Goal: Task Accomplishment & Management: Use online tool/utility

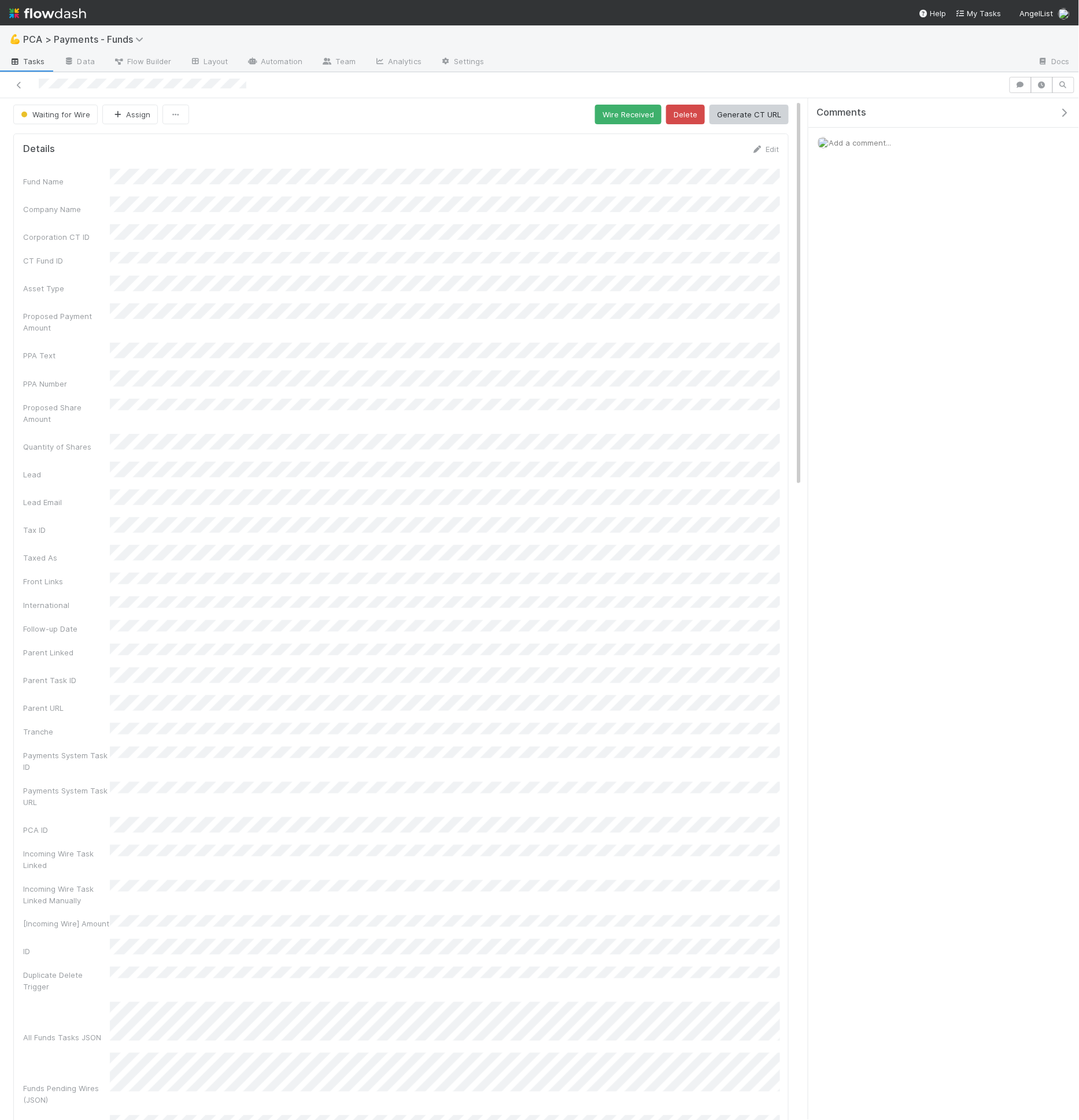
scroll to position [306, 0]
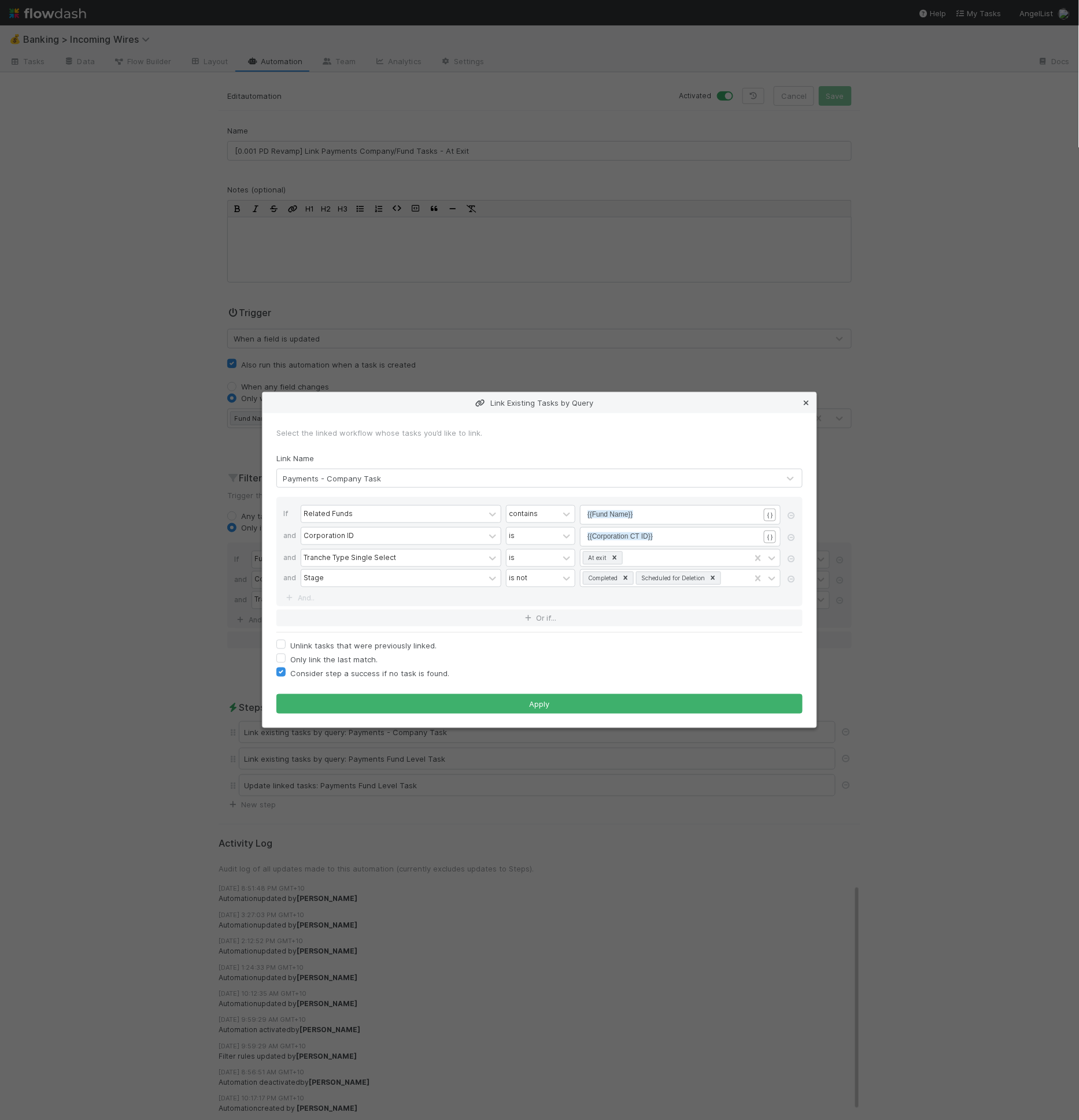
click at [803, 404] on icon at bounding box center [806, 403] width 12 height 7
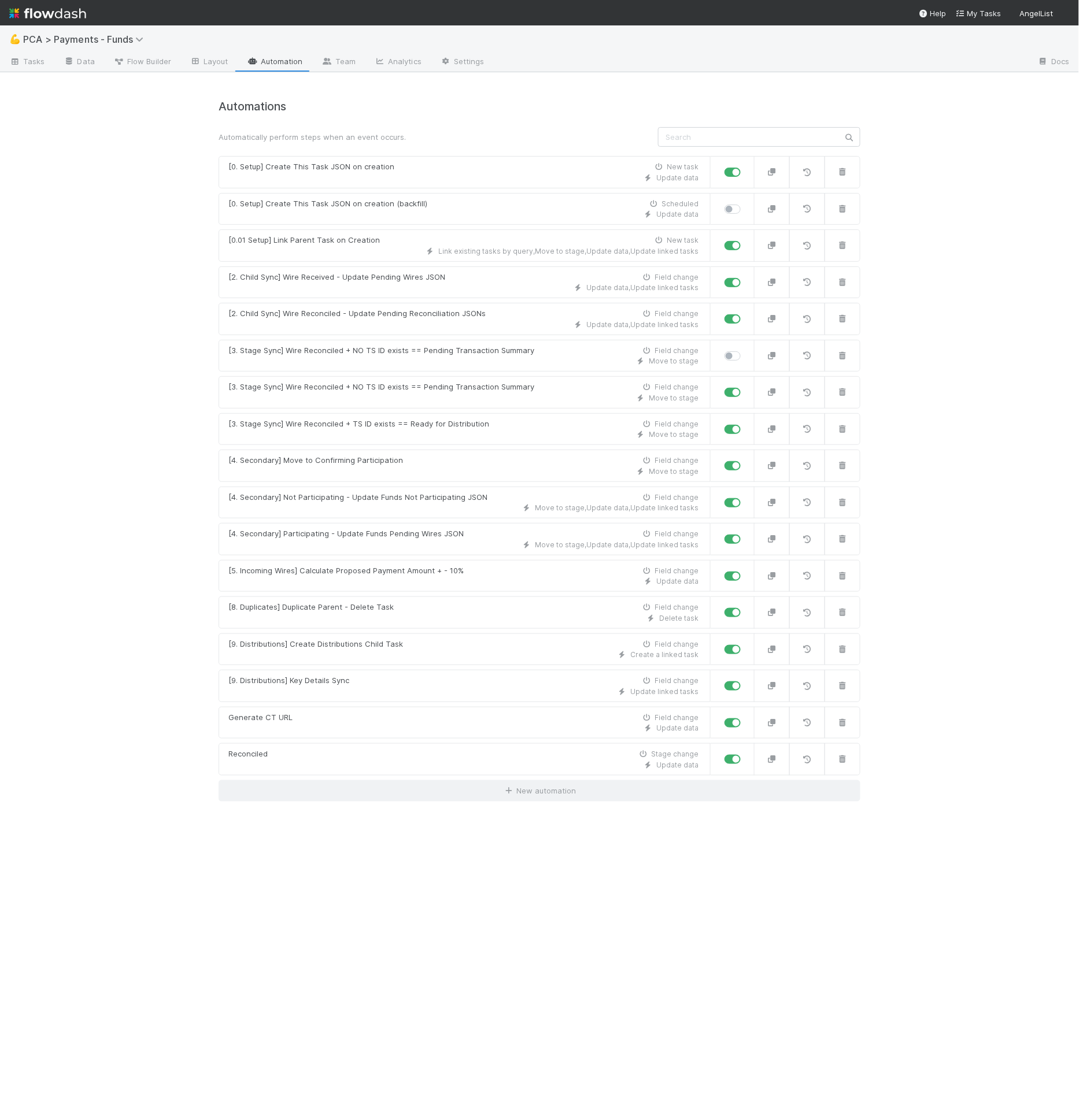
click at [207, 42] on div "💪 PCA > Payments - Funds" at bounding box center [539, 39] width 1079 height 28
click at [23, 61] on span "Tasks" at bounding box center [27, 61] width 36 height 12
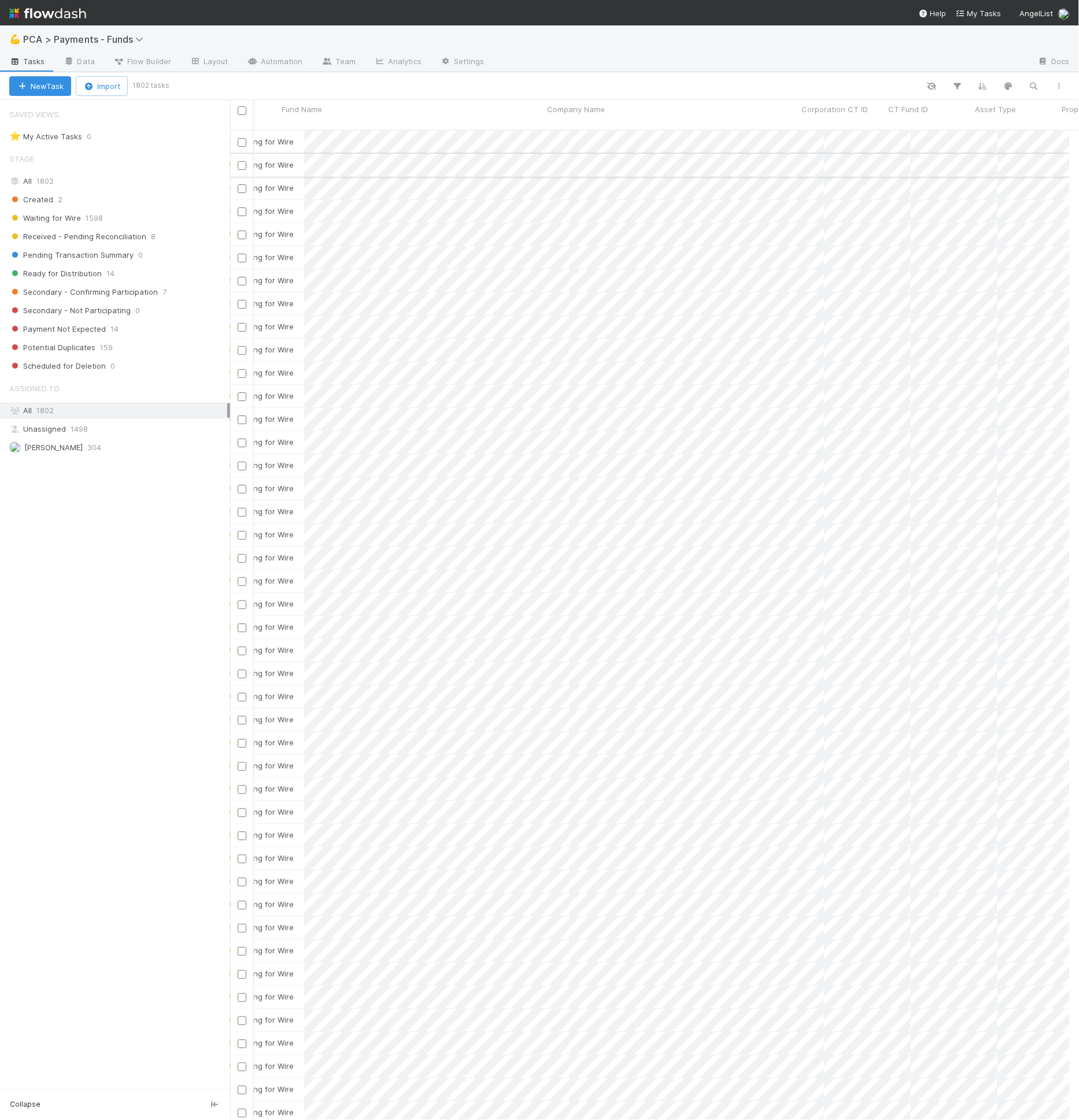
scroll to position [0, 55]
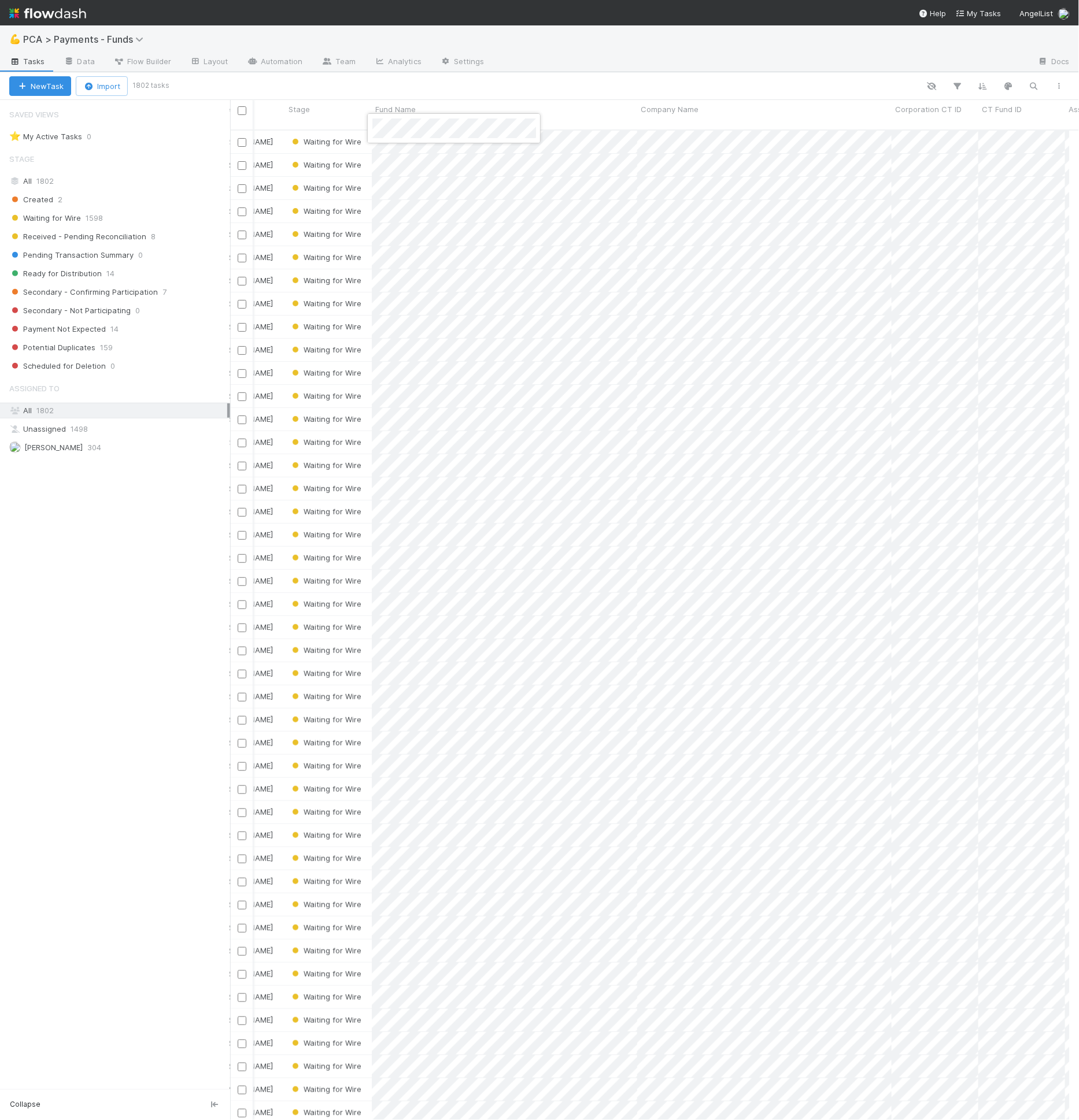
click at [967, 141] on div at bounding box center [539, 560] width 1079 height 1120
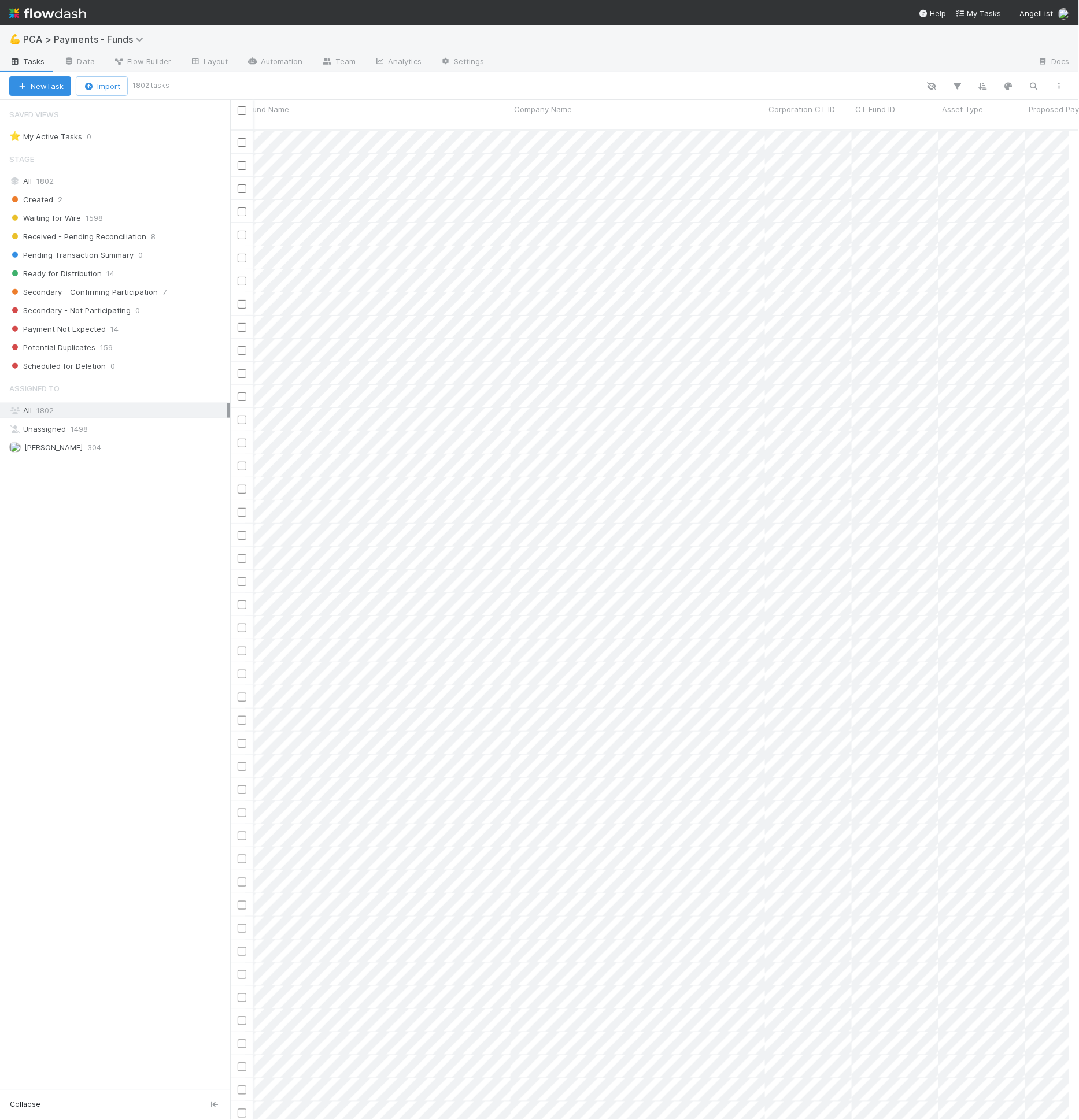
scroll to position [0, 375]
click at [696, 150] on div at bounding box center [539, 560] width 1079 height 1120
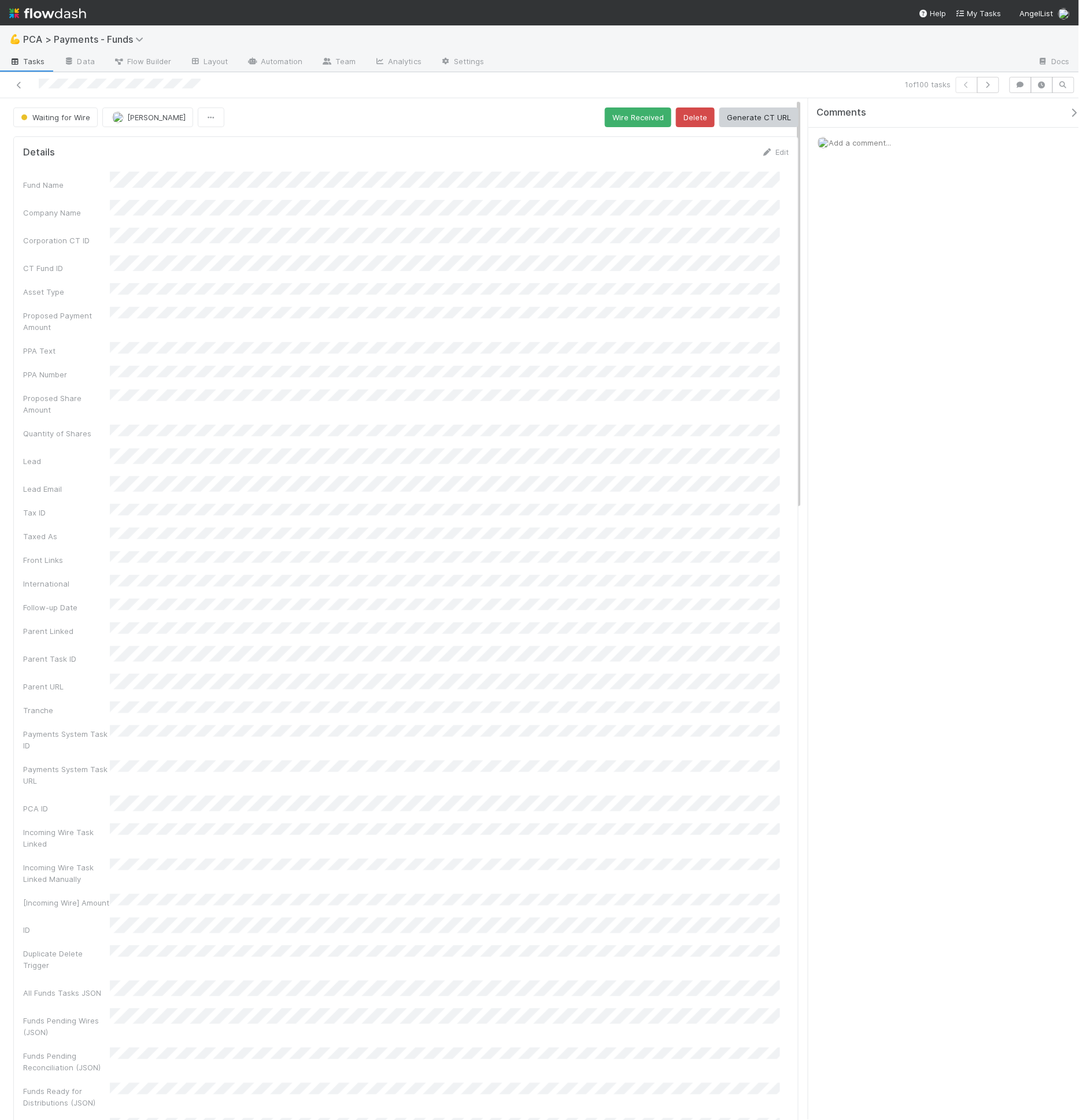
click at [340, 309] on div "Proposed Payment Amount" at bounding box center [406, 320] width 765 height 26
click at [252, 67] on link "Automation" at bounding box center [275, 62] width 75 height 19
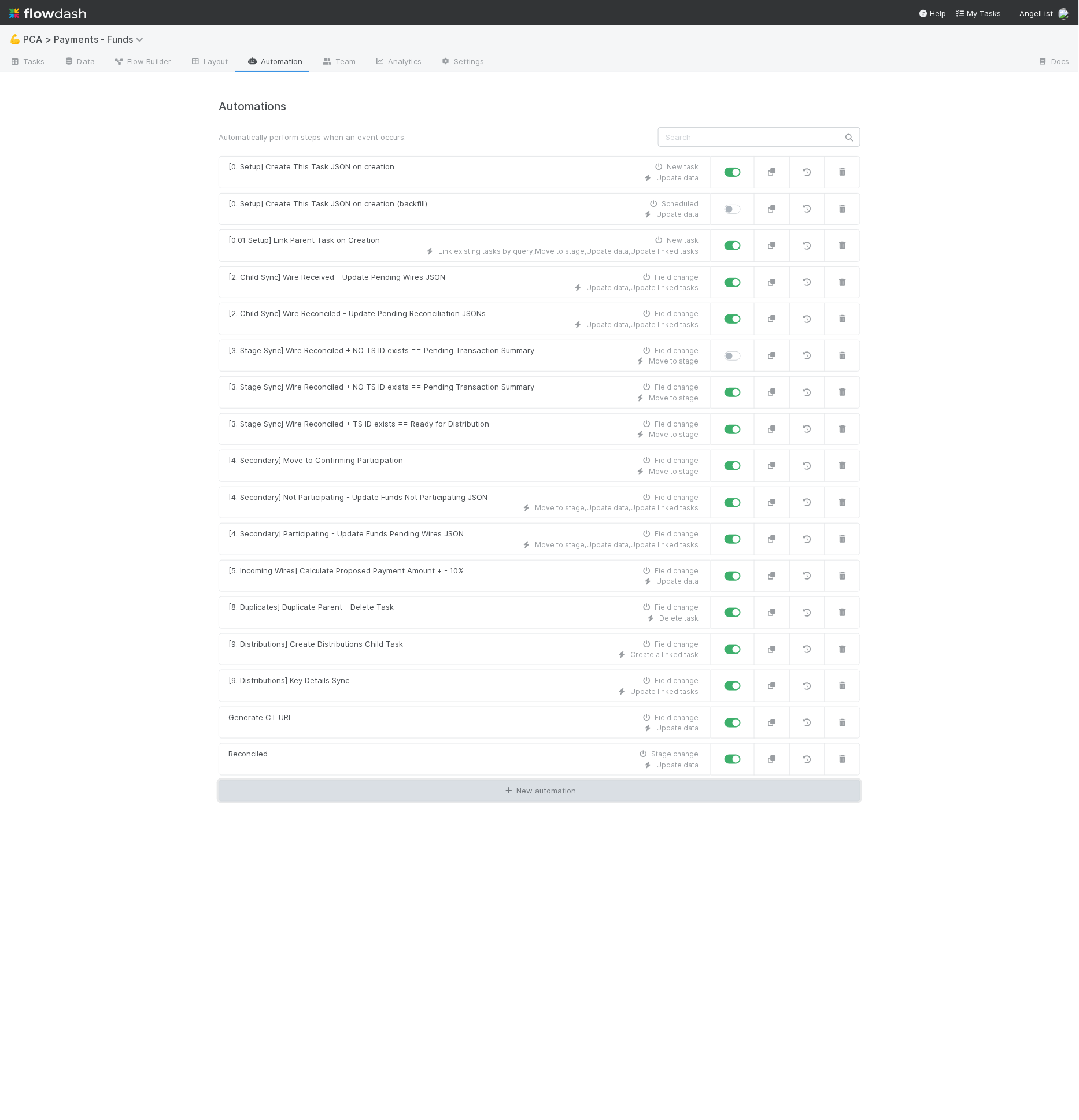
click at [369, 780] on link "New automation" at bounding box center [539, 791] width 642 height 22
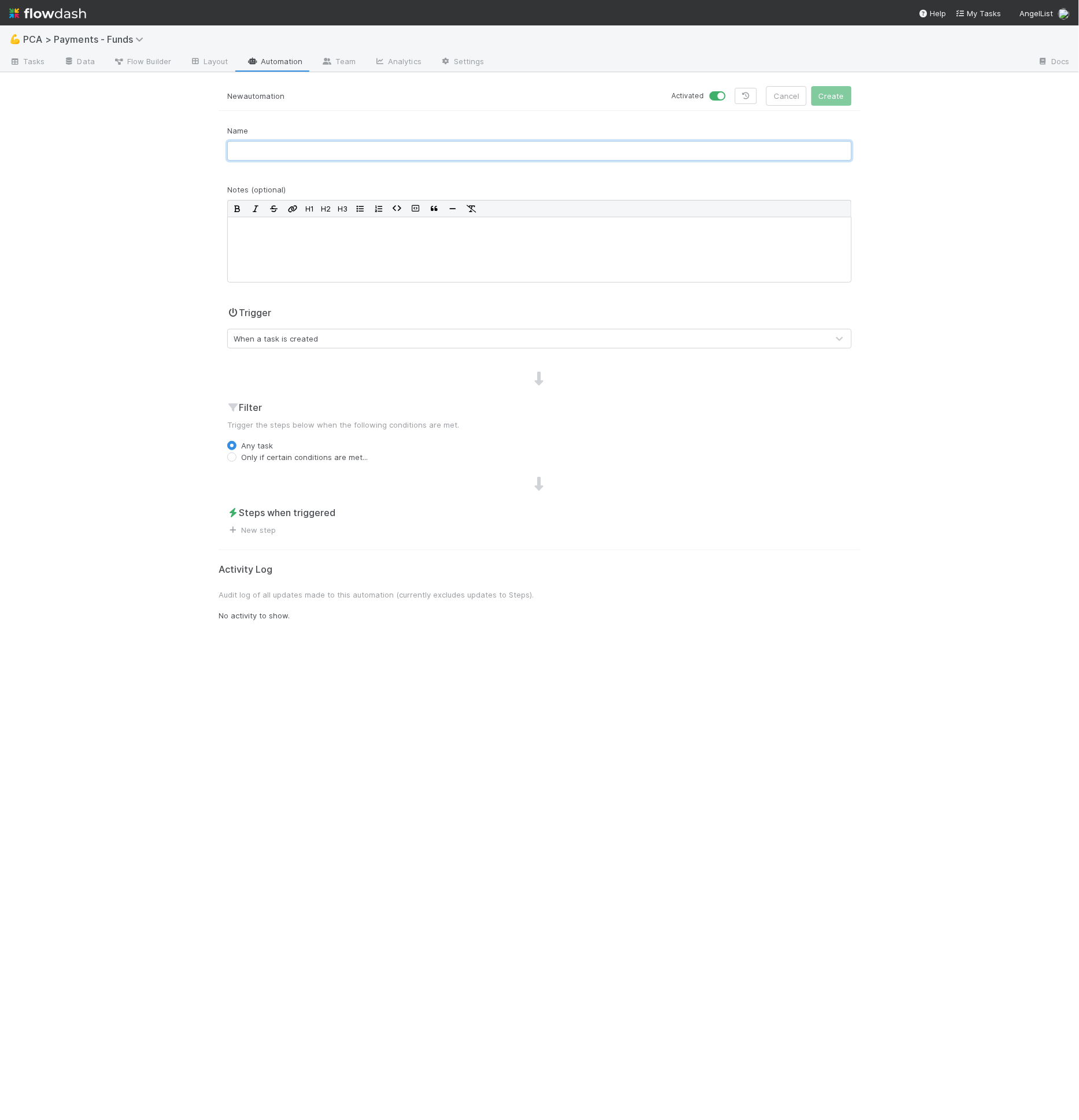
drag, startPoint x: 233, startPoint y: 156, endPoint x: 234, endPoint y: 150, distance: 6.1
click at [234, 150] on input "text" at bounding box center [539, 151] width 625 height 20
type input "[0.00 Setup] Get Fund CT URL"
click at [267, 455] on label "Only if certain conditions are met..." at bounding box center [304, 457] width 126 height 12
click at [236, 455] on input "Only if certain conditions are met..." at bounding box center [232, 457] width 9 height 11
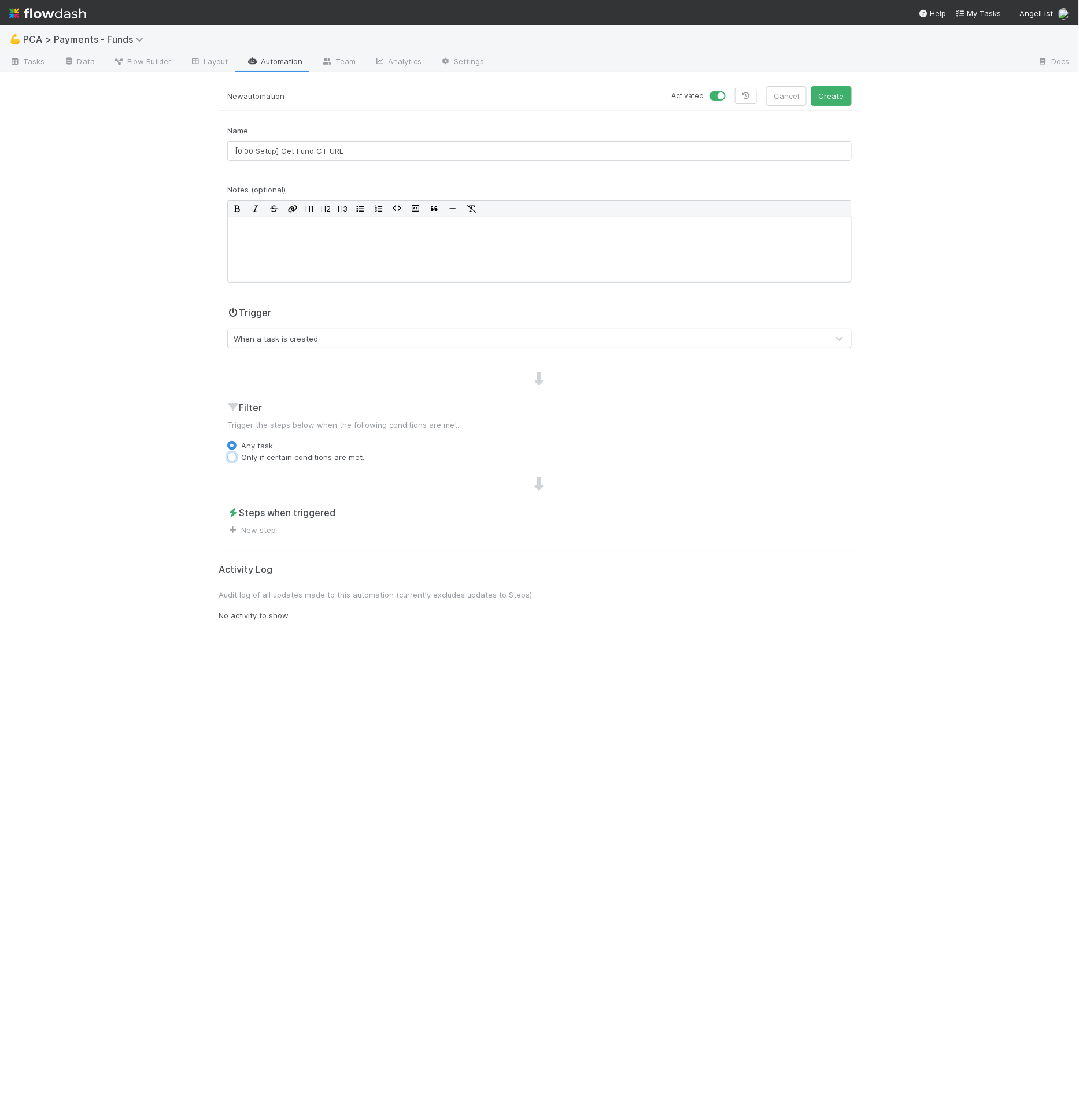
radio input "true"
click at [257, 440] on label "Any task" at bounding box center [256, 445] width 32 height 12
click at [236, 440] on input "Any task" at bounding box center [232, 445] width 9 height 11
radio input "true"
click at [270, 532] on link "New step" at bounding box center [251, 530] width 49 height 9
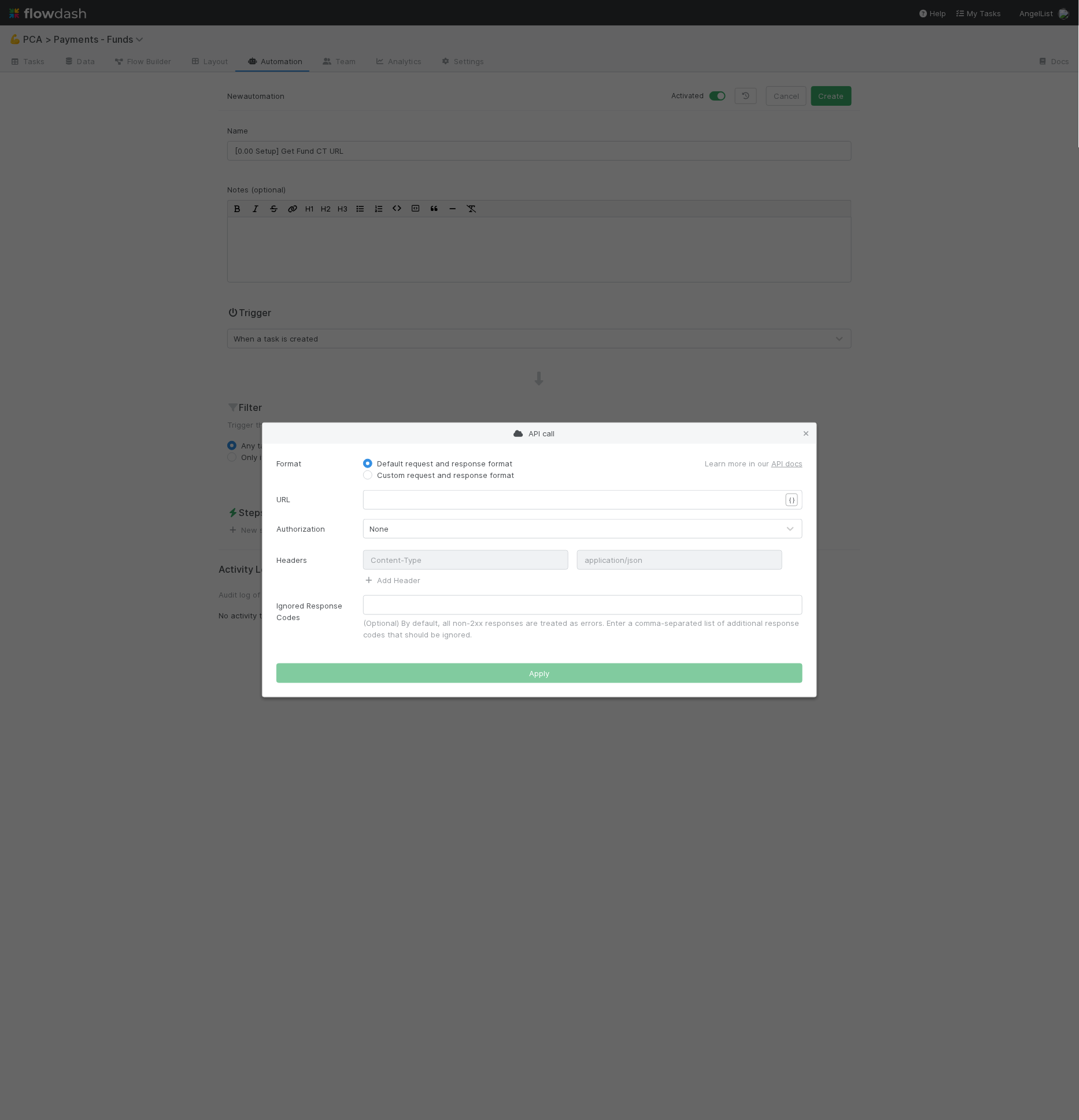
click at [416, 475] on label "Custom request and response format" at bounding box center [445, 475] width 137 height 12
click at [372, 475] on input "Custom request and response format" at bounding box center [368, 475] width 9 height 11
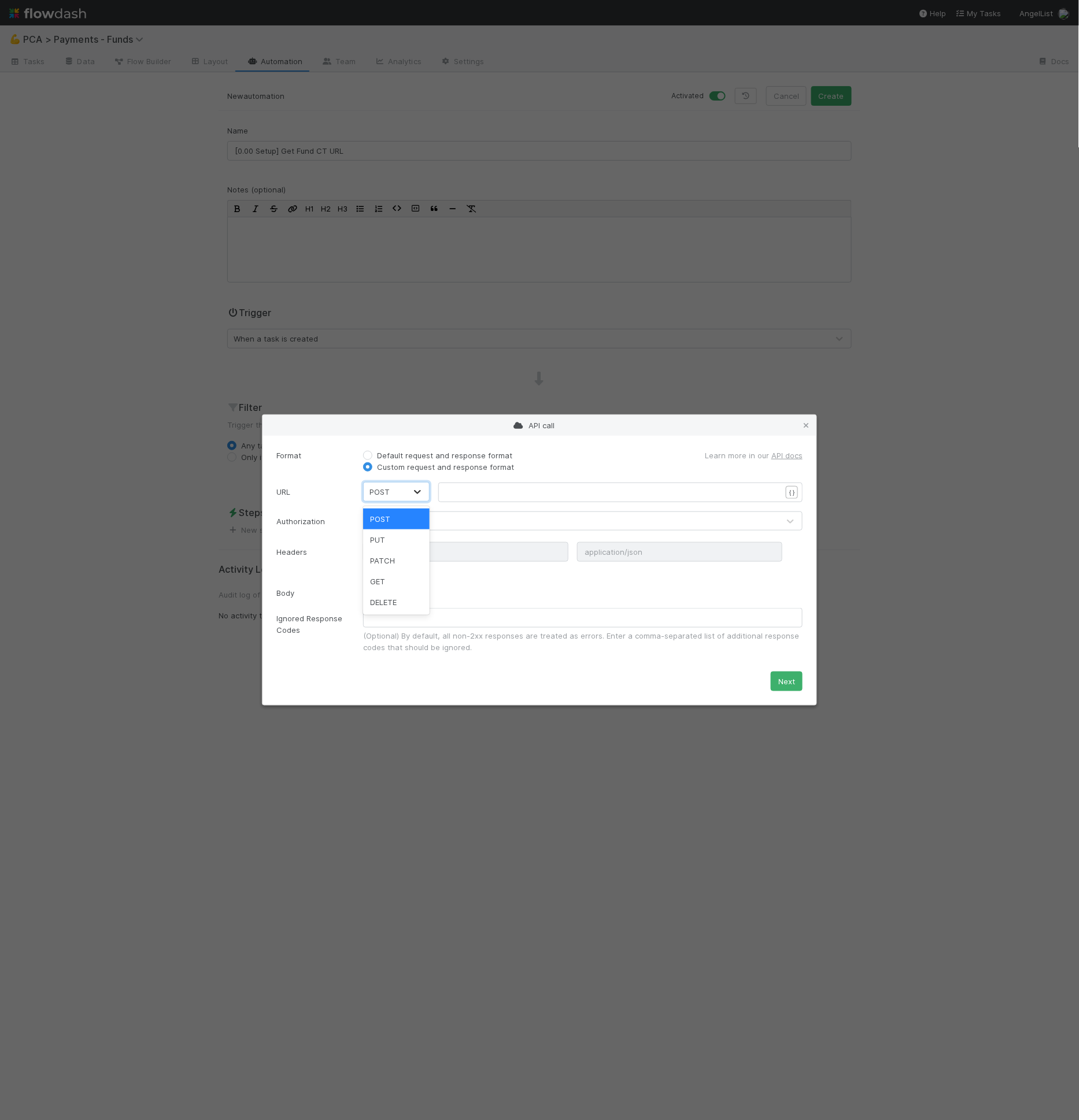
click at [416, 489] on icon at bounding box center [417, 491] width 12 height 12
click at [406, 581] on div "GET" at bounding box center [397, 581] width 67 height 21
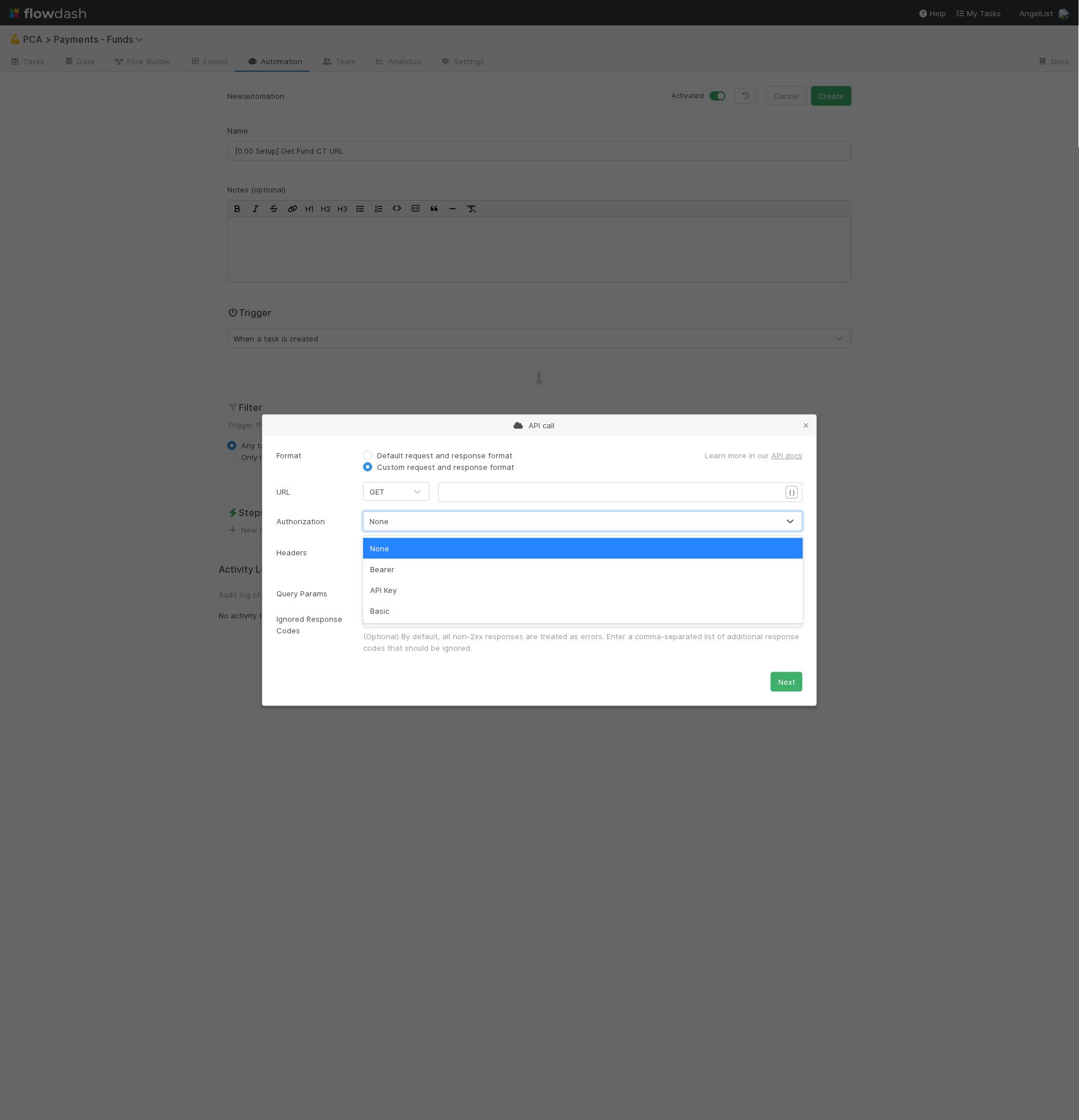
click at [466, 514] on div "None" at bounding box center [571, 521] width 416 height 19
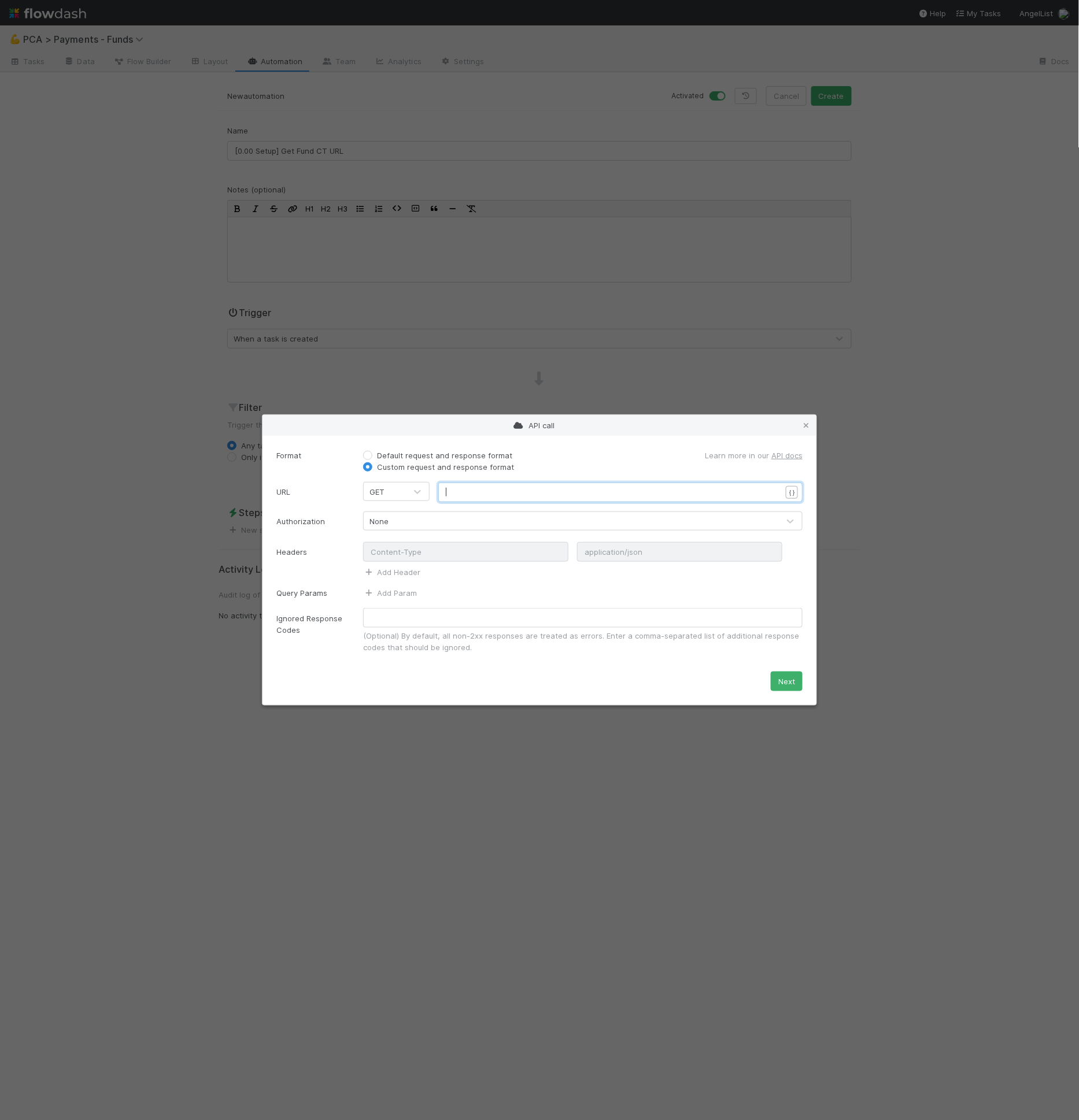
scroll to position [4, 0]
click at [479, 487] on pre "​" at bounding box center [618, 492] width 345 height 12
click at [399, 497] on div "GET" at bounding box center [384, 492] width 42 height 19
click at [398, 522] on div "POST" at bounding box center [397, 519] width 67 height 21
click at [468, 495] on pre "​" at bounding box center [618, 492] width 345 height 12
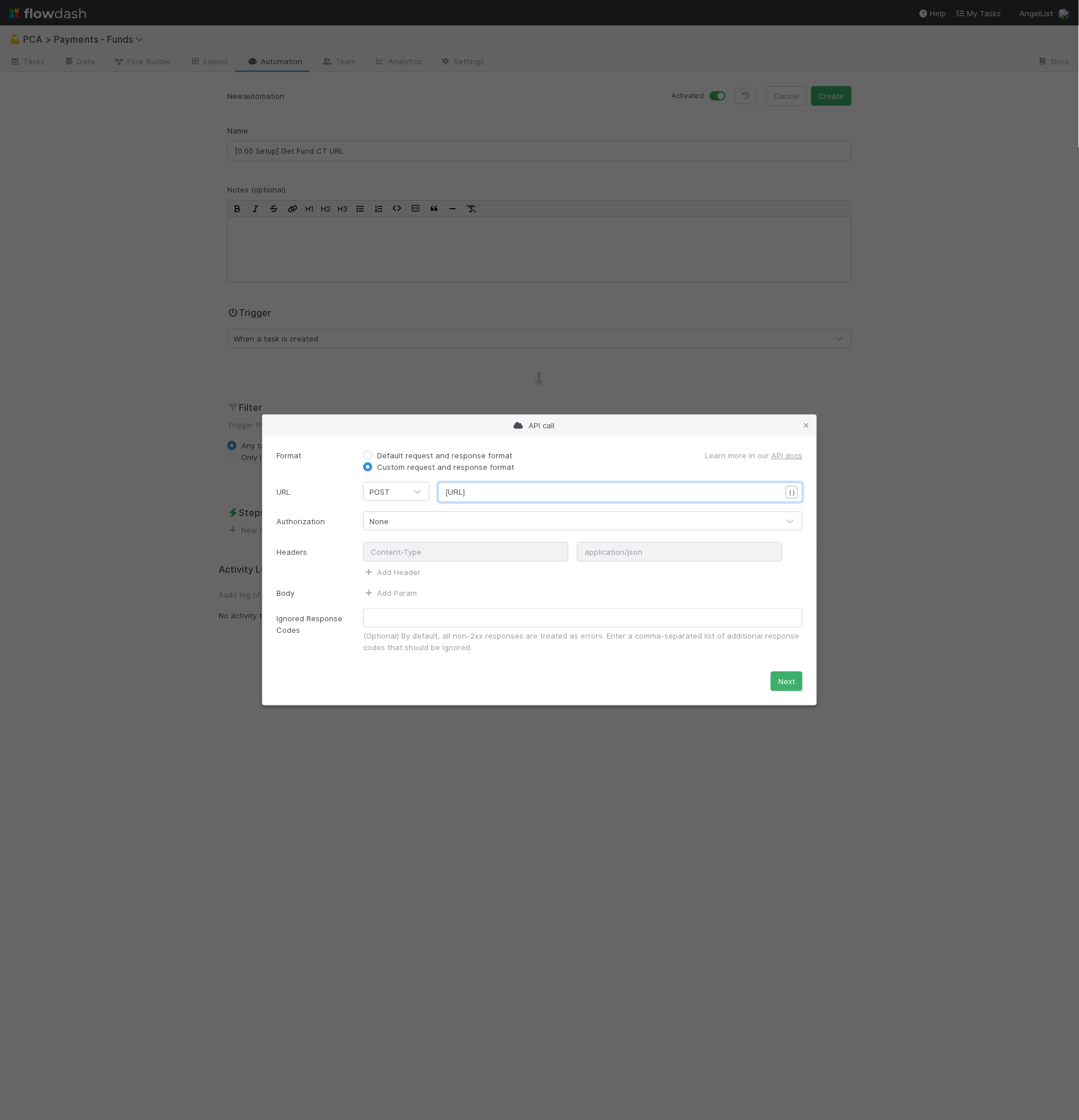
click at [448, 520] on div "None" at bounding box center [571, 521] width 416 height 19
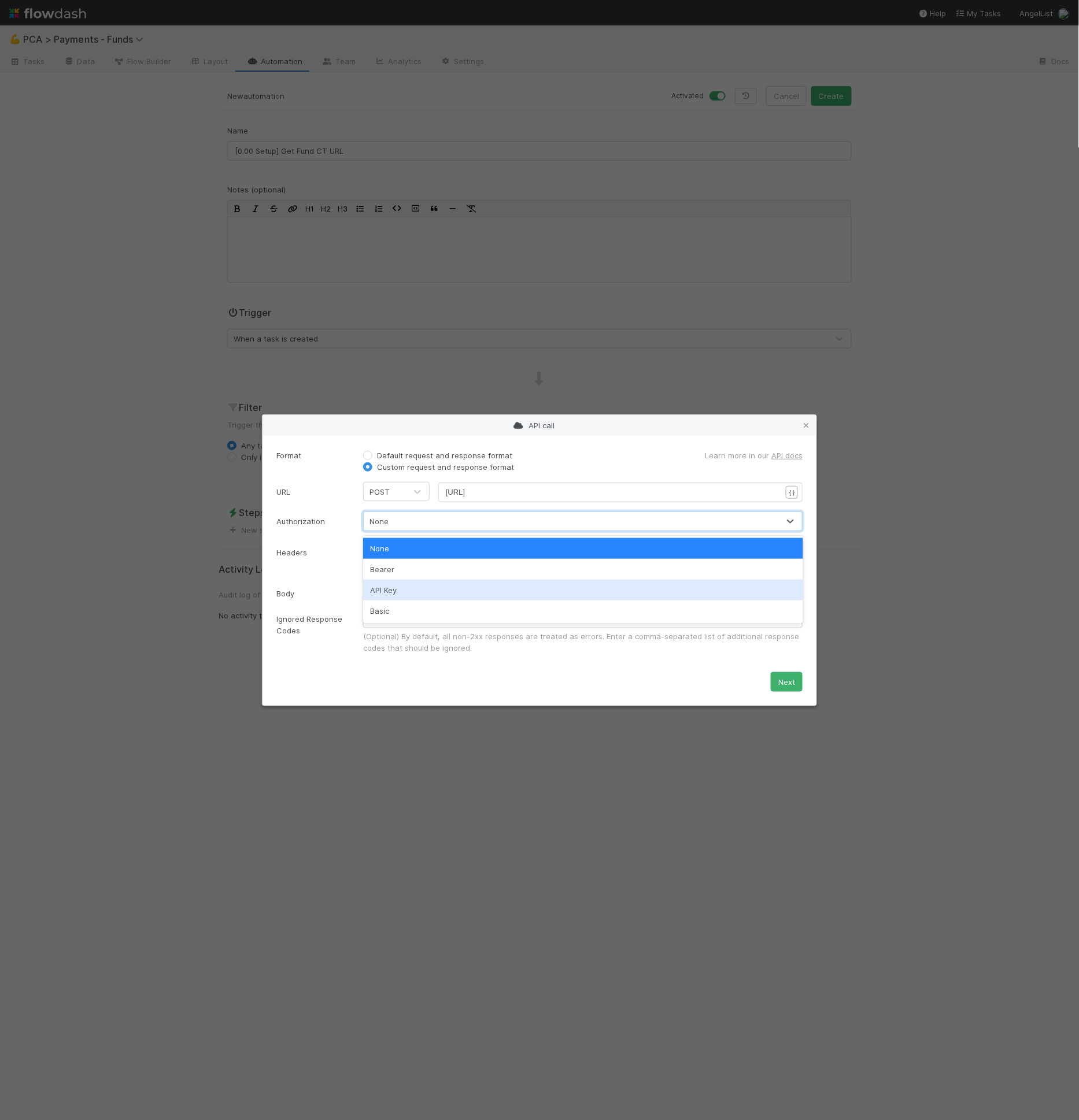
click at [417, 583] on div "API Key" at bounding box center [583, 589] width 440 height 21
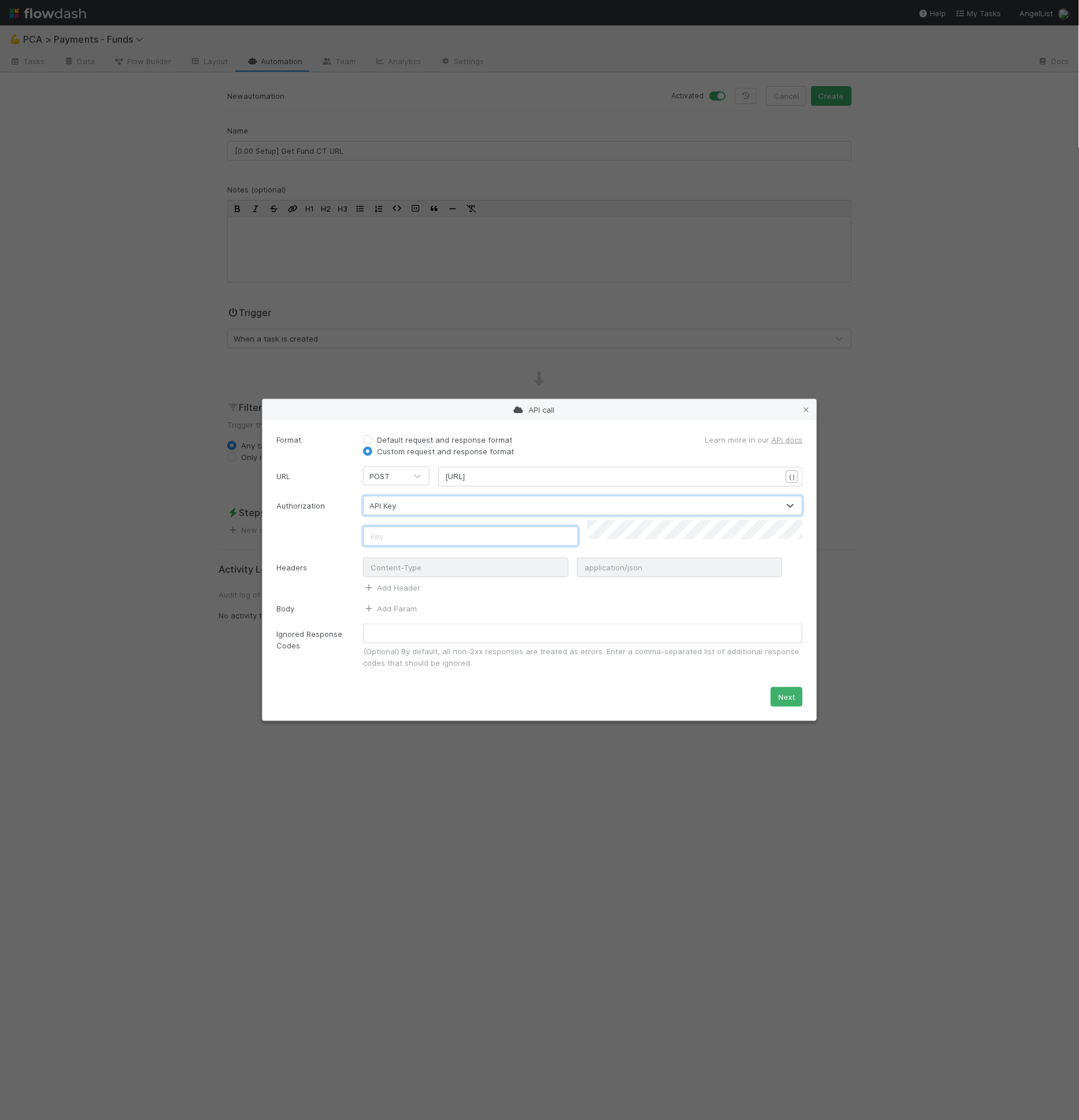
click at [440, 532] on input "text" at bounding box center [471, 536] width 215 height 20
type input "X-Comptroller-Flowdash-API-Secret"
drag, startPoint x: 369, startPoint y: 596, endPoint x: 398, endPoint y: 615, distance: 34.7
click at [369, 596] on form "Format Default request and response format Custom request and response format L…" at bounding box center [540, 570] width 526 height 273
click at [398, 615] on form "Format Default request and response format Custom request and response format L…" at bounding box center [540, 570] width 526 height 273
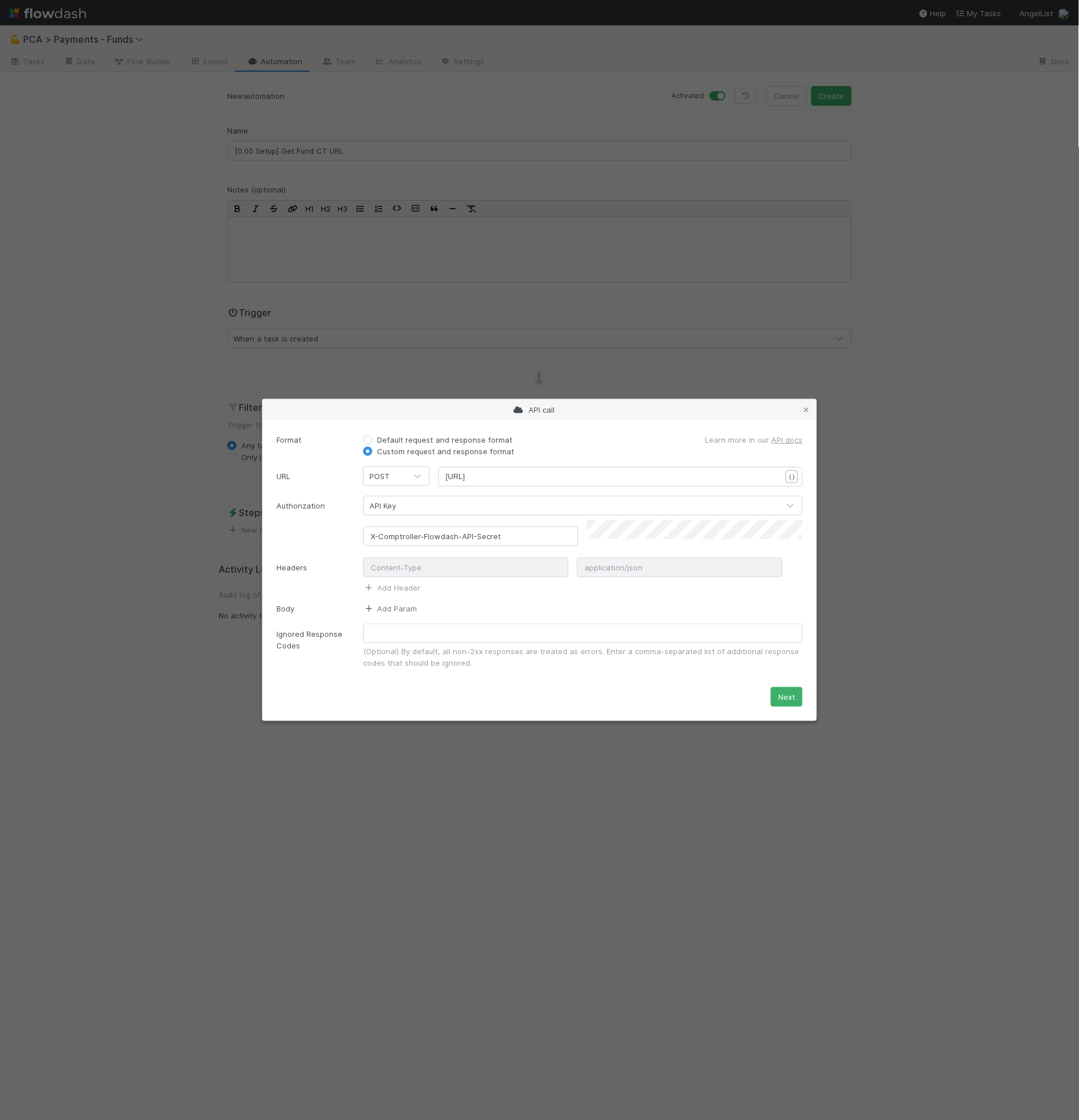
click at [398, 604] on link "Add Param" at bounding box center [390, 608] width 54 height 9
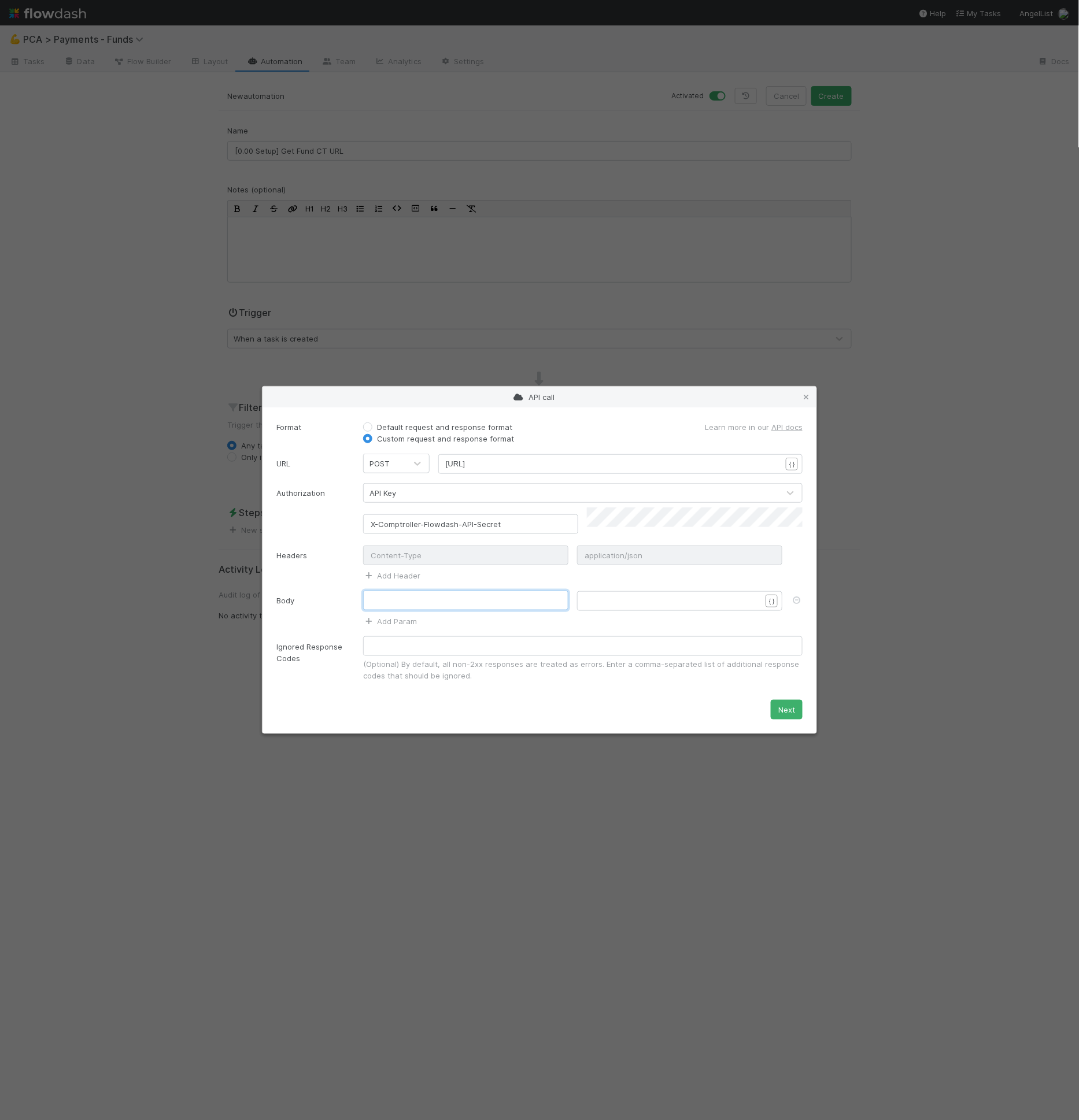
click at [400, 599] on input "text" at bounding box center [466, 601] width 206 height 20
type input "method"
type textarea "find_comt"
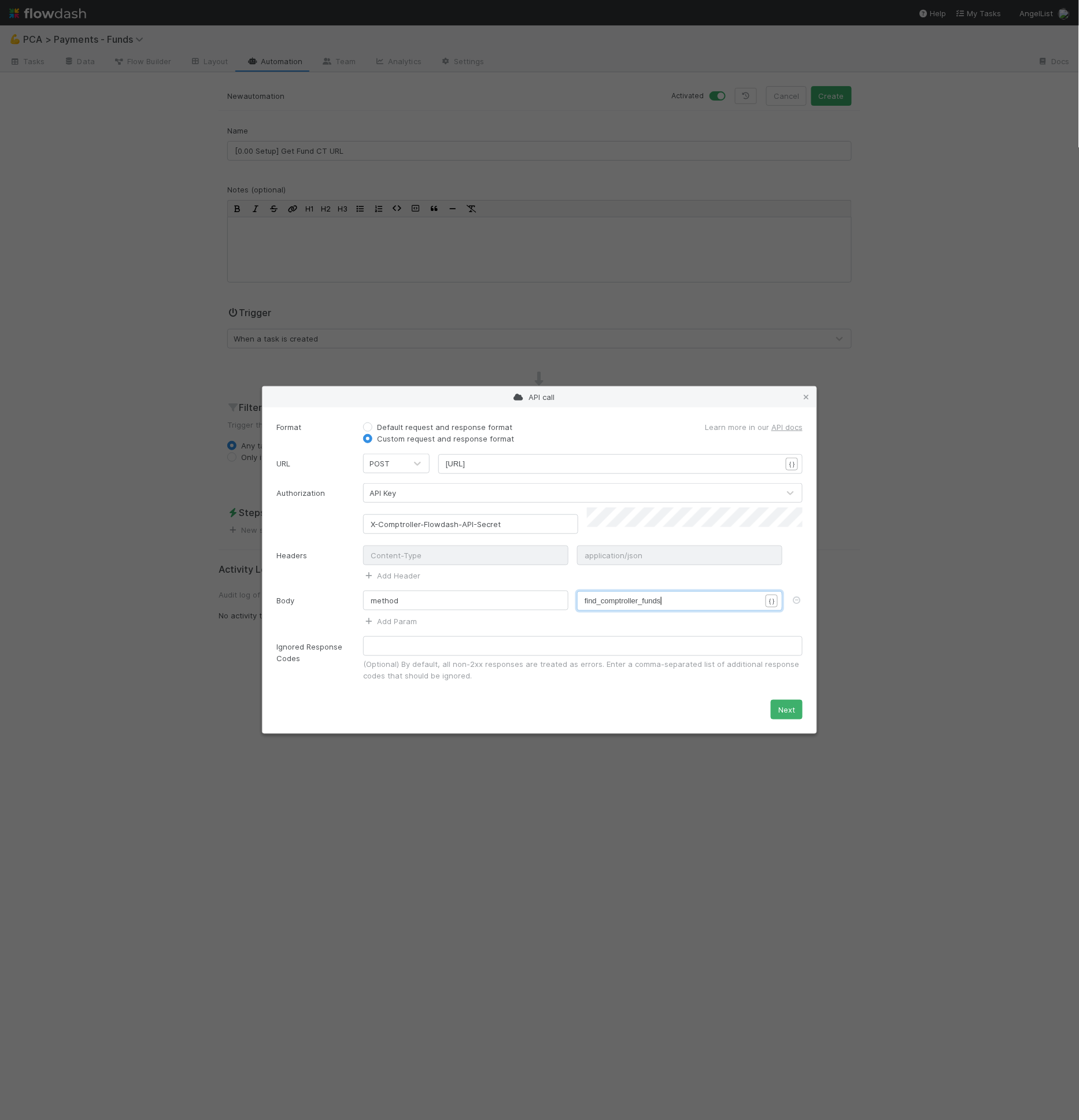
type textarea "ptroller_funds"
click at [379, 612] on div "method ptroller_funds xxxxxxxxxx find_comptroller_funds { } Add Param" at bounding box center [582, 609] width 457 height 36
click at [382, 616] on link "Add Param" at bounding box center [390, 621] width 54 height 9
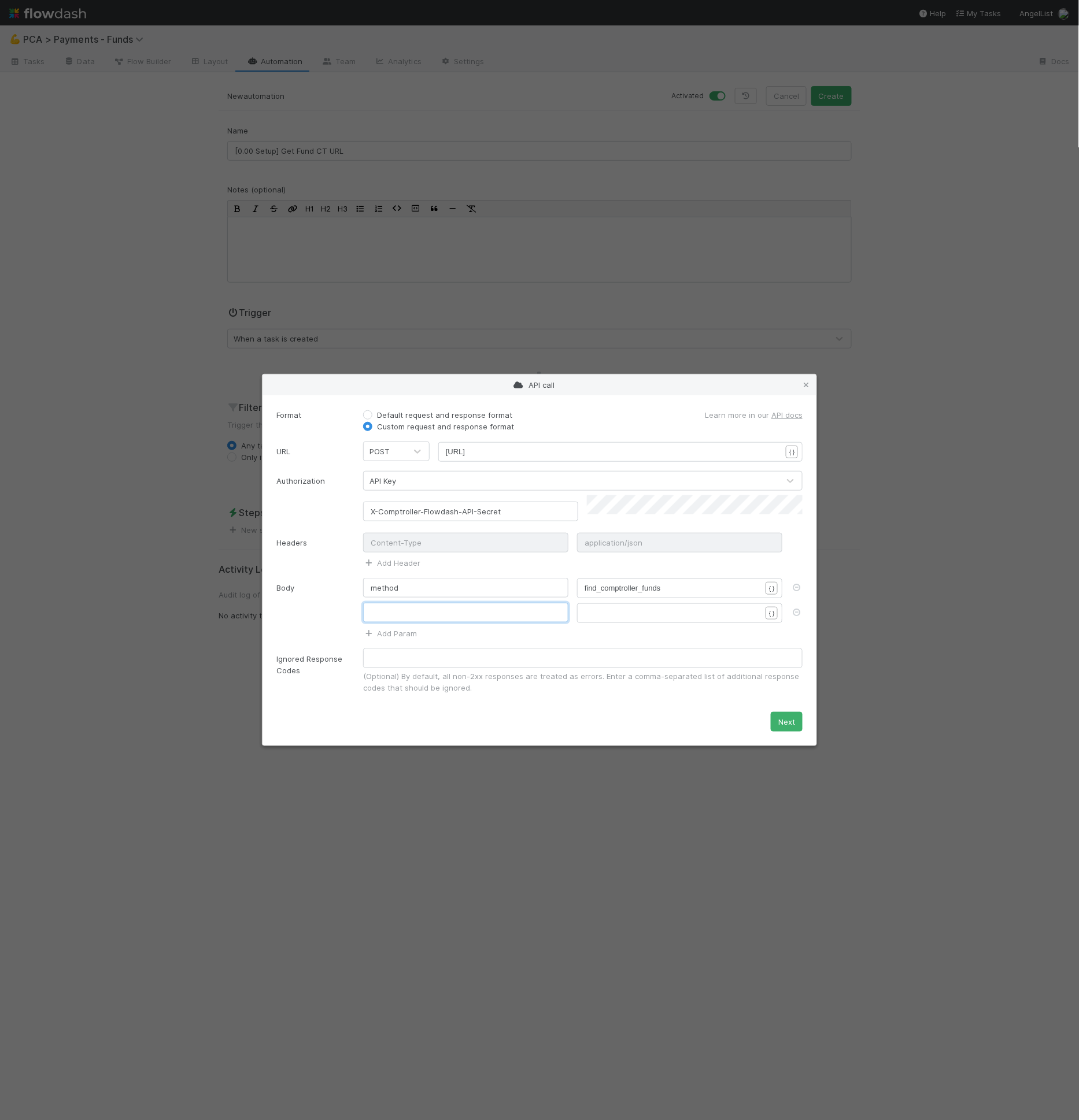
click at [389, 616] on input "text" at bounding box center [466, 613] width 206 height 20
click at [616, 607] on pre "​" at bounding box center [678, 613] width 186 height 12
drag, startPoint x: 600, startPoint y: 606, endPoint x: 609, endPoint y: 615, distance: 12.7
click at [600, 607] on pre "​" at bounding box center [678, 613] width 186 height 12
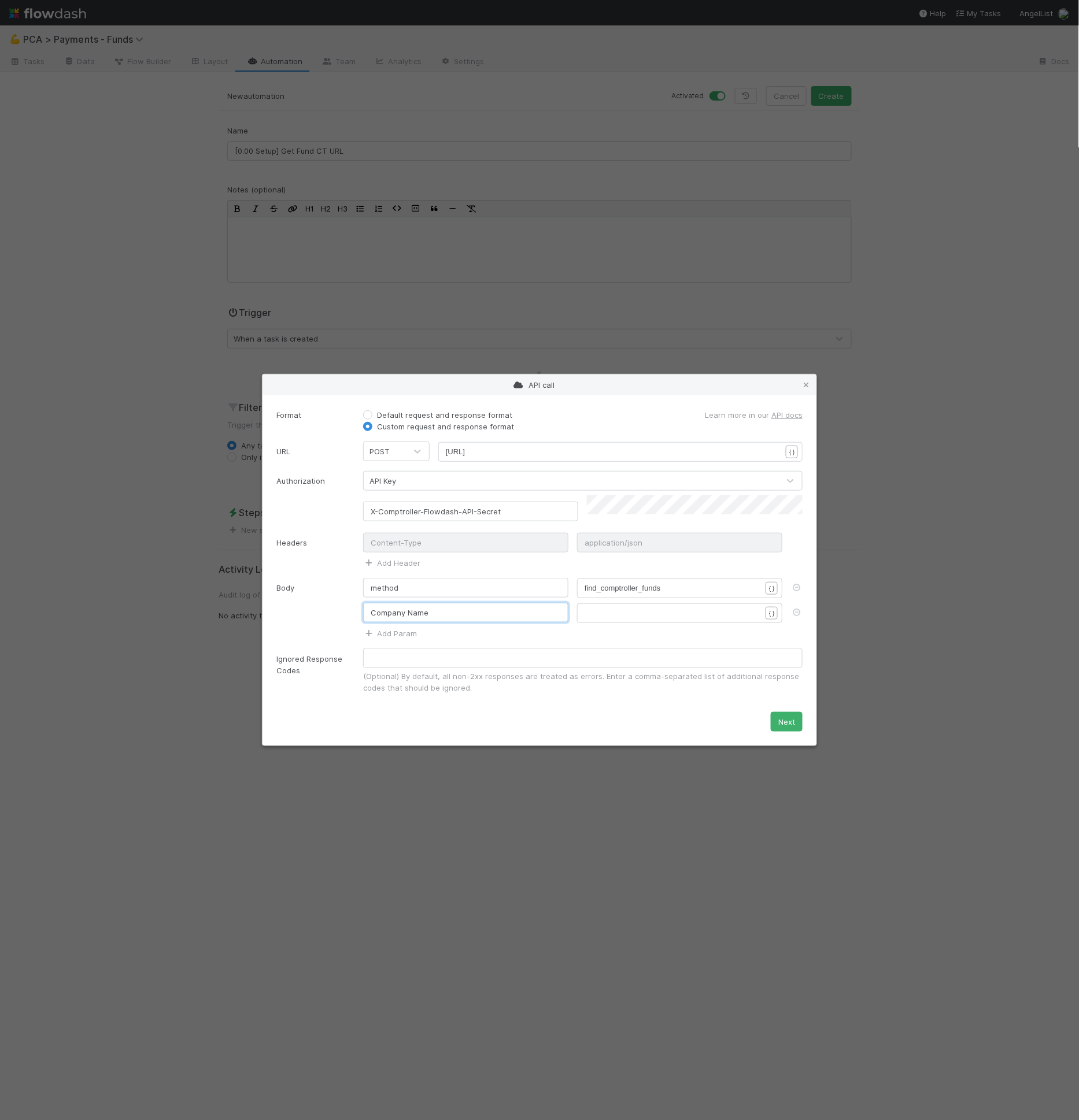
click at [388, 608] on input "Company Name" at bounding box center [466, 613] width 206 height 20
type input "Fund Name"
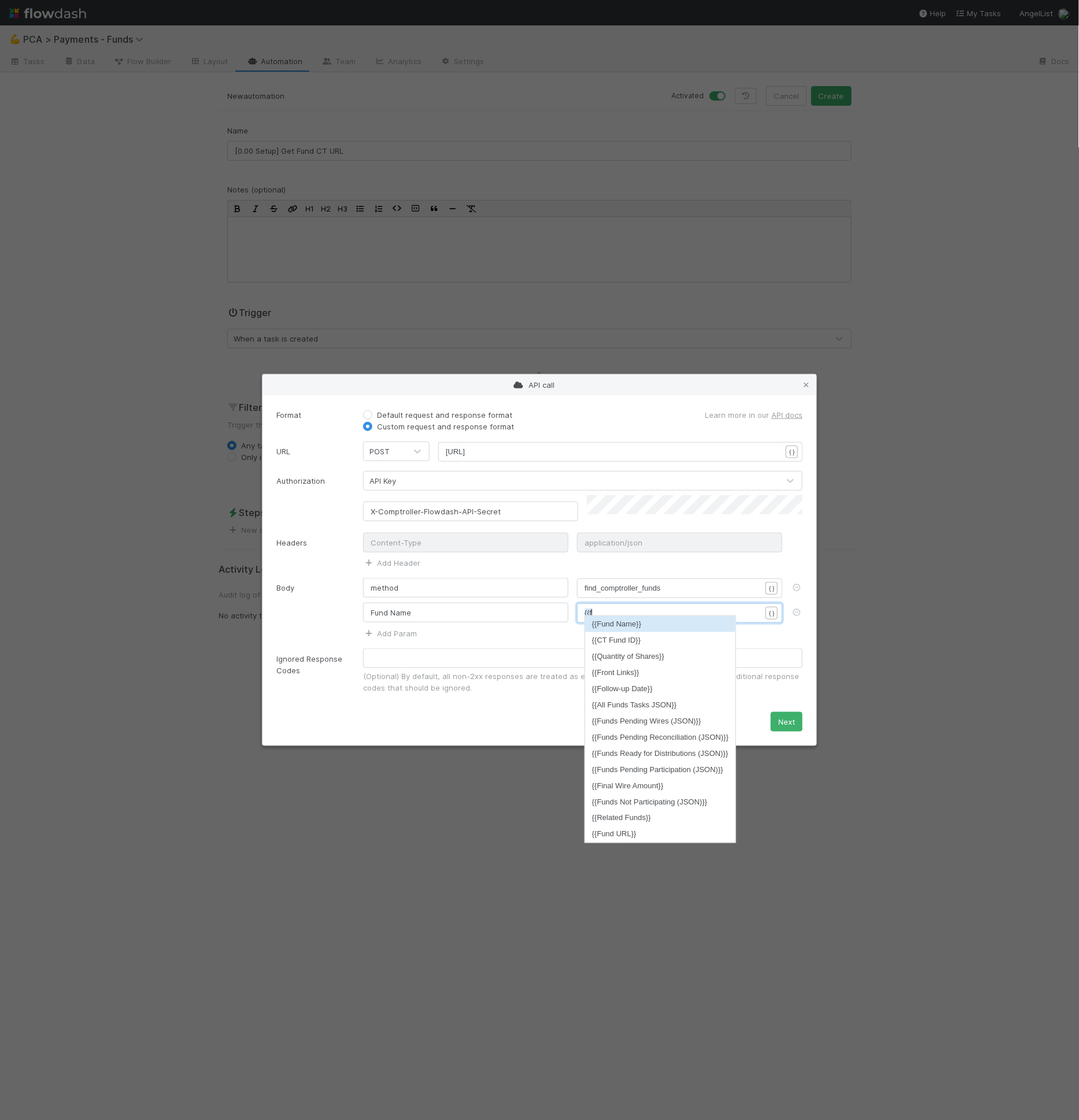
scroll to position [4, 19]
type textarea "{{fund"
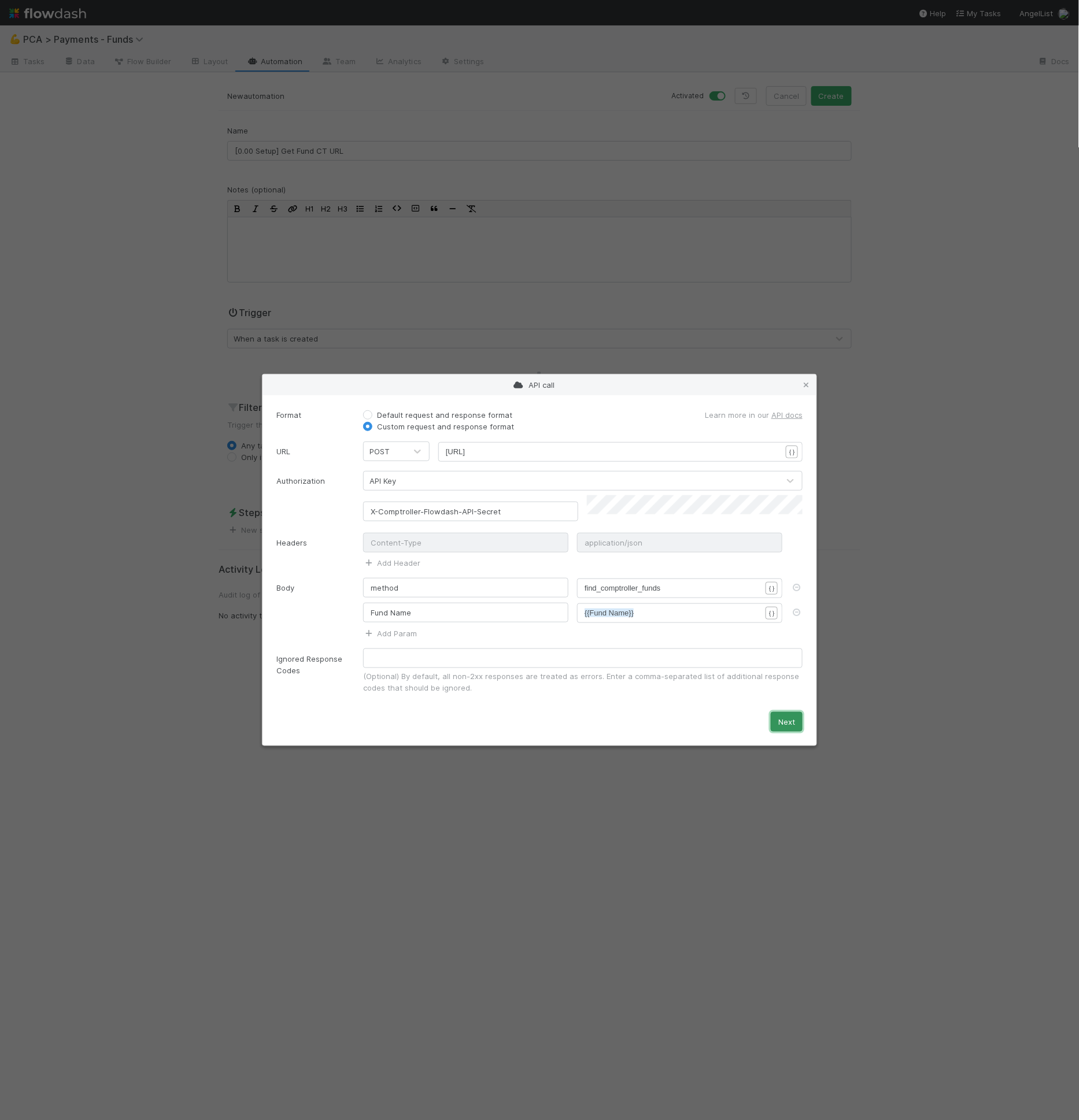
click at [778, 723] on button "Next" at bounding box center [786, 722] width 32 height 20
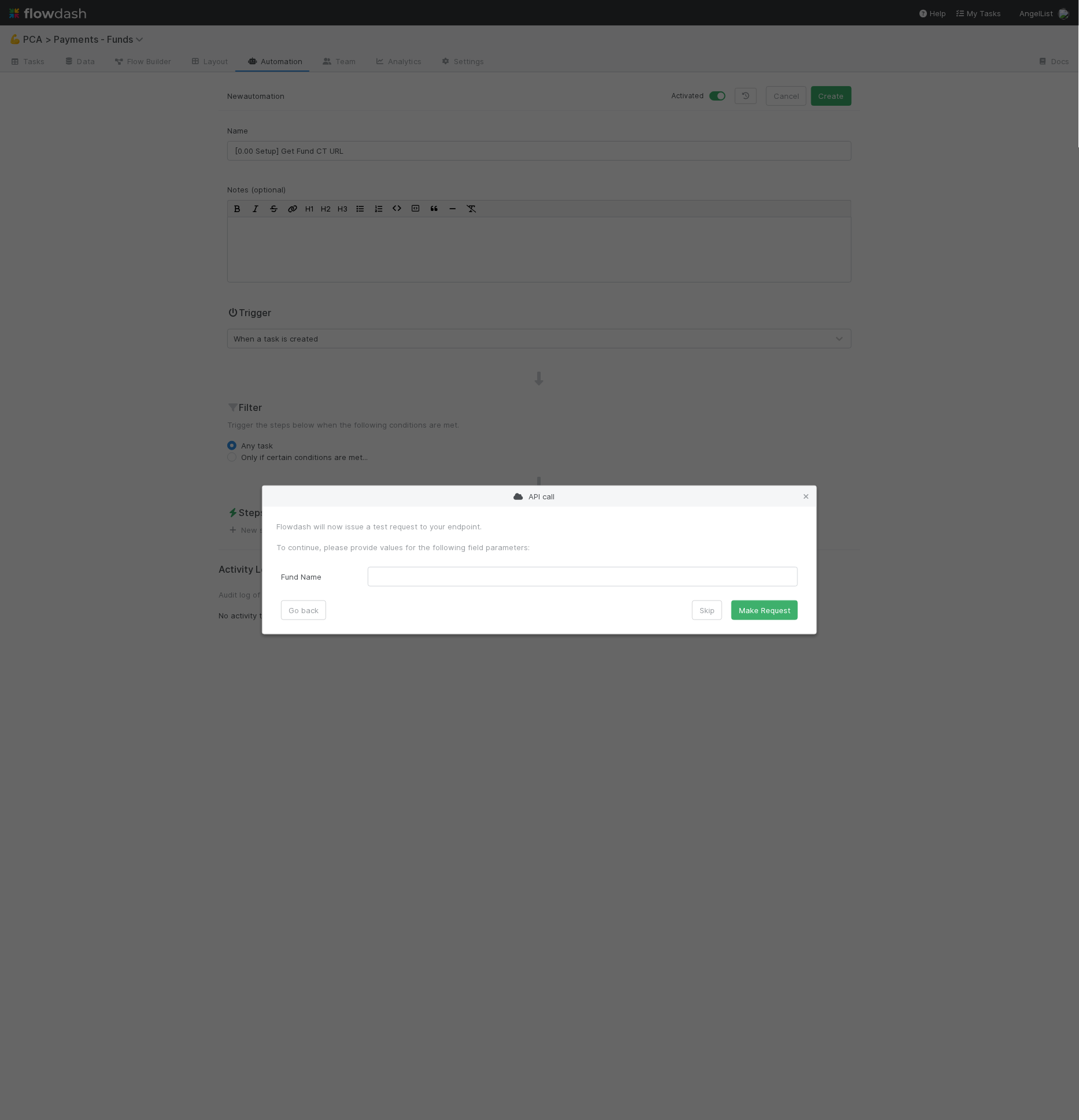
drag, startPoint x: 376, startPoint y: 547, endPoint x: 396, endPoint y: 569, distance: 29.7
click at [377, 549] on p "To continue, please provide values for the following field parameters:" at bounding box center [540, 547] width 526 height 12
click at [396, 569] on Name "text" at bounding box center [582, 577] width 430 height 20
paste Name "FB Fund I, a series of AngelList Omnibus II, LP"
type Name "FB Fund I, a series of AngelList Omnibus II, LP"
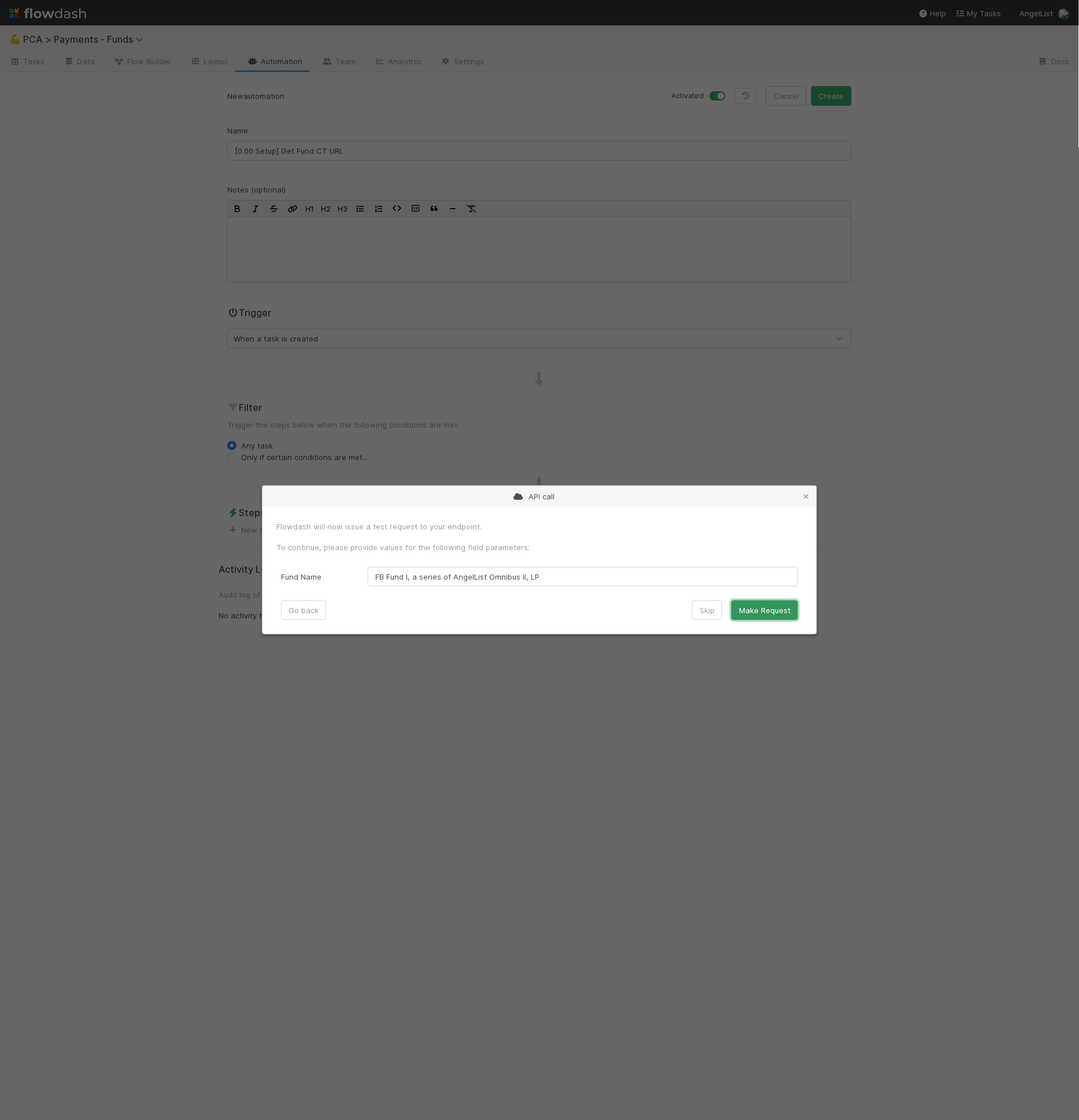
click at [754, 611] on button "Make Request" at bounding box center [764, 611] width 67 height 20
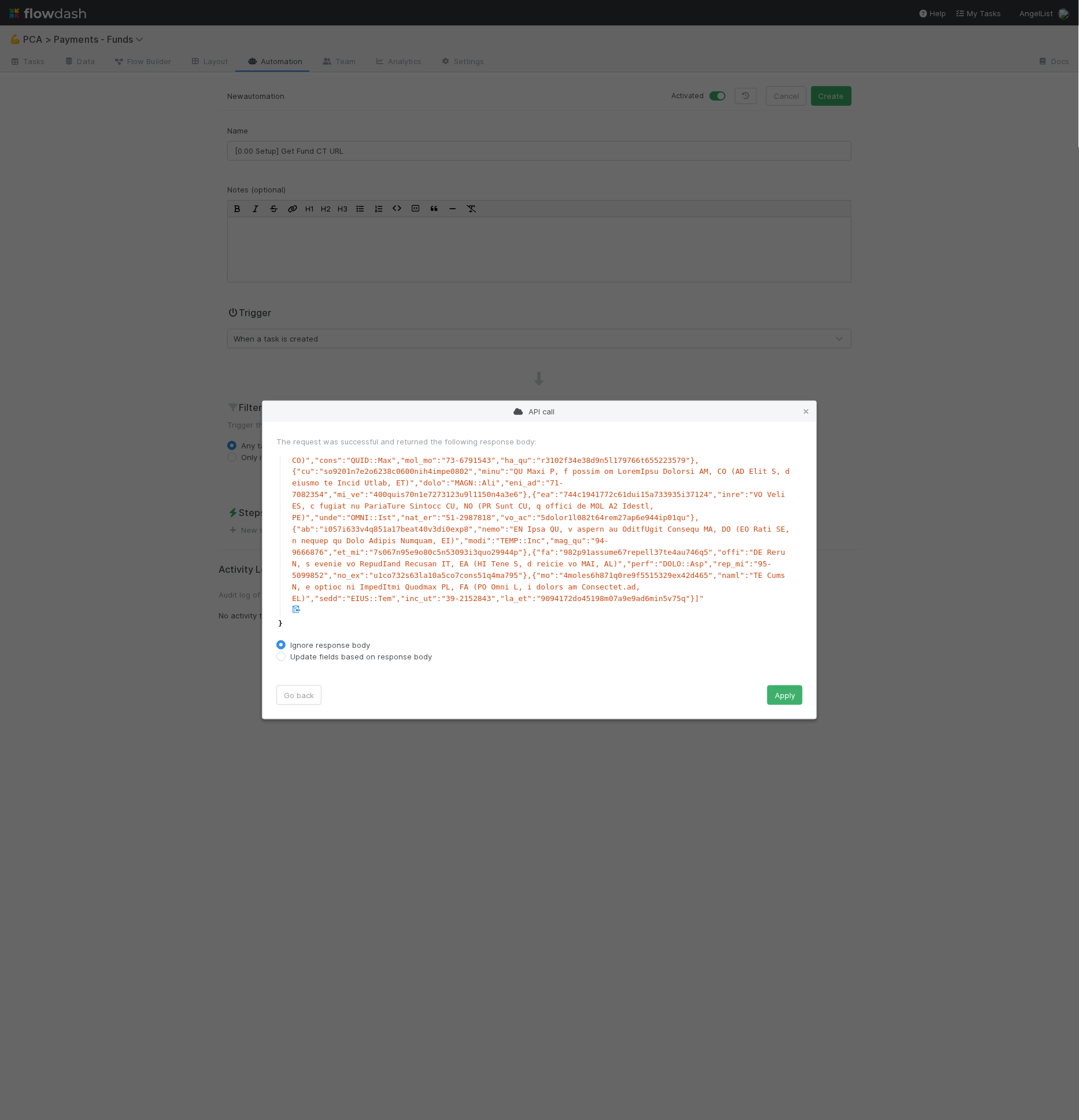
scroll to position [0, 0]
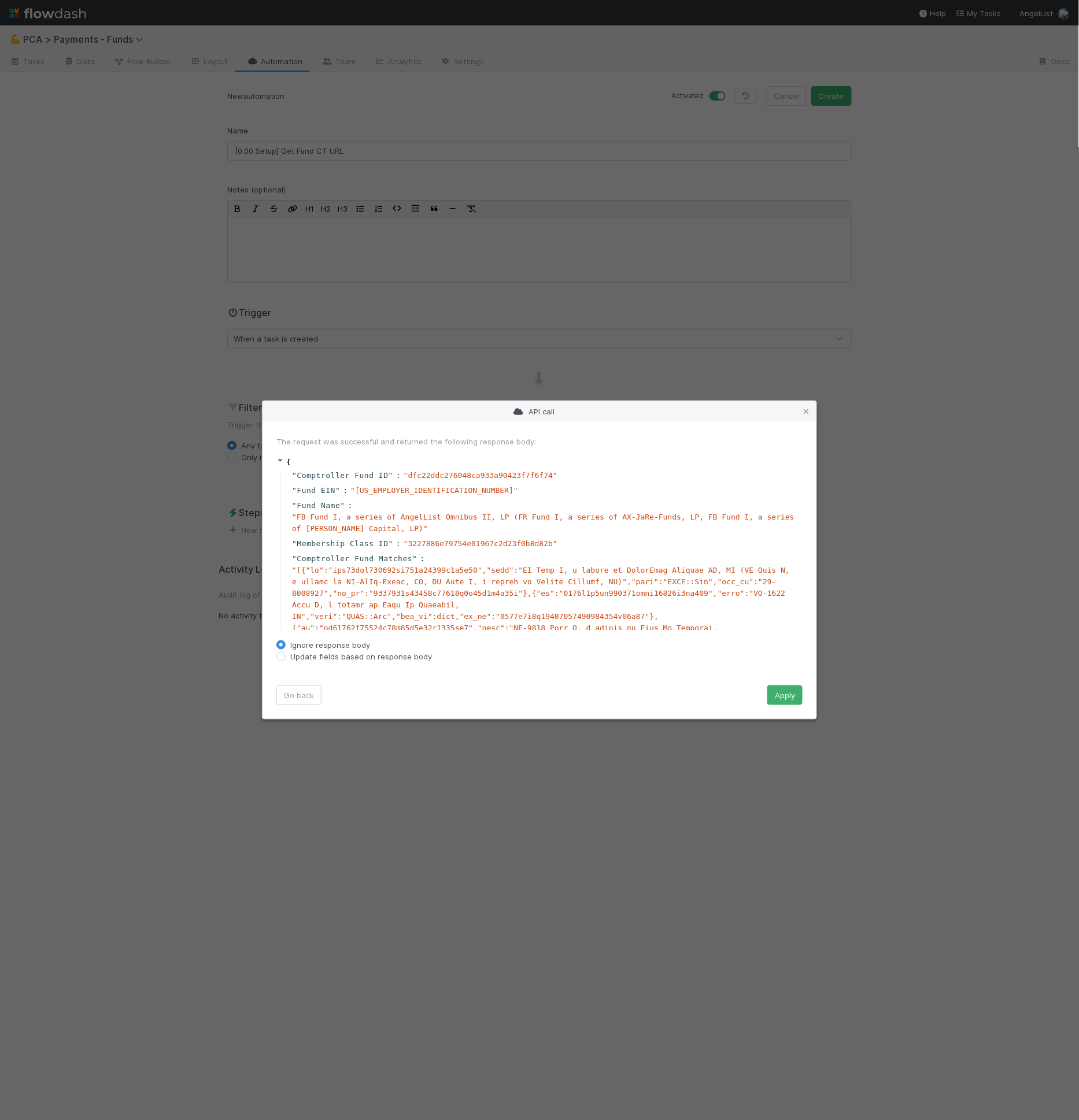
click at [398, 664] on form "The request was successful and returned the following response body: { " Comptr…" at bounding box center [540, 570] width 526 height 269
click at [394, 659] on label "Update fields based on response body" at bounding box center [361, 656] width 142 height 12
click at [286, 659] on input "Update fields based on response body" at bounding box center [281, 656] width 9 height 11
radio input "true"
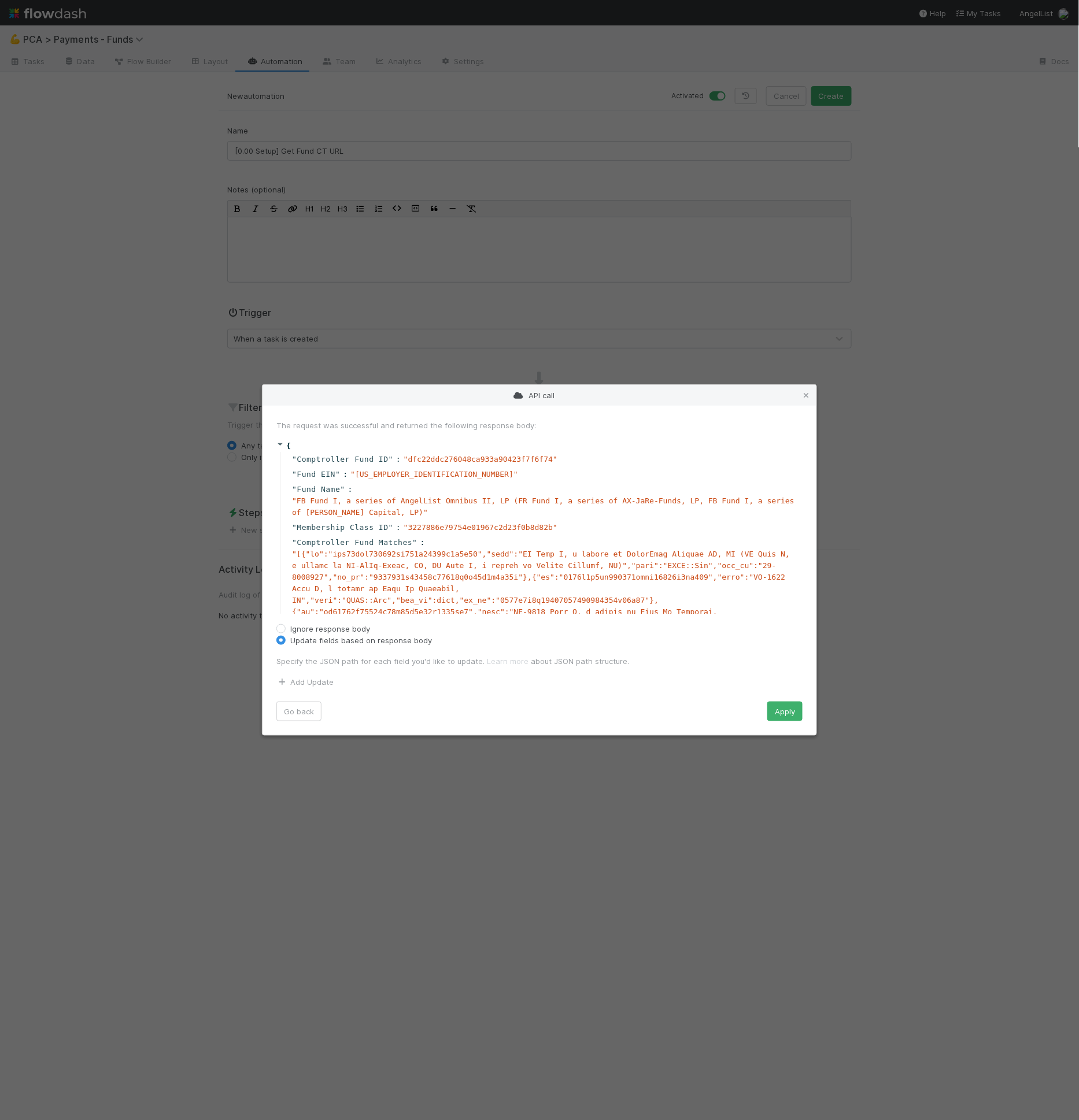
click at [297, 677] on div "Add Update" at bounding box center [539, 682] width 544 height 12
click at [303, 686] on link "Add Update" at bounding box center [306, 682] width 58 height 9
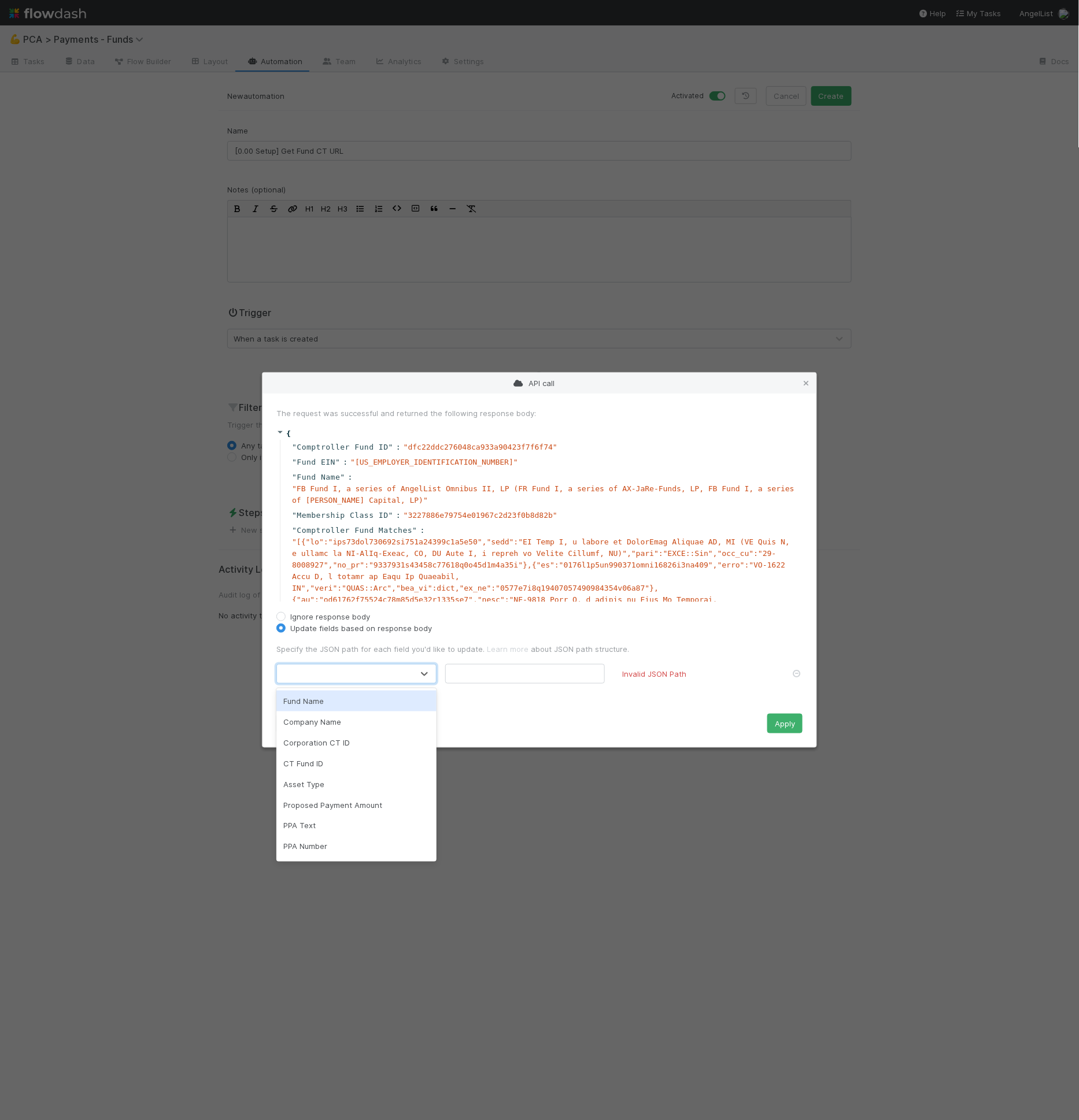
click at [325, 671] on div at bounding box center [344, 674] width 136 height 19
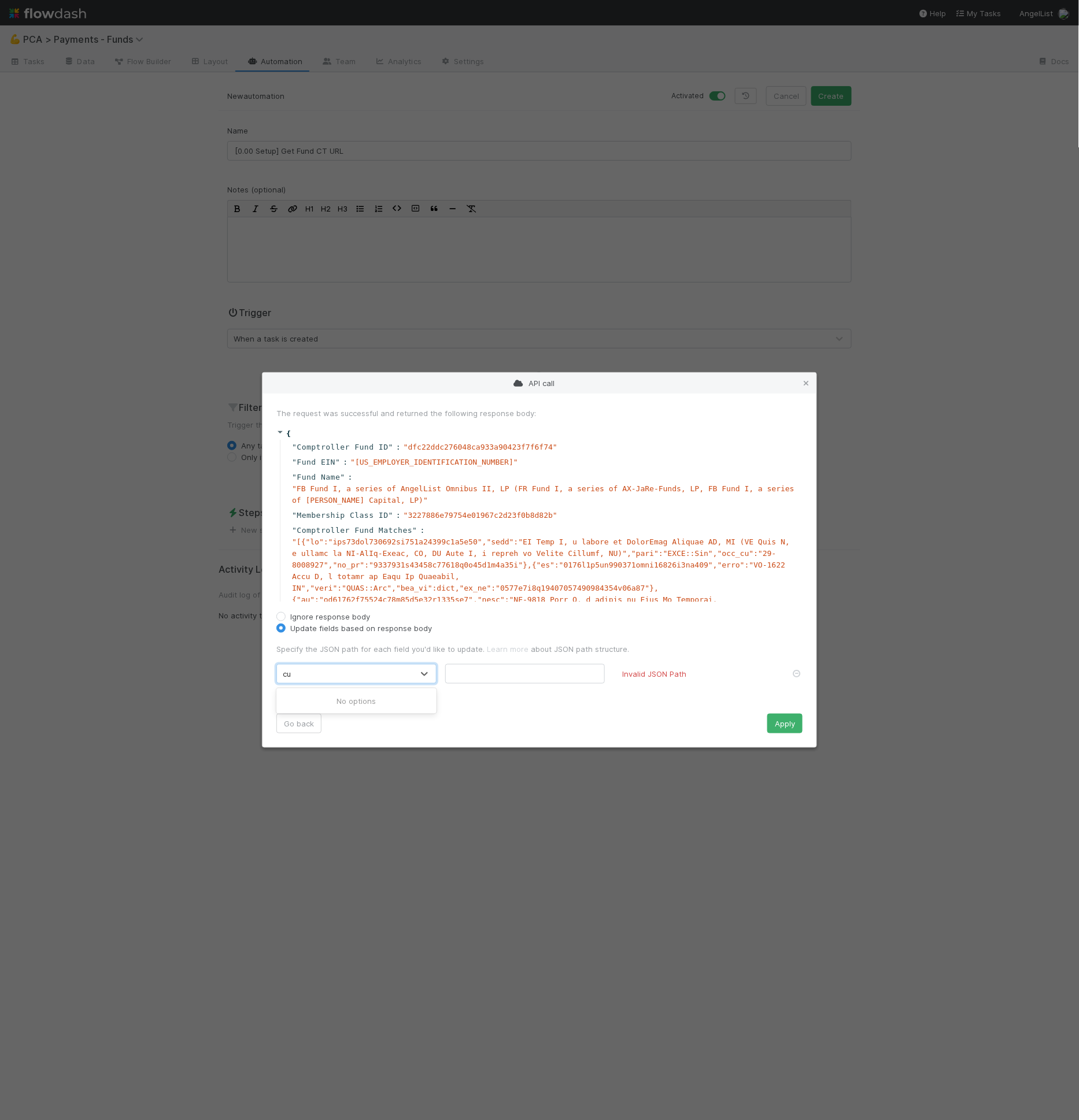
type input "c"
type input "u"
type input "fund url"
click at [517, 684] on div "Fund URL Invalid JSON Path Add Update" at bounding box center [539, 682] width 544 height 36
click at [512, 670] on input "text" at bounding box center [526, 674] width 160 height 20
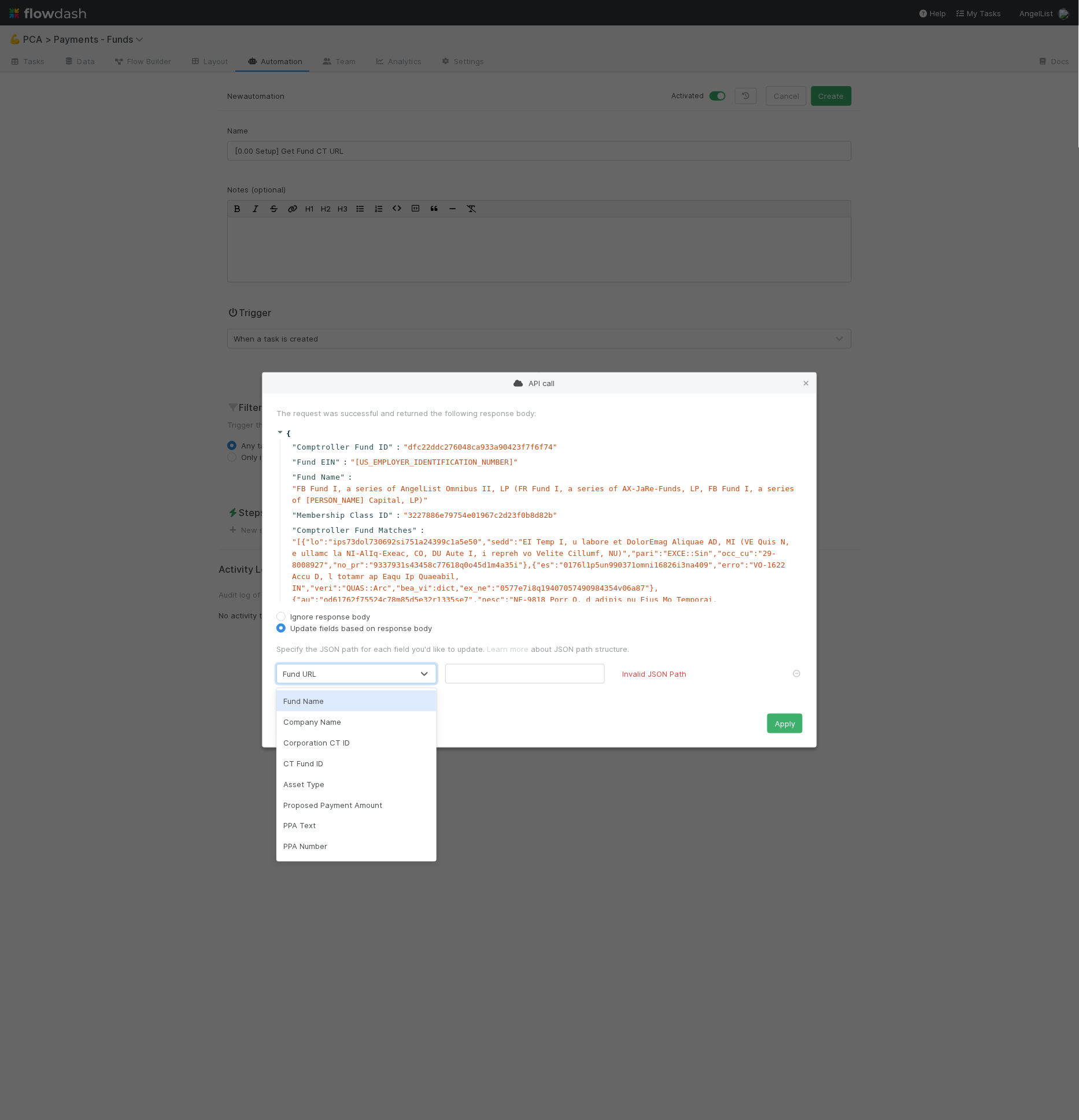
click at [409, 677] on div "Fund URL" at bounding box center [344, 674] width 136 height 19
click at [407, 678] on div "Fund URL" at bounding box center [344, 674] width 136 height 19
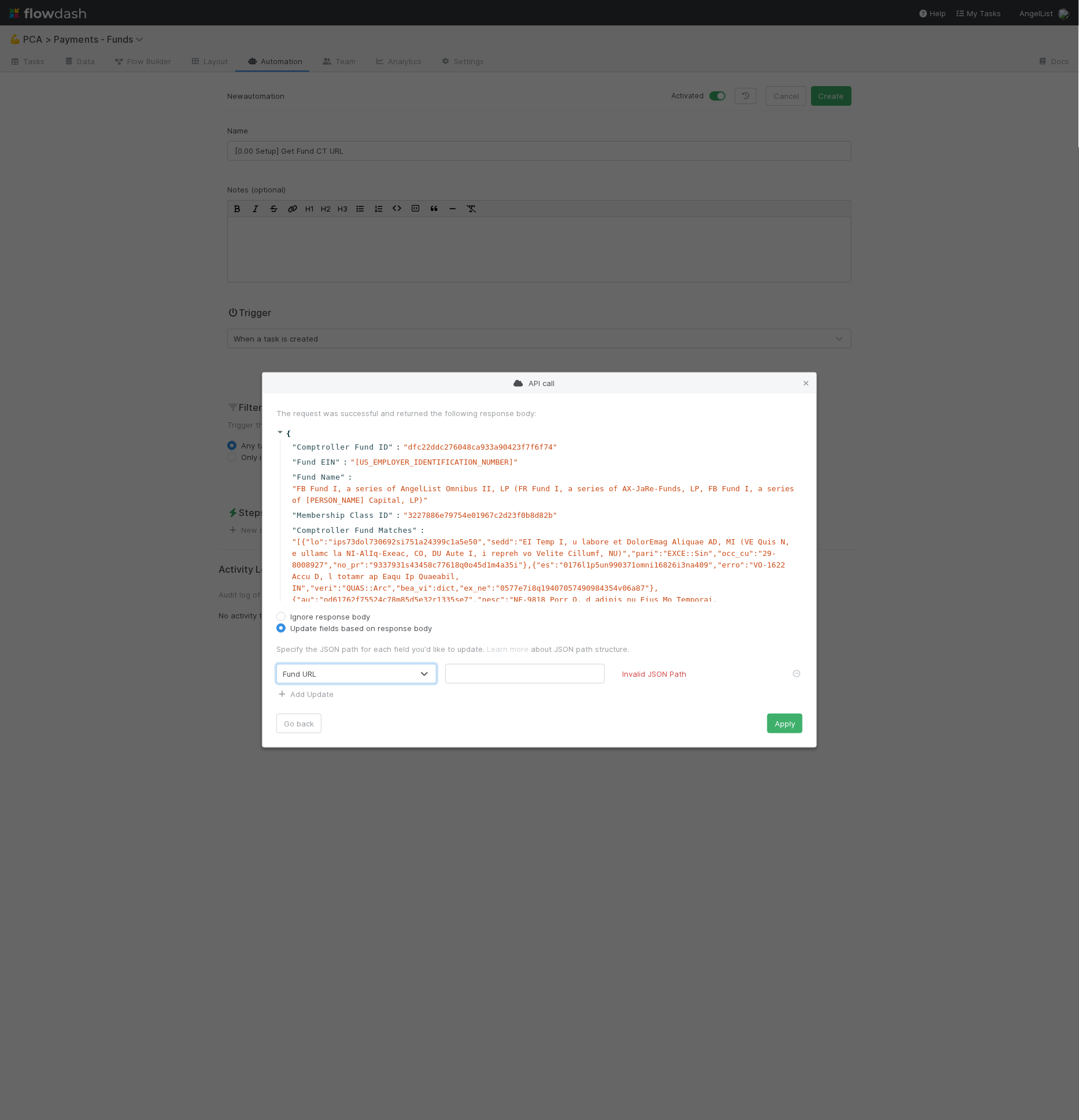
click at [146, 69] on div "API call The request was successful and returned the following response body: {…" at bounding box center [539, 560] width 1079 height 1120
click at [85, 64] on div "API call The request was successful and returned the following response body: {…" at bounding box center [539, 560] width 1079 height 1120
click at [806, 385] on icon at bounding box center [806, 383] width 12 height 7
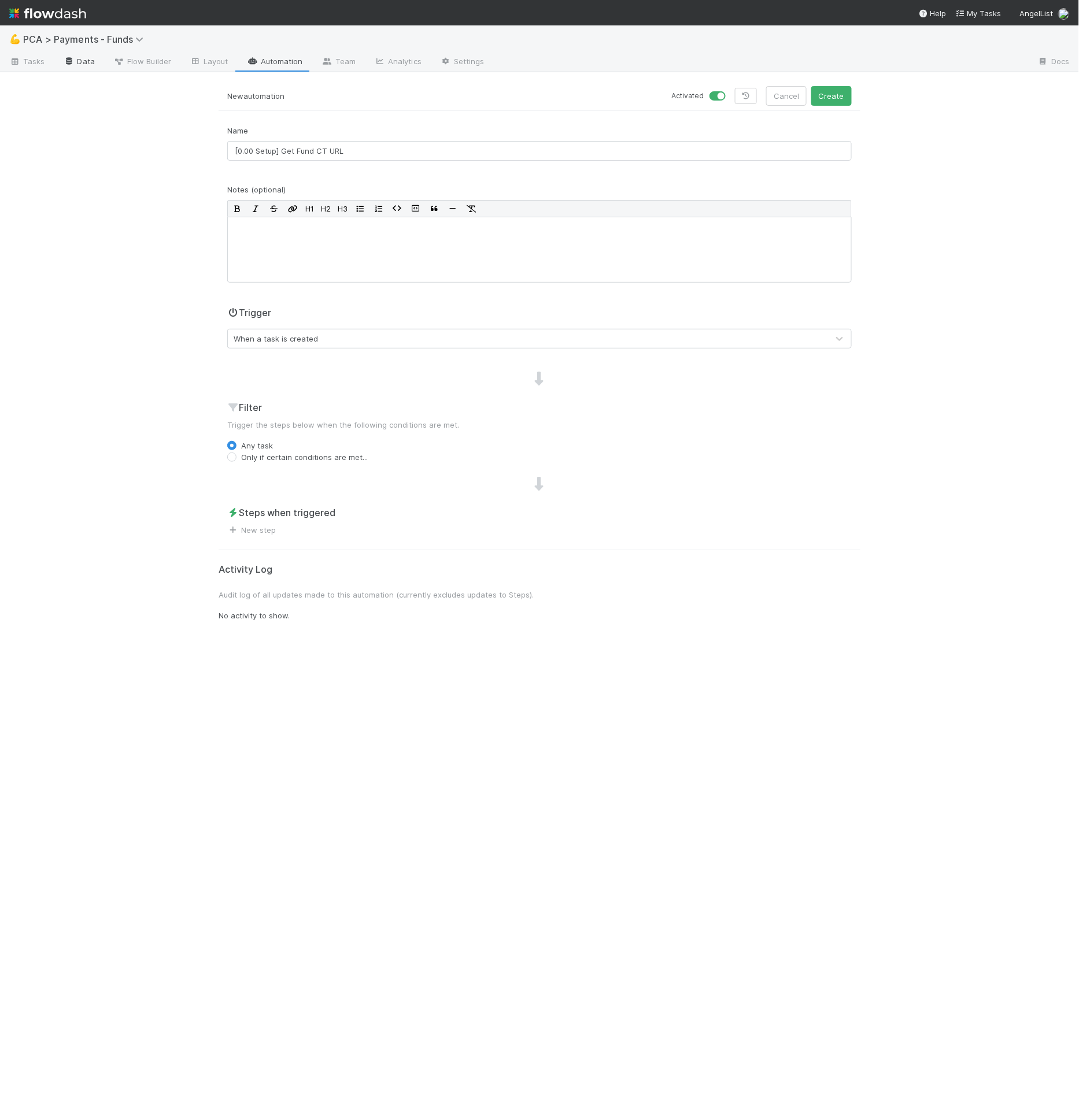
click at [78, 59] on link "Data" at bounding box center [78, 62] width 50 height 19
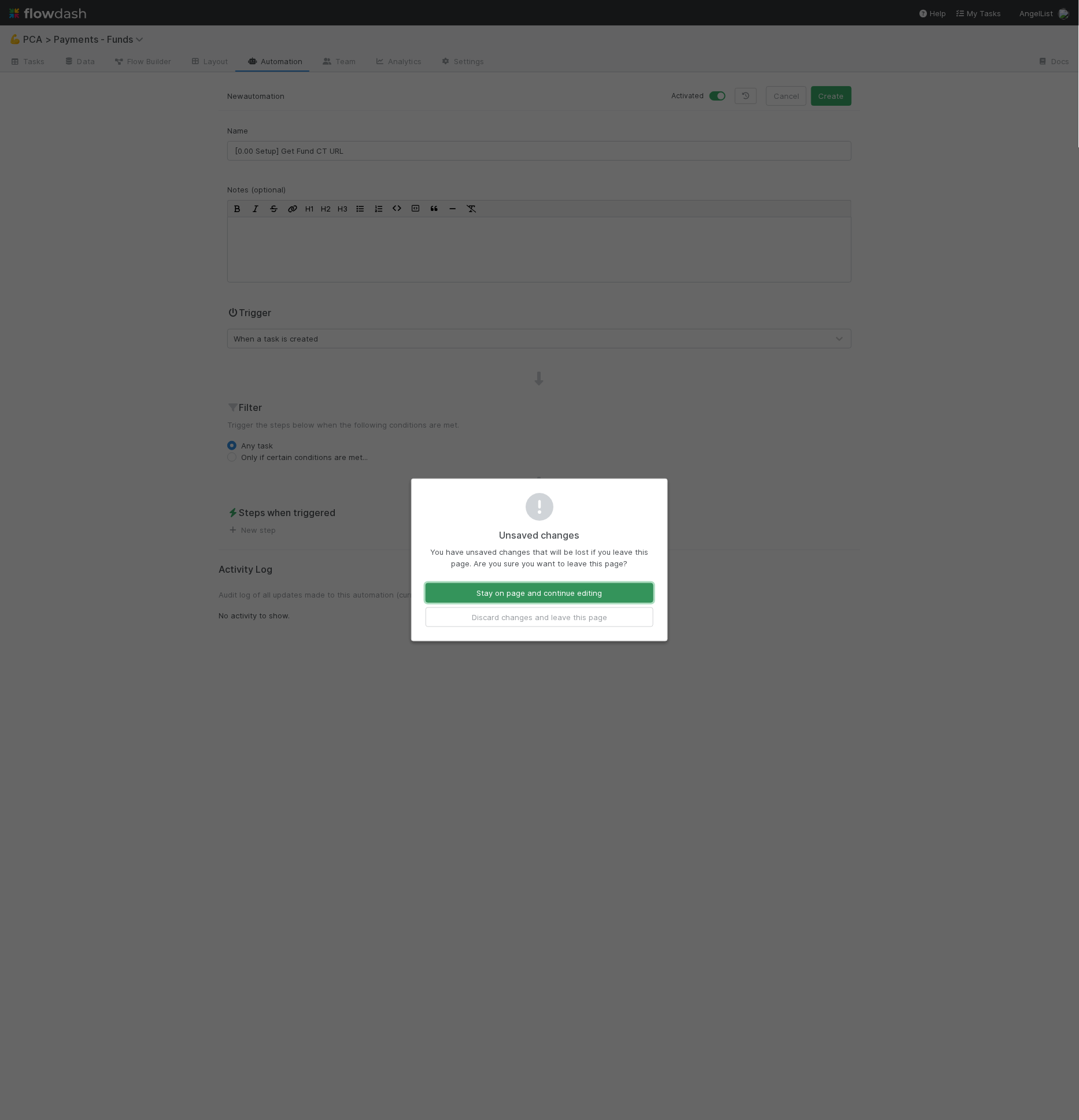
click at [514, 594] on button "Stay on page and continue editing" at bounding box center [539, 593] width 228 height 20
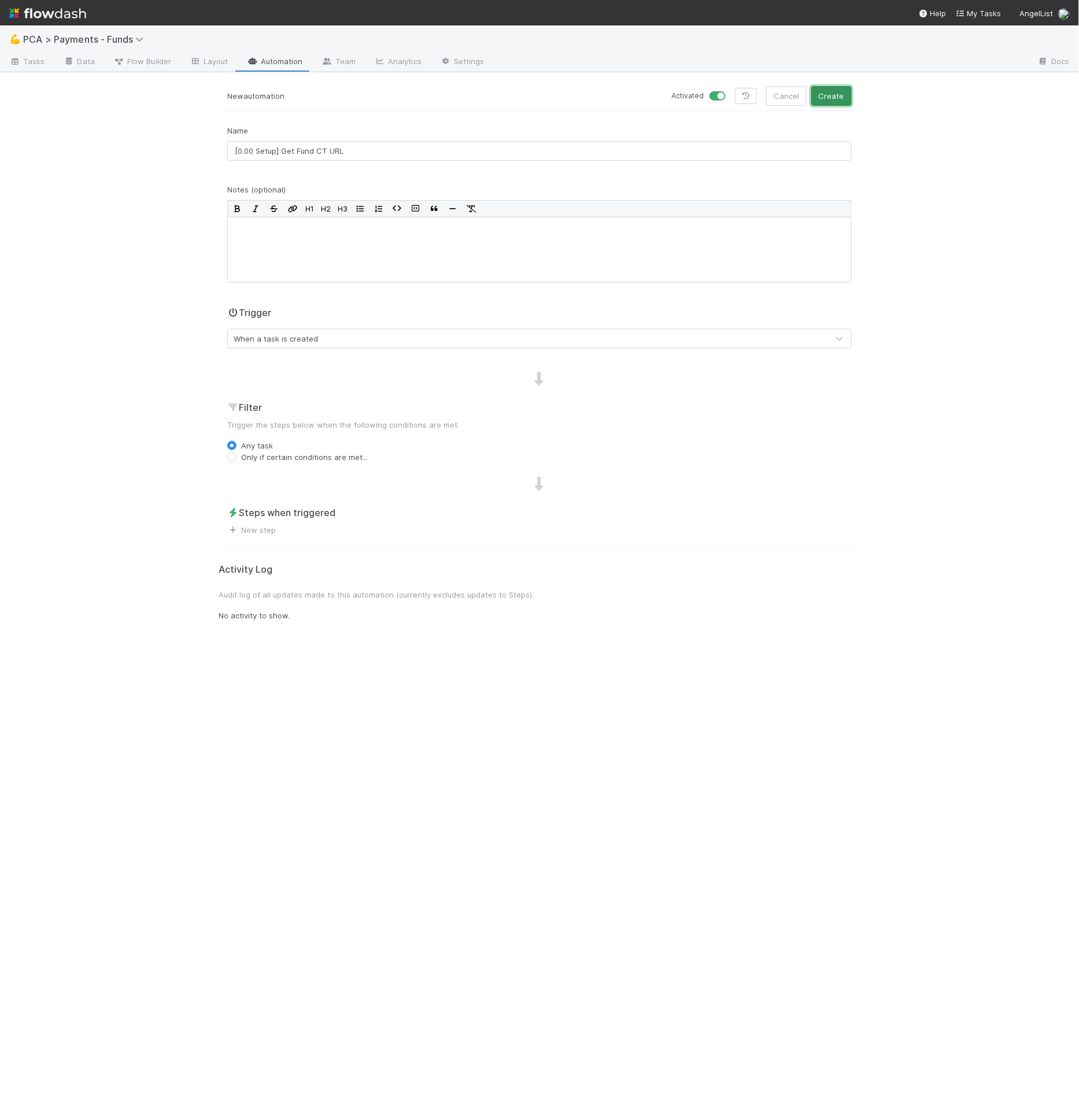
click at [830, 97] on button "Create" at bounding box center [831, 96] width 41 height 20
click at [269, 533] on link "New step" at bounding box center [251, 530] width 49 height 9
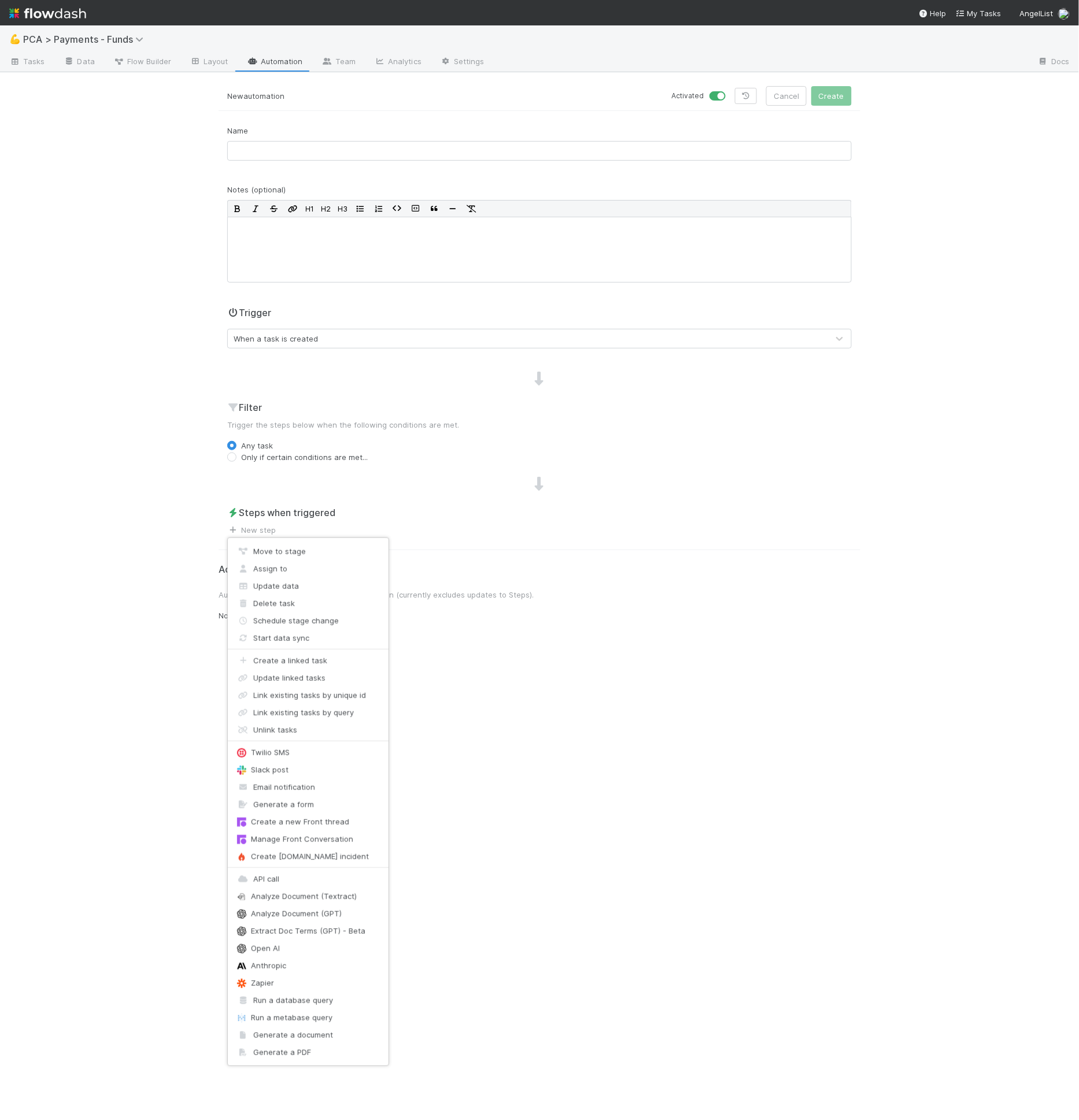
click at [331, 131] on div "Move to stage Assign to Update data Delete task Schedule stage change Start dat…" at bounding box center [539, 560] width 1079 height 1120
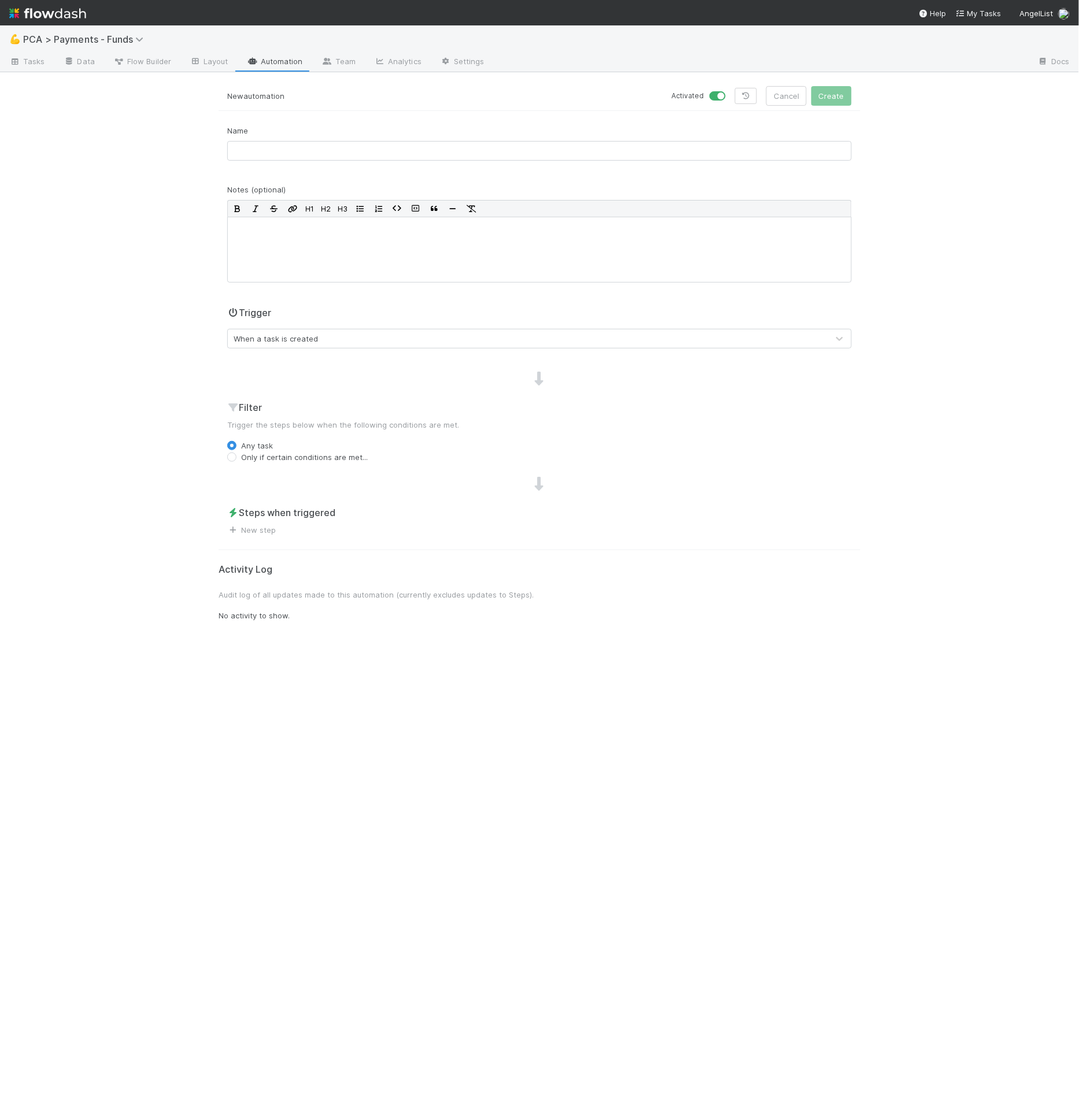
click at [297, 67] on link "Automation" at bounding box center [275, 62] width 75 height 19
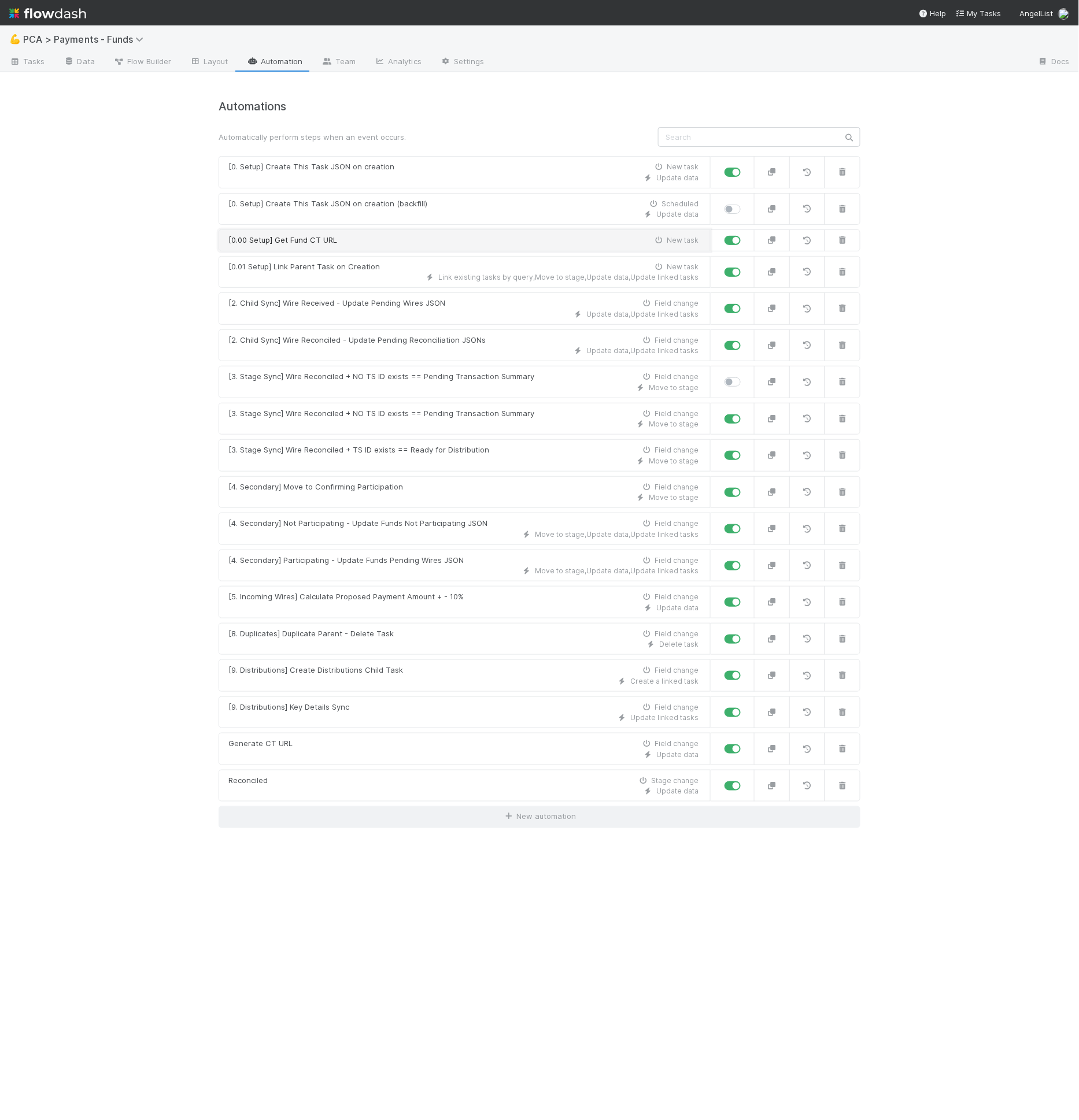
click at [325, 234] on div "[0.00 Setup] Get Fund CT URL" at bounding box center [282, 240] width 109 height 12
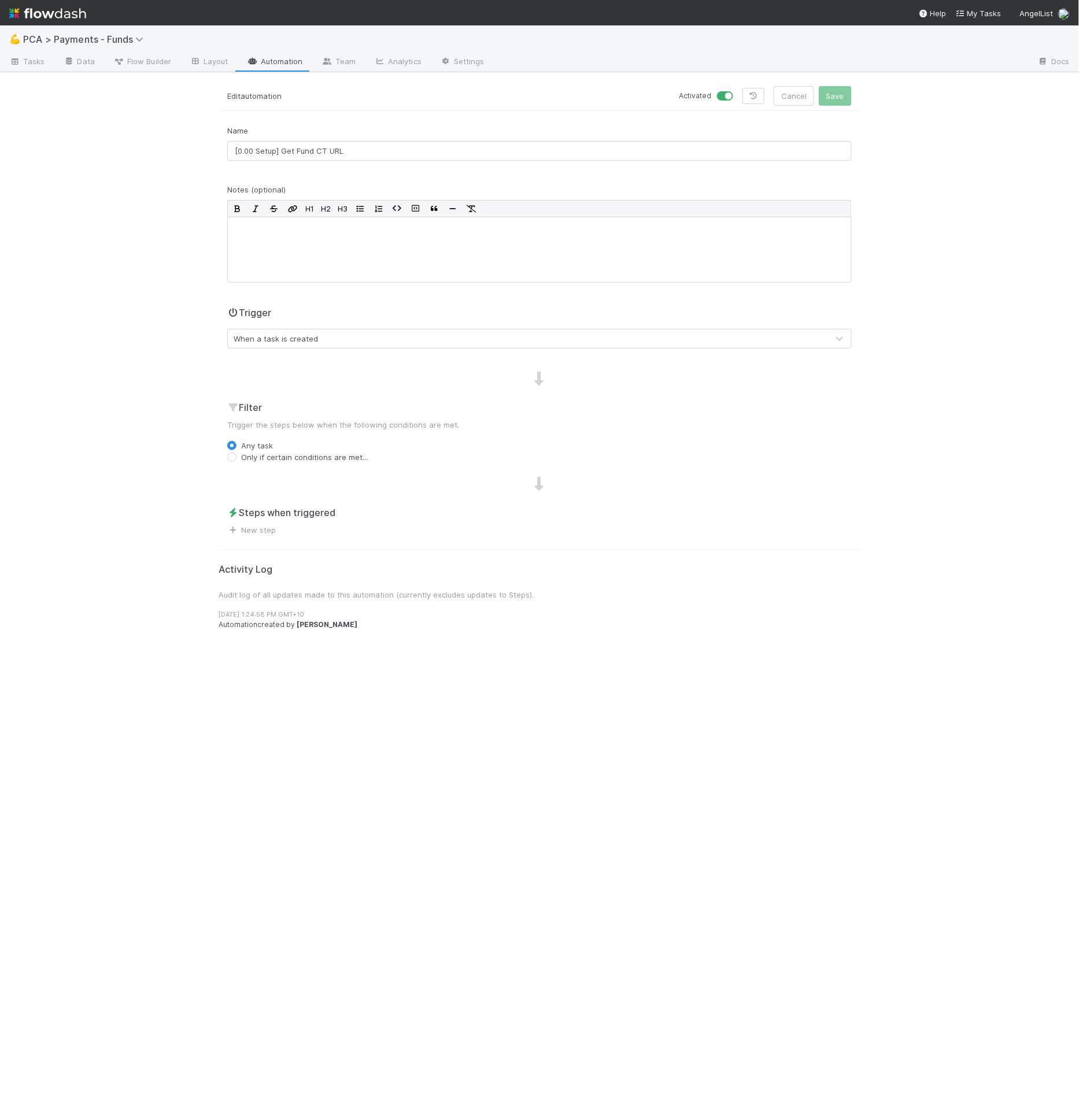
click at [268, 542] on div "Edit automation Activated Cancel Save Name [0.00 Setup] Get Fund CT URL Notes (…" at bounding box center [539, 604] width 659 height 1034
click at [267, 534] on span "New step" at bounding box center [251, 530] width 49 height 12
click at [267, 533] on link "New step" at bounding box center [251, 530] width 49 height 9
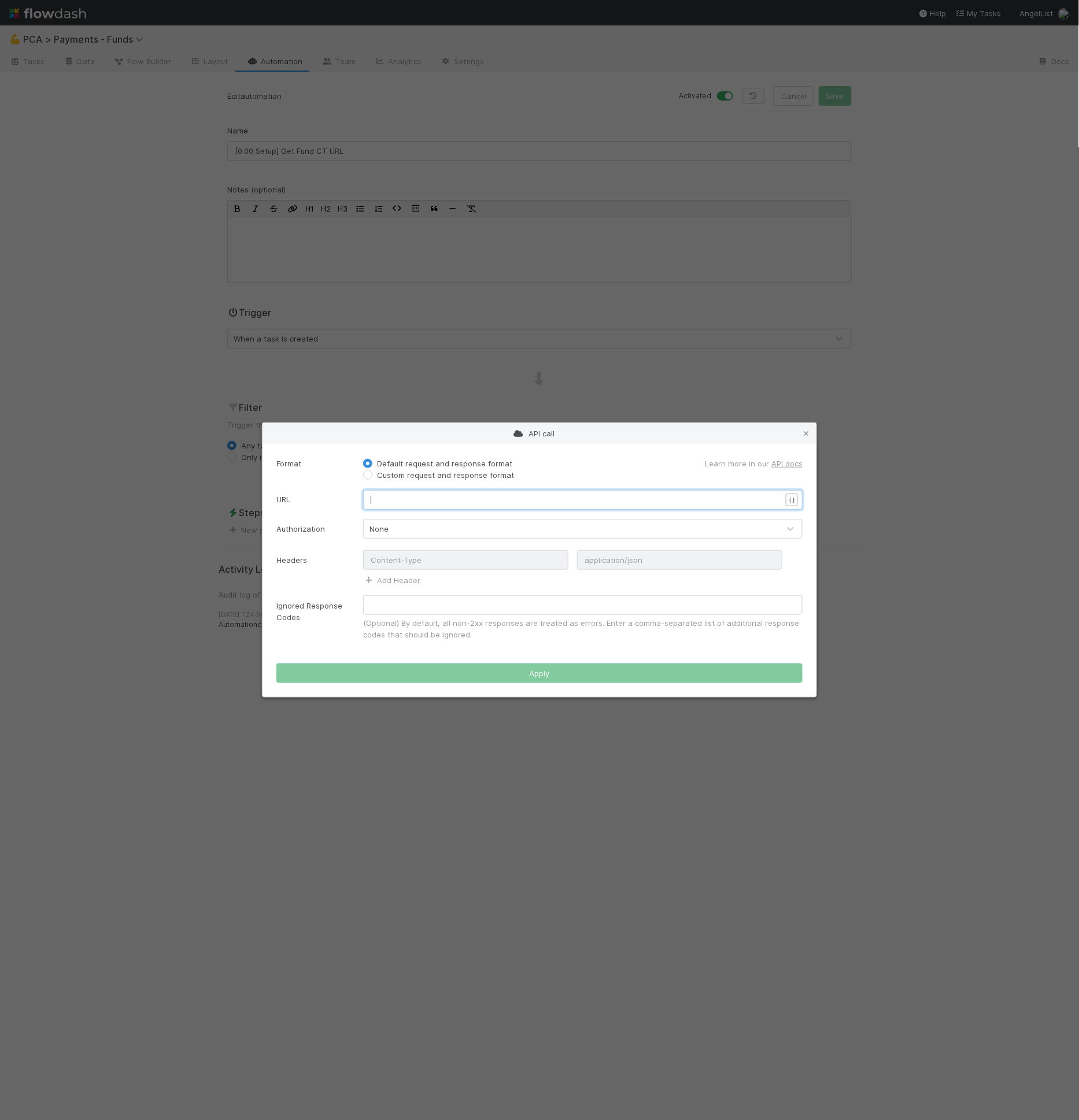
scroll to position [4, 0]
click at [413, 494] on pre "​" at bounding box center [581, 499] width 420 height 12
click at [377, 473] on label "Custom request and response format" at bounding box center [445, 475] width 137 height 12
click at [366, 473] on input "Custom request and response format" at bounding box center [368, 475] width 9 height 11
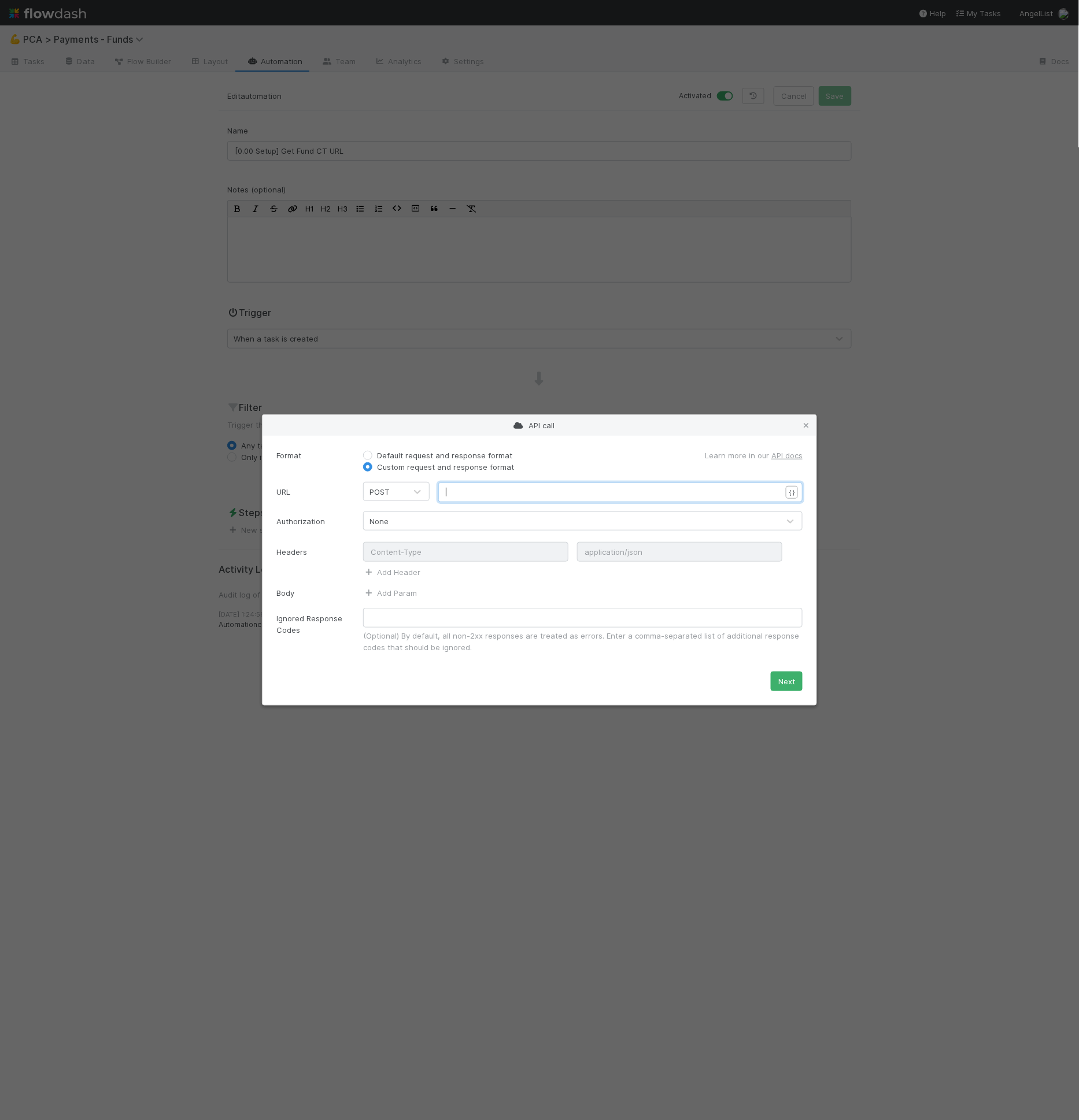
click at [449, 489] on pre "​" at bounding box center [618, 492] width 345 height 12
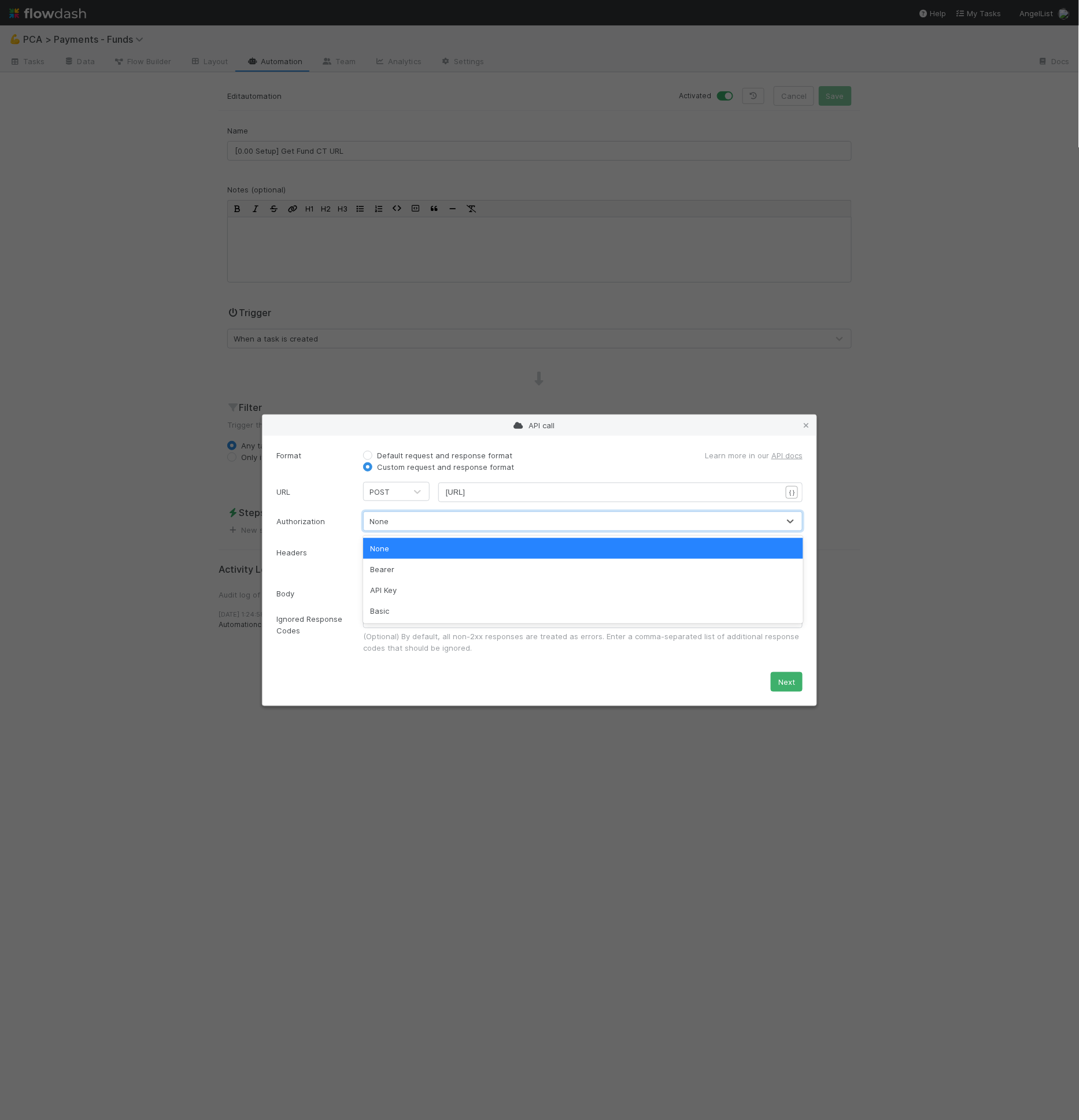
click at [430, 524] on div "None" at bounding box center [571, 521] width 416 height 19
click at [416, 591] on div "API Key" at bounding box center [583, 589] width 440 height 21
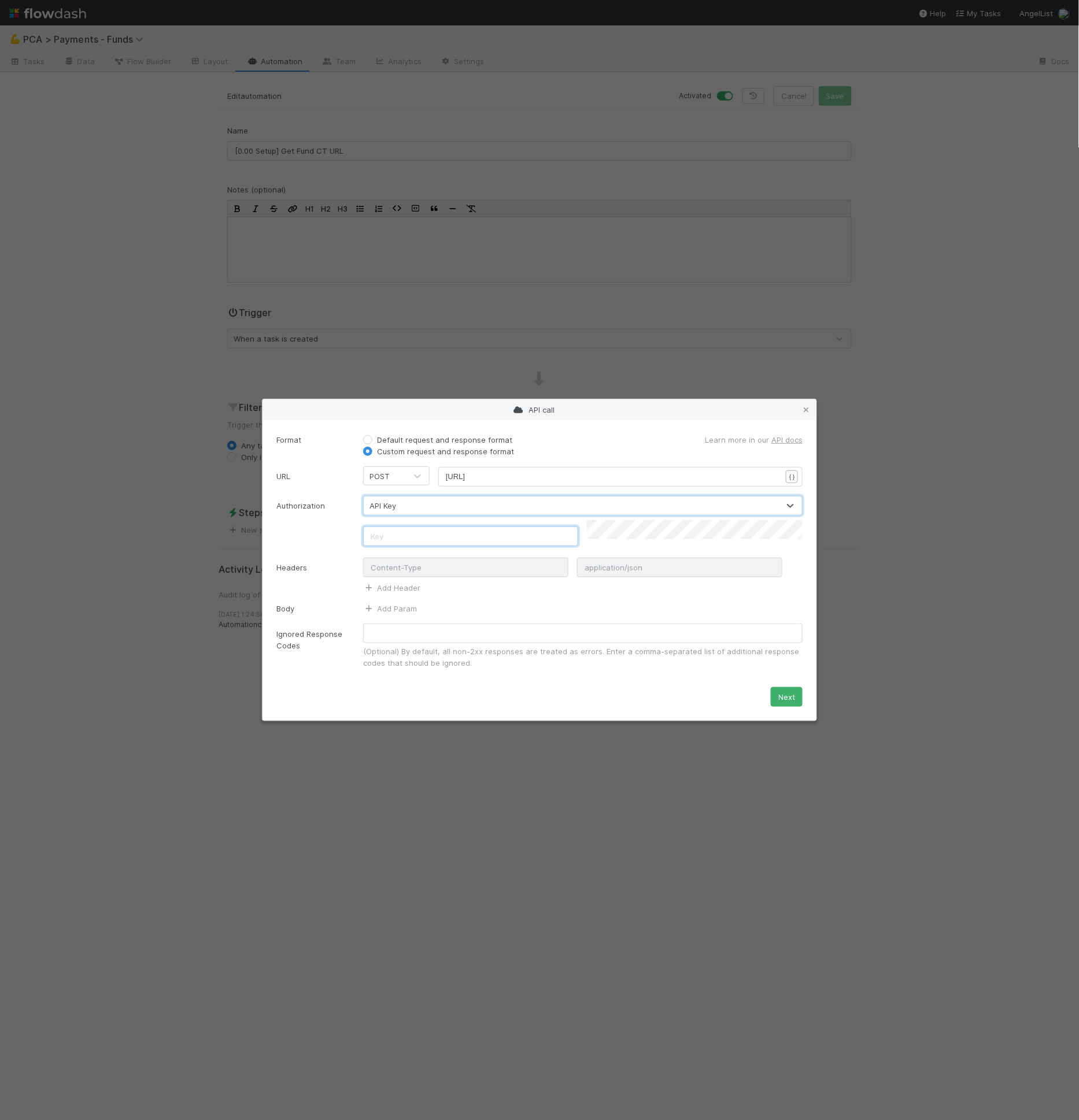
click at [412, 526] on input "text" at bounding box center [471, 536] width 215 height 20
type input "X-Comptroller-Flowdash-API-Secret"
click at [391, 604] on link "Add Param" at bounding box center [390, 608] width 54 height 9
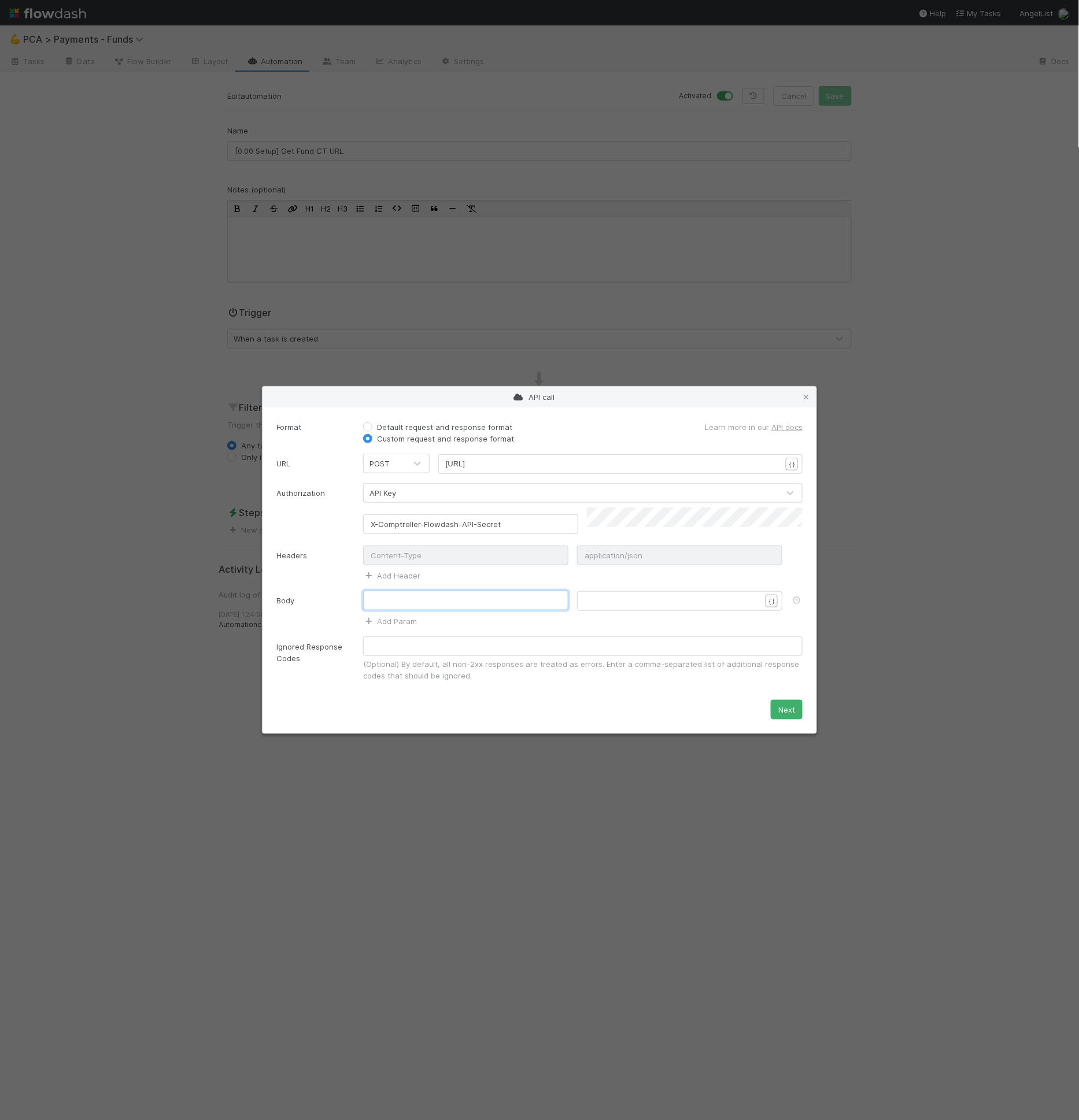
click at [404, 601] on input "text" at bounding box center [466, 601] width 206 height 20
type input "method"
type textarea "find_comptroller_funds"
click at [377, 616] on link "Add Param" at bounding box center [390, 621] width 54 height 9
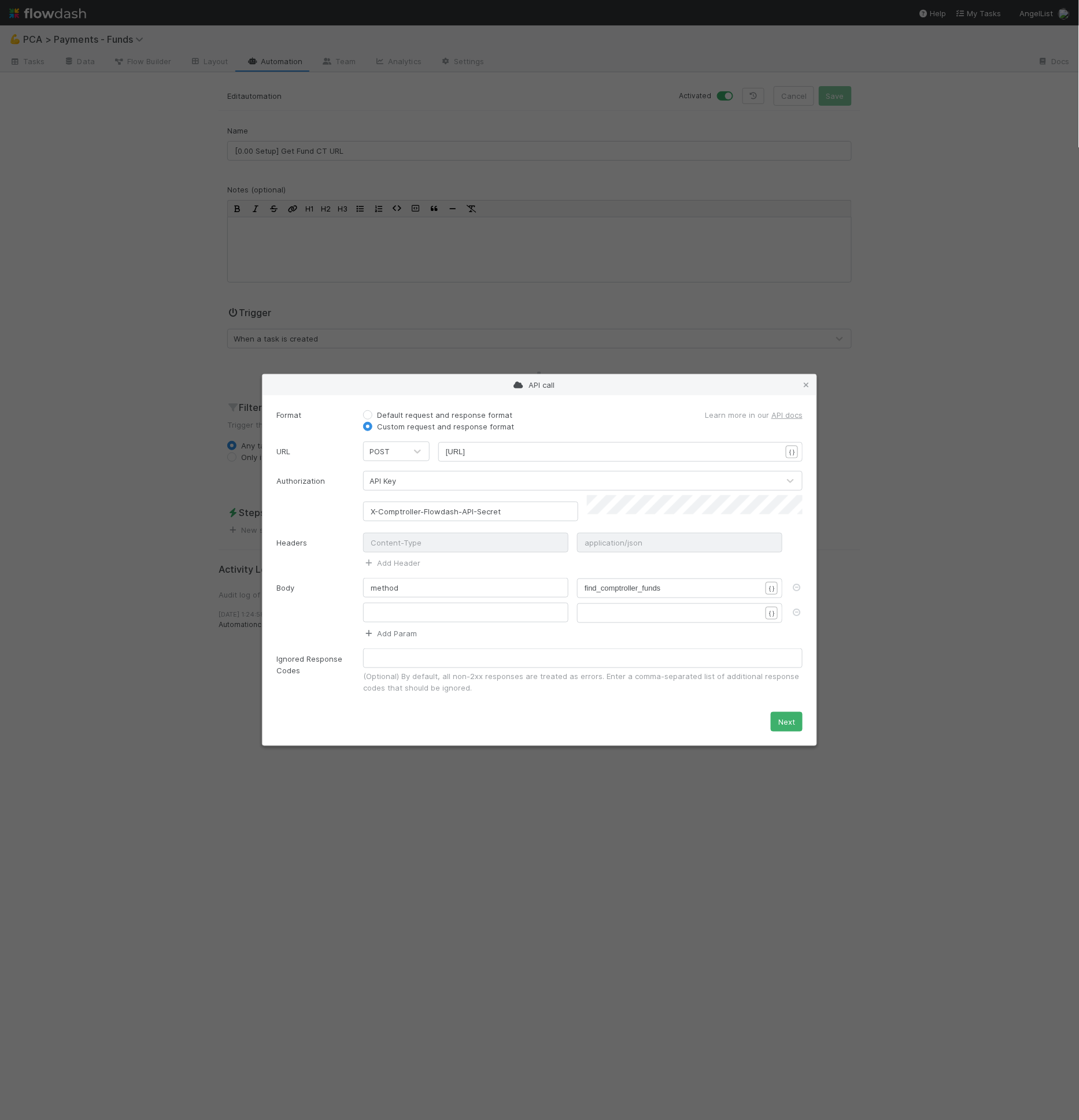
click at [379, 615] on input "text" at bounding box center [466, 613] width 206 height 20
click at [423, 614] on input "text" at bounding box center [466, 613] width 206 height 20
type input "Fund Name"
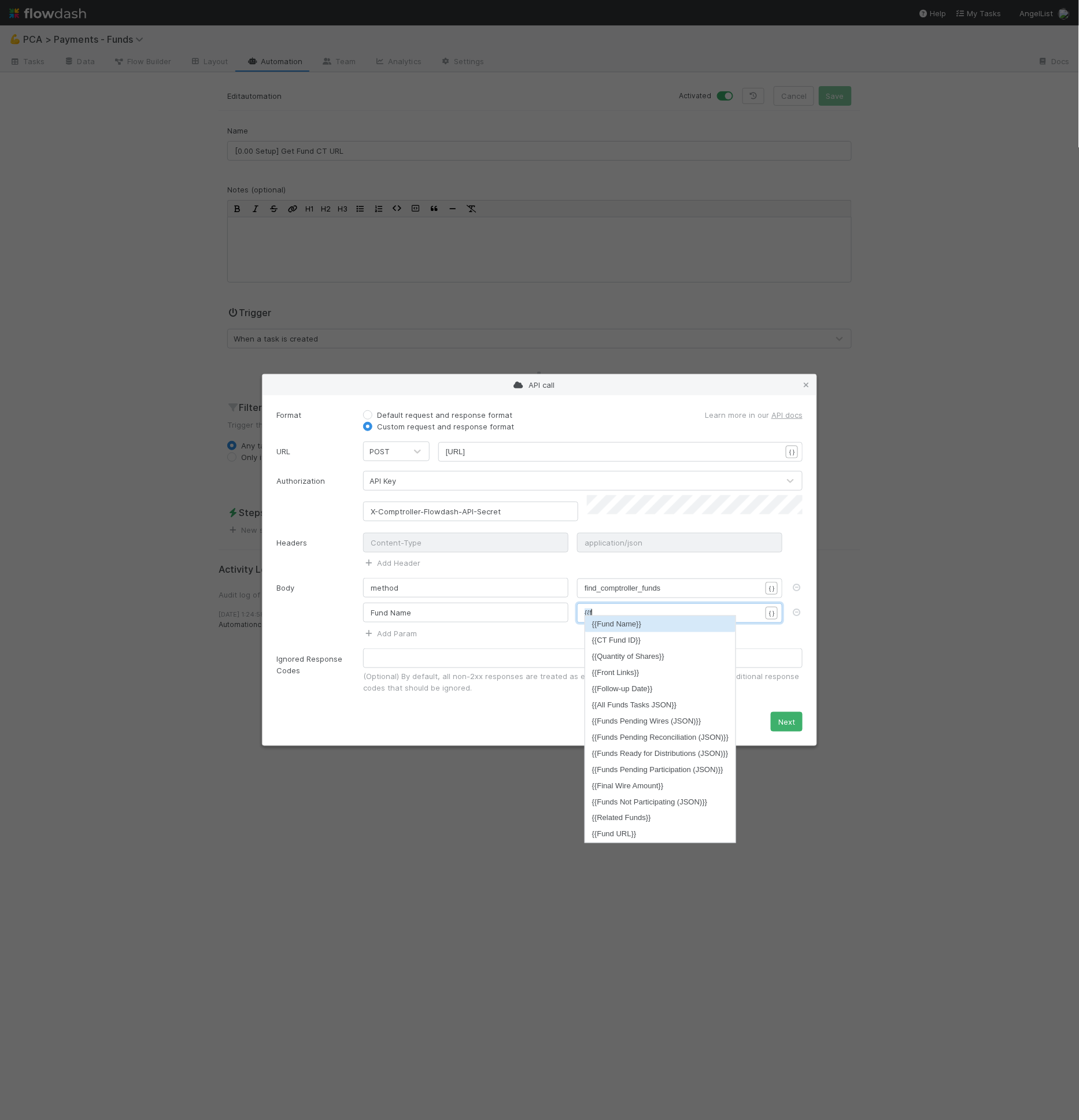
scroll to position [4, 19]
type textarea "{{fund"
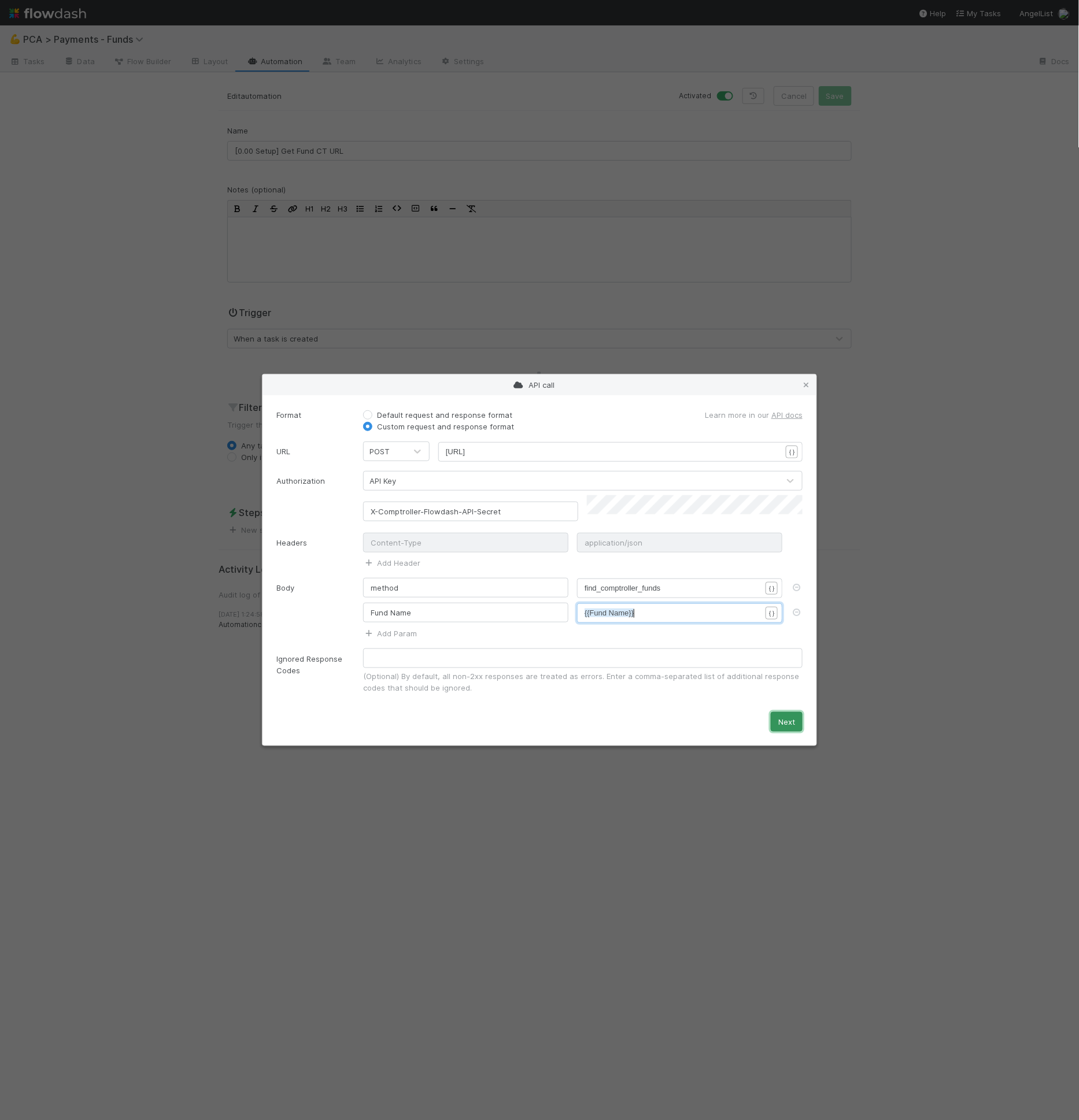
click at [785, 718] on button "Next" at bounding box center [786, 722] width 32 height 20
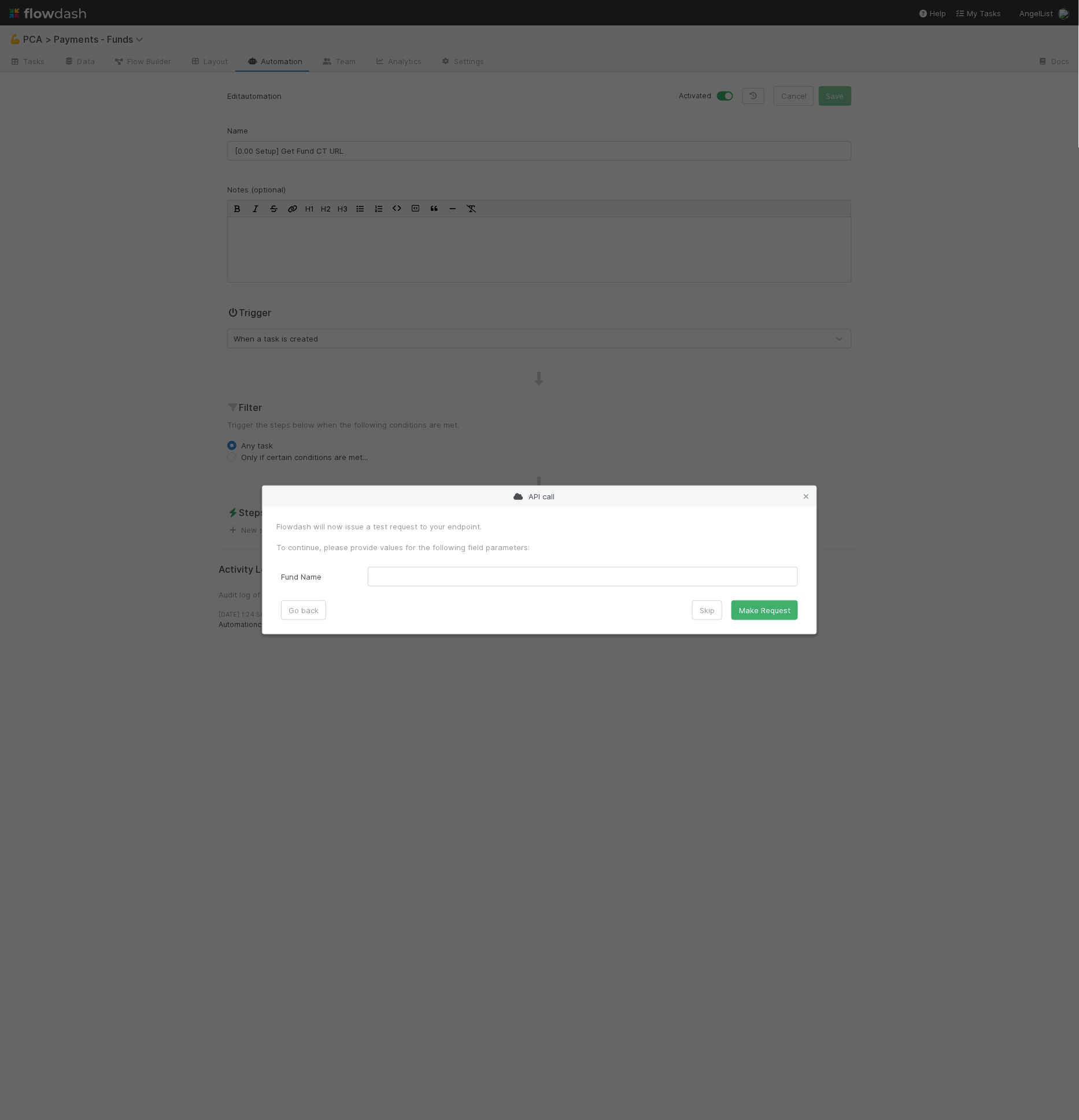
drag, startPoint x: 530, startPoint y: 596, endPoint x: 525, endPoint y: 577, distance: 19.6
click at [530, 596] on form "Flowdash will now issue a test request to your endpoint. To continue, please pr…" at bounding box center [540, 570] width 526 height 99
click at [525, 577] on Name "text" at bounding box center [582, 577] width 430 height 20
paste Name "FB Fund I, a series of AngelList Omnibus II, LP"
type Name "FB Fund I, a series of AngelList Omnibus II, LP"
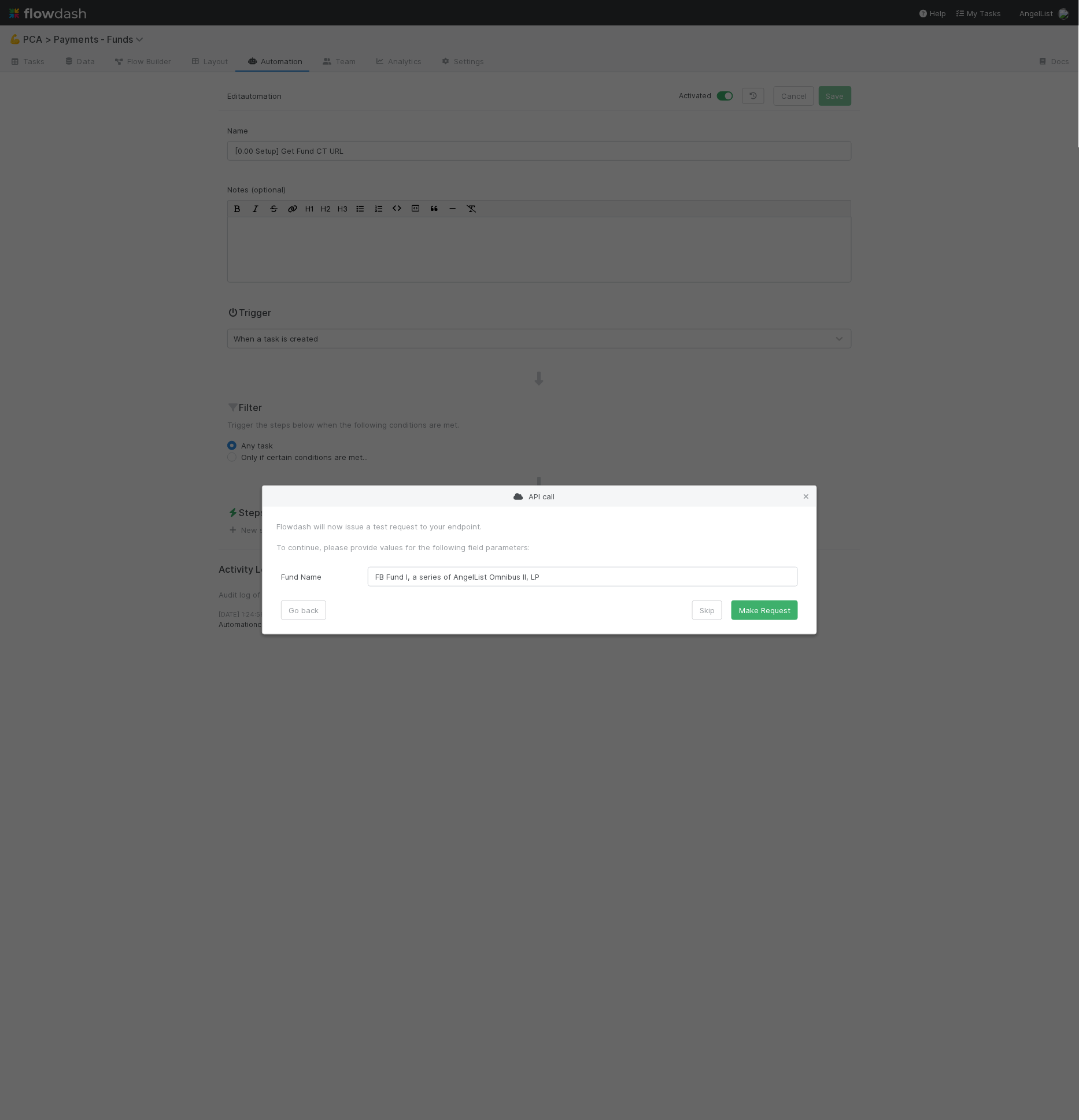
click at [730, 606] on div "Skip Make Request" at bounding box center [745, 611] width 105 height 20
click at [735, 607] on button "Make Request" at bounding box center [764, 611] width 67 height 20
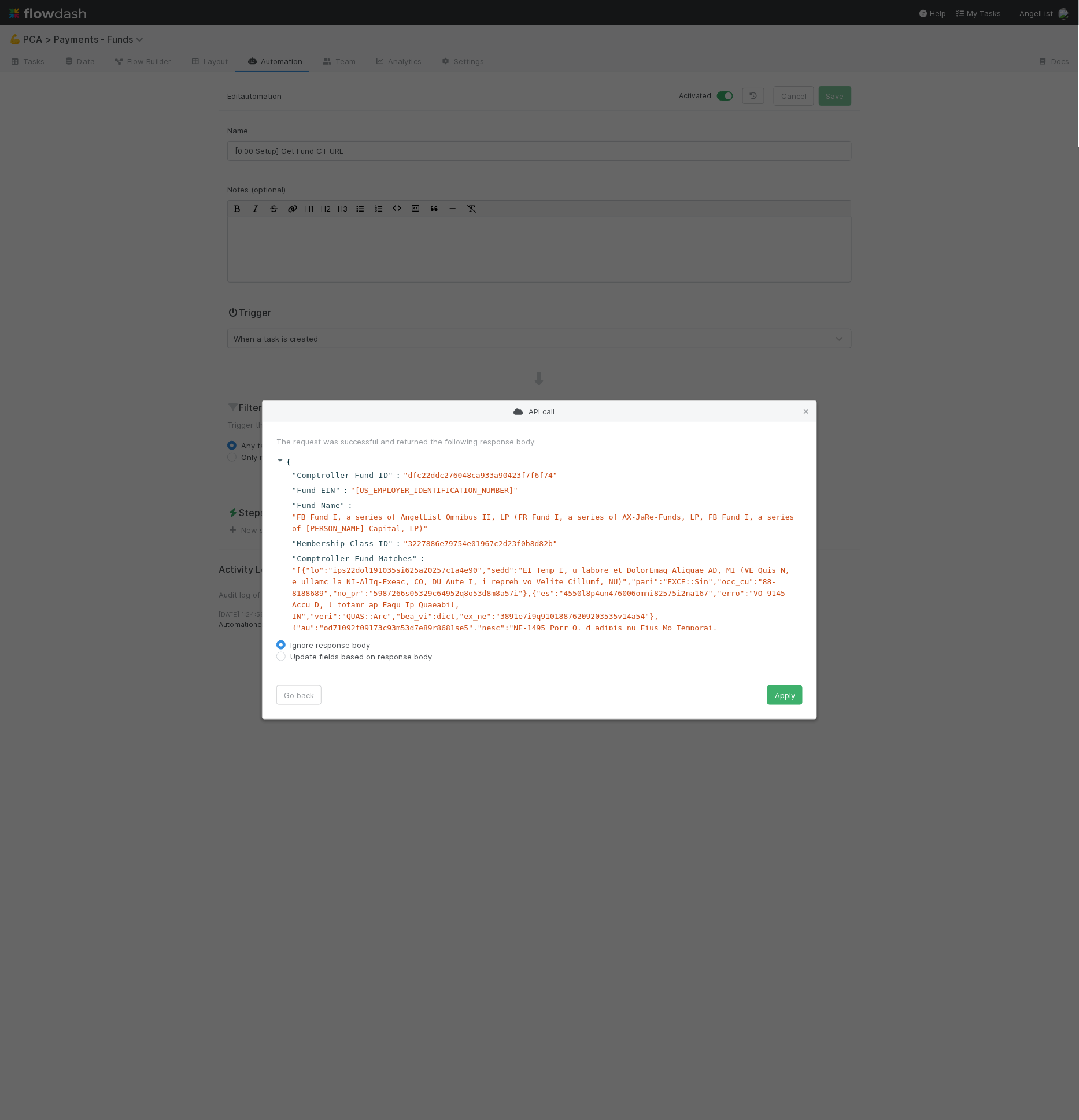
click at [324, 657] on label "Update fields based on response body" at bounding box center [361, 656] width 142 height 12
click at [286, 657] on input "Update fields based on response body" at bounding box center [281, 656] width 9 height 11
radio input "true"
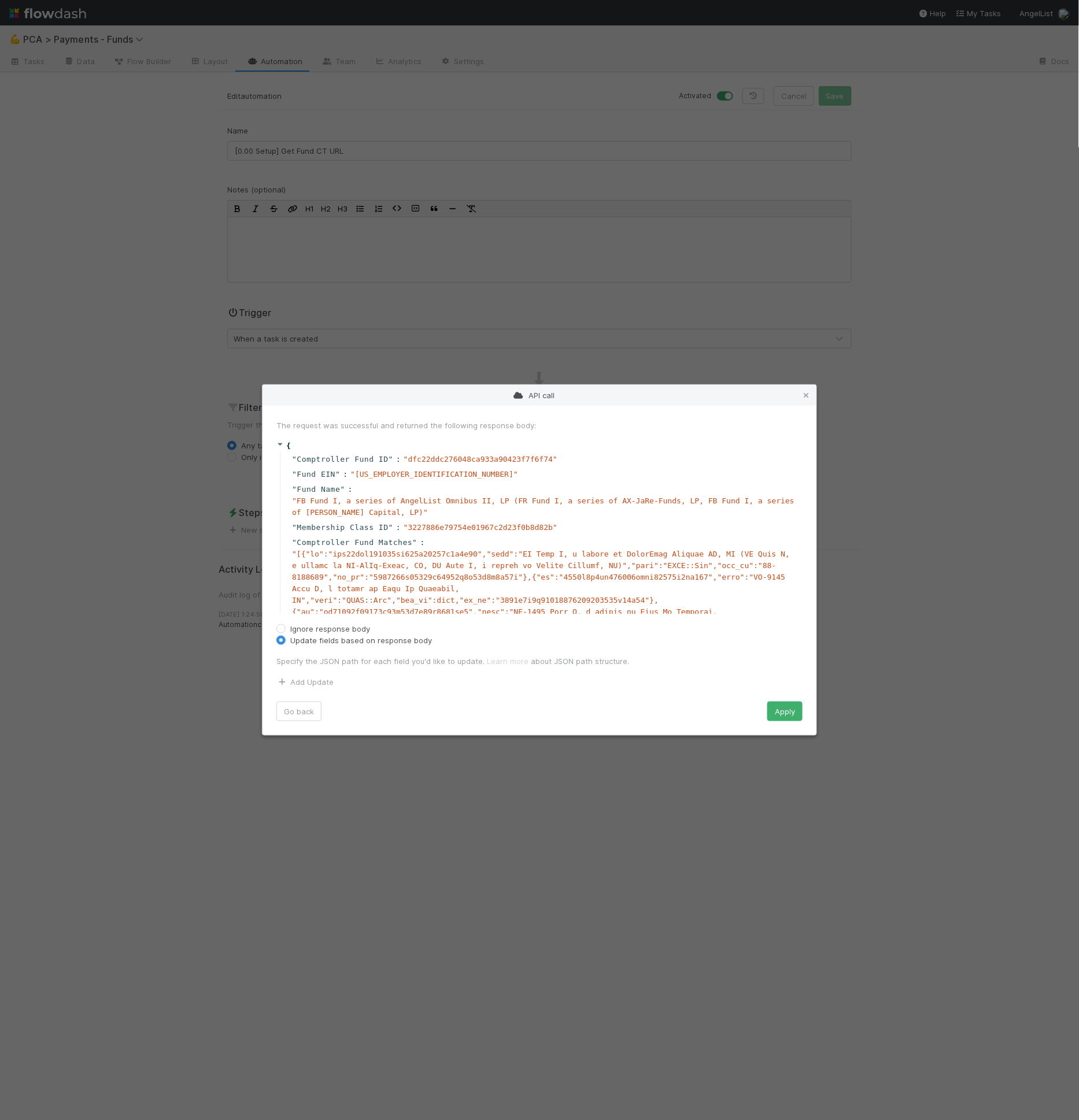
drag, startPoint x: 324, startPoint y: 657, endPoint x: 326, endPoint y: 667, distance: 10.2
click at [325, 661] on p "Specify the JSON path for each field you'd like to update. Learn more about JSO…" at bounding box center [540, 660] width 526 height 12
click at [318, 678] on link "Add Update" at bounding box center [306, 682] width 58 height 9
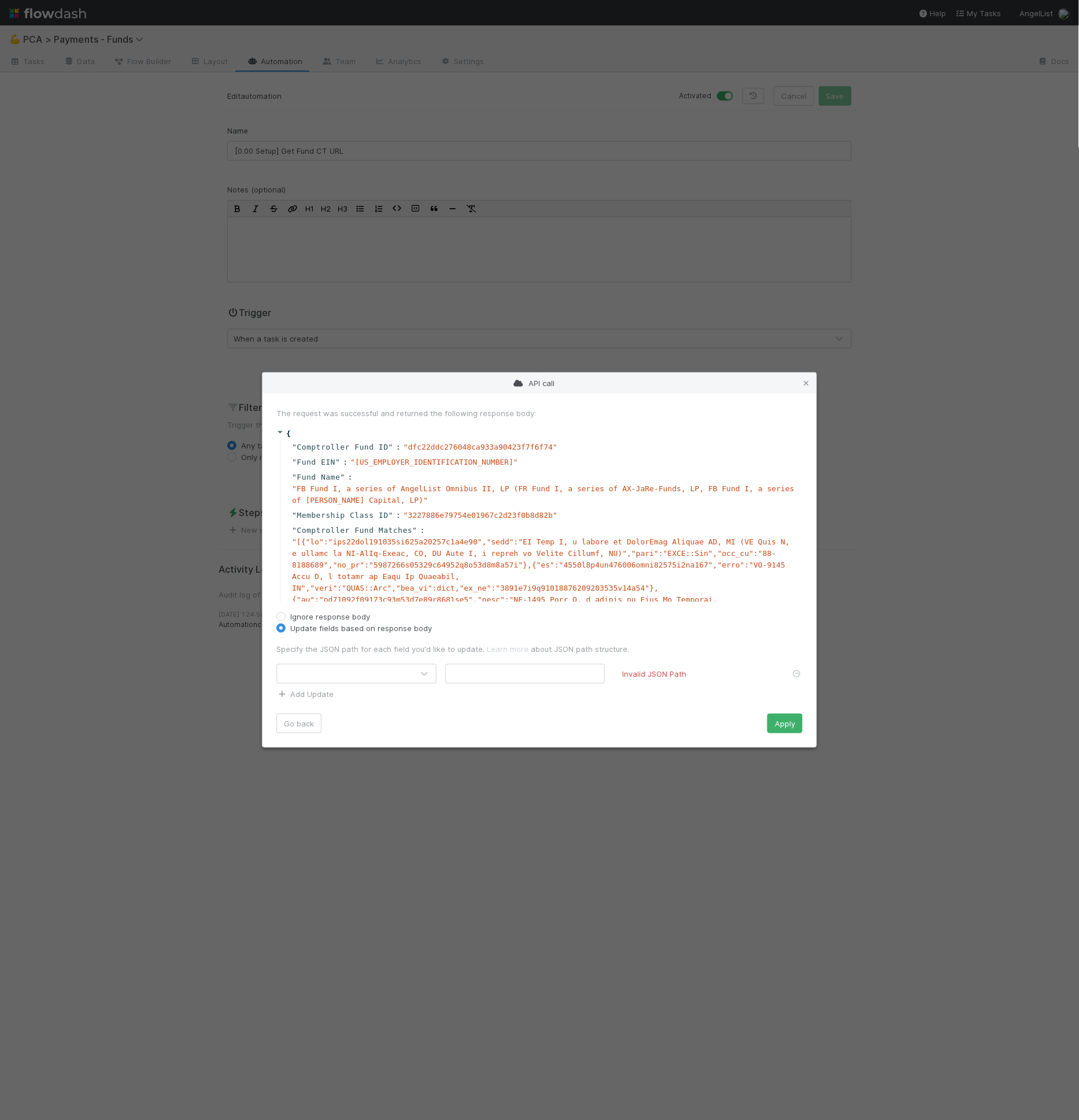
click at [321, 677] on div at bounding box center [344, 674] width 136 height 19
type input "fund url"
click at [480, 678] on input "text" at bounding box center [526, 674] width 160 height 20
click at [463, 678] on input "$[Comptroller Fund ID]" at bounding box center [526, 674] width 160 height 20
click at [461, 678] on input "$[Comptroller Fund ID]" at bounding box center [526, 674] width 160 height 20
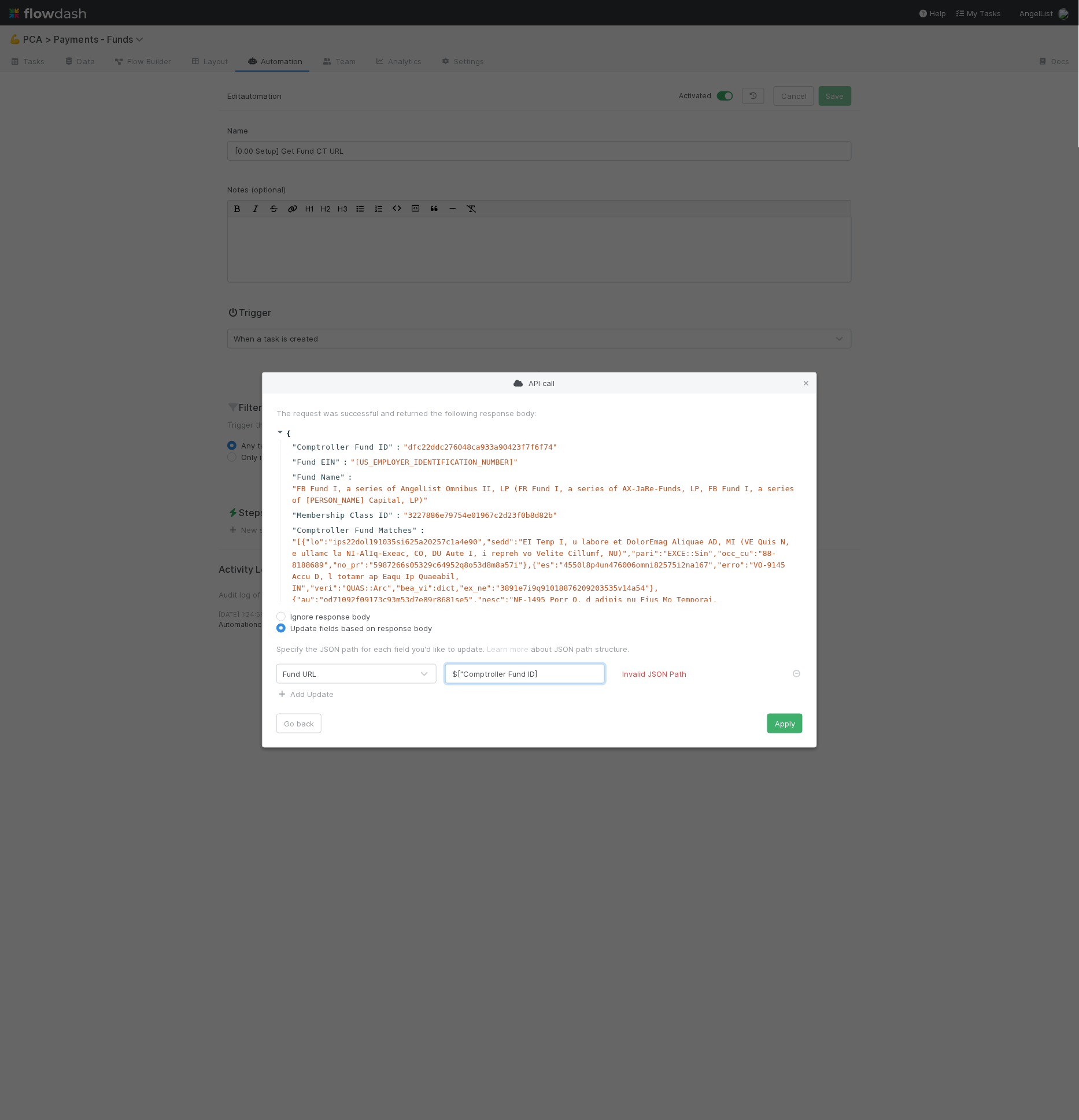
click at [535, 676] on input "$["Comptroller Fund ID]" at bounding box center [526, 674] width 160 height 20
type input "$["Comptroller Fund ID"]"
click at [780, 724] on button "Apply" at bounding box center [784, 724] width 35 height 20
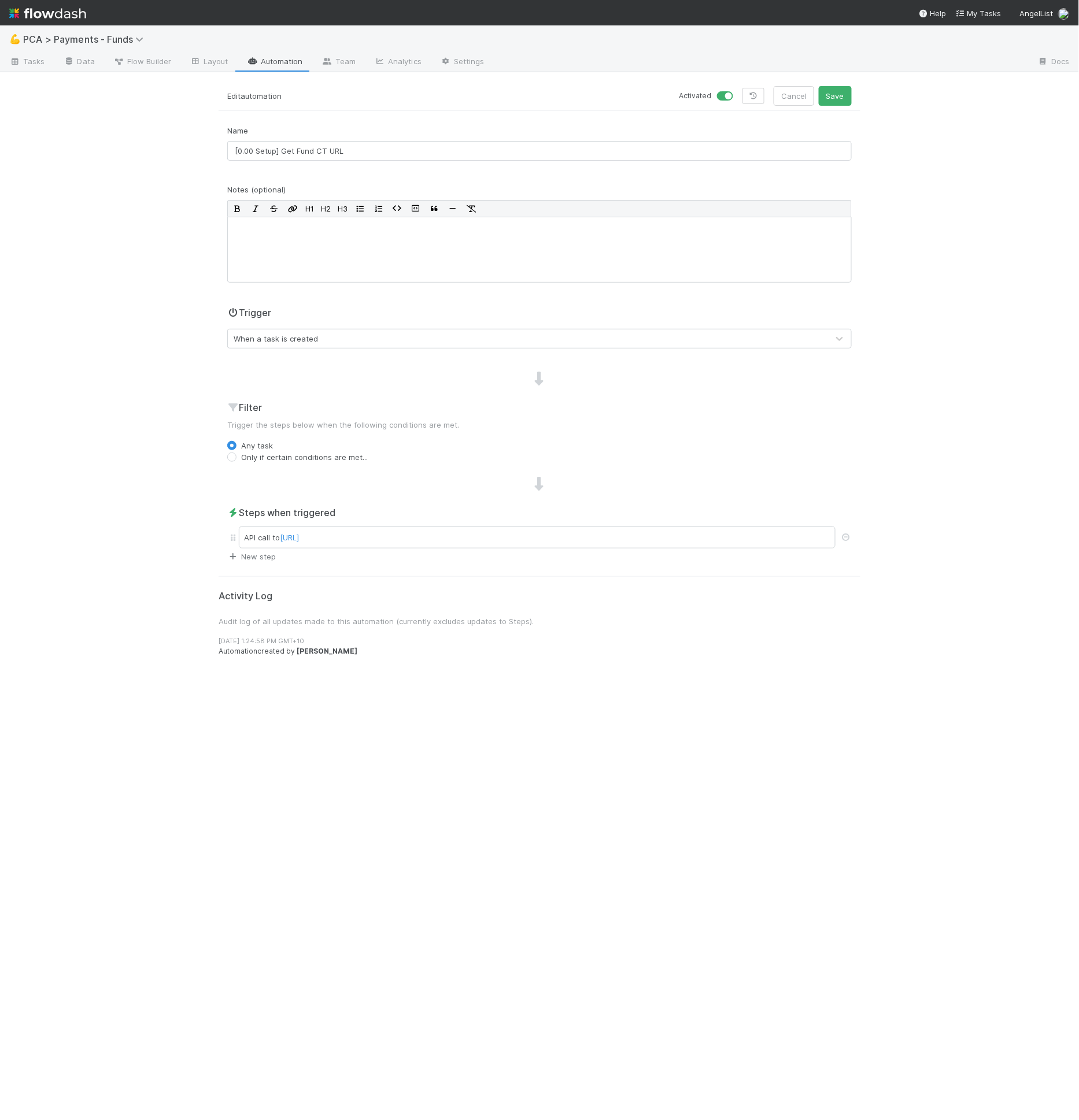
click at [261, 552] on link "New step" at bounding box center [251, 557] width 49 height 9
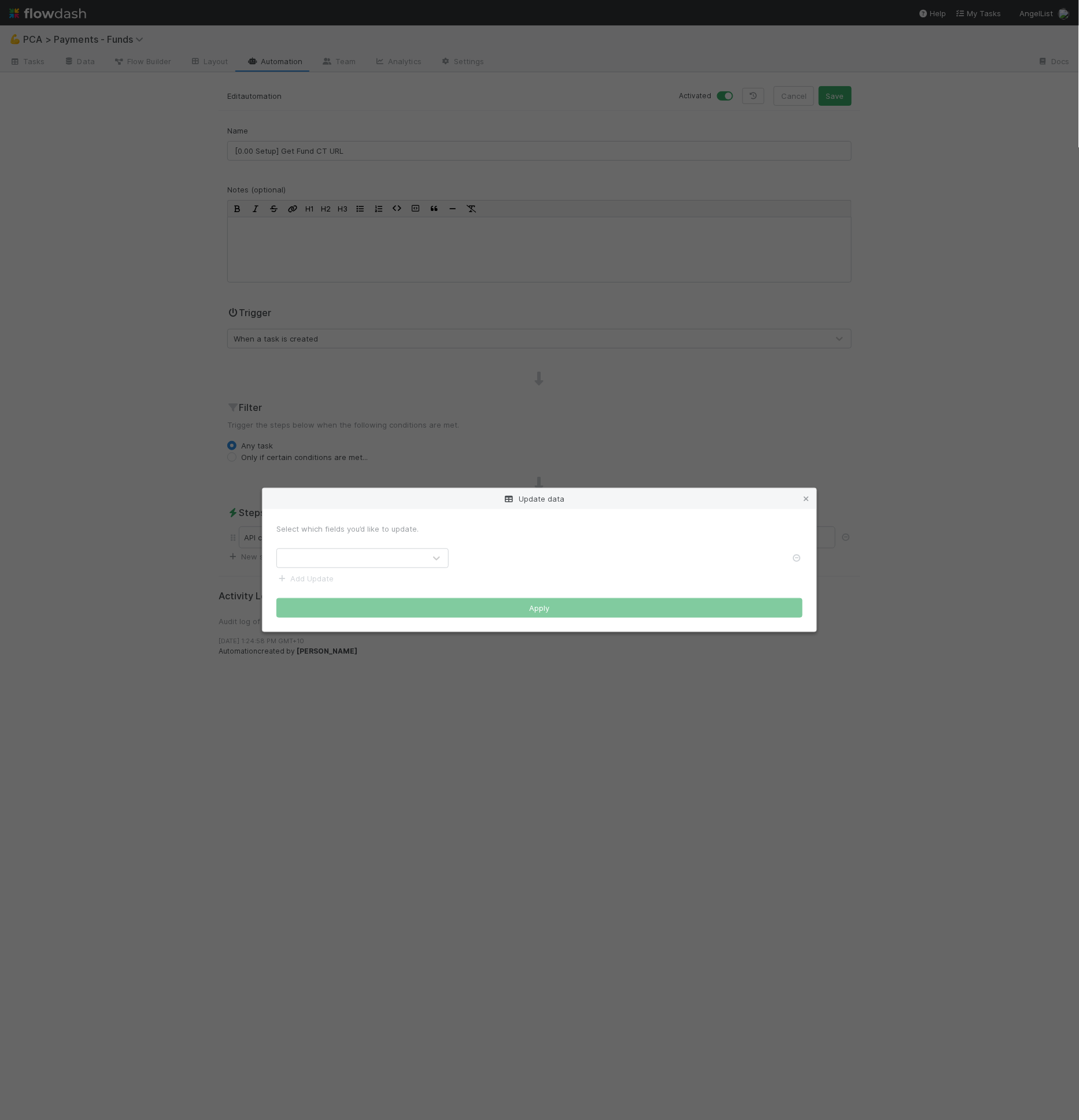
drag, startPoint x: 322, startPoint y: 556, endPoint x: 321, endPoint y: 562, distance: 6.1
click at [322, 556] on div at bounding box center [351, 558] width 148 height 19
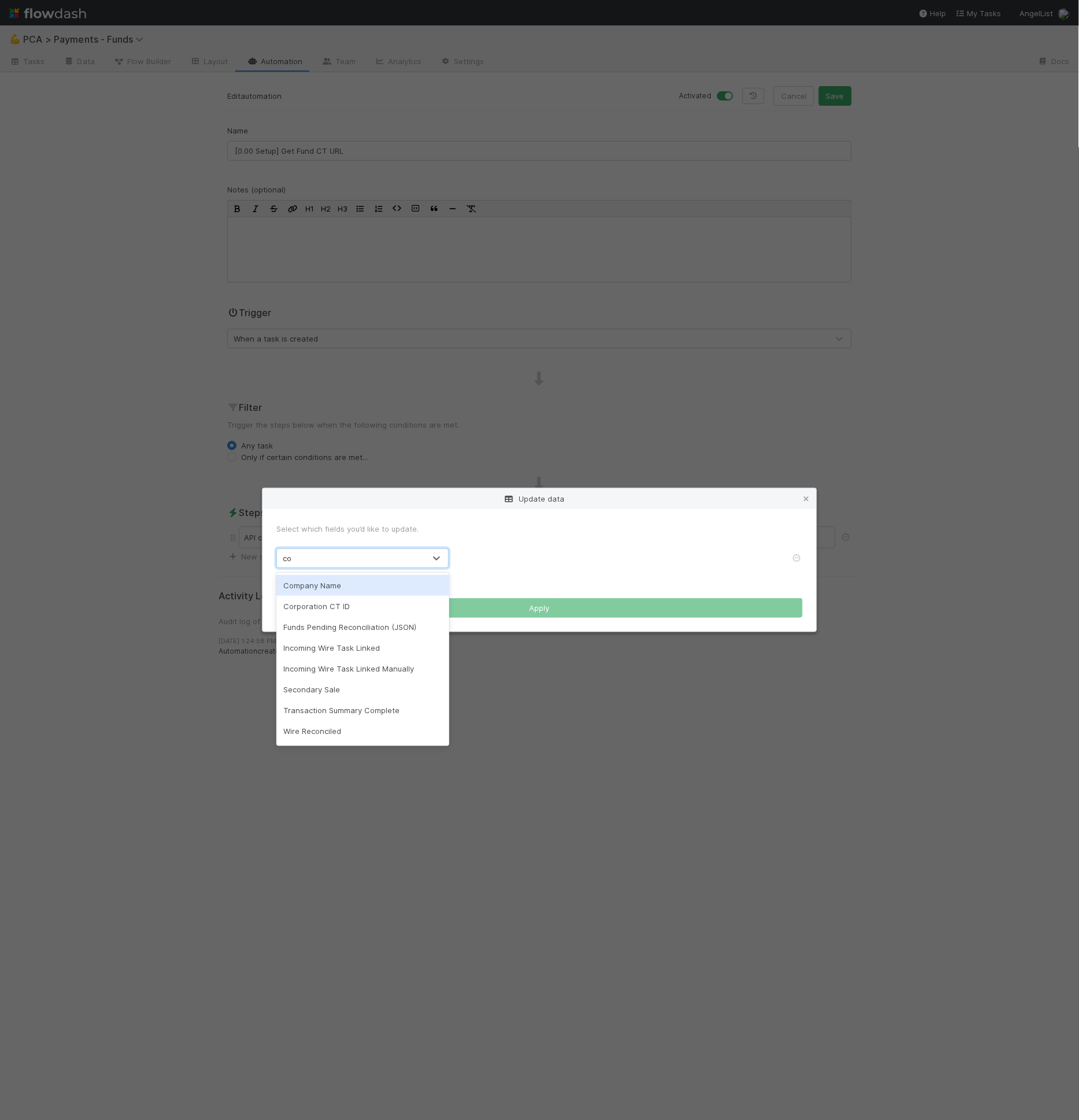
type input "c"
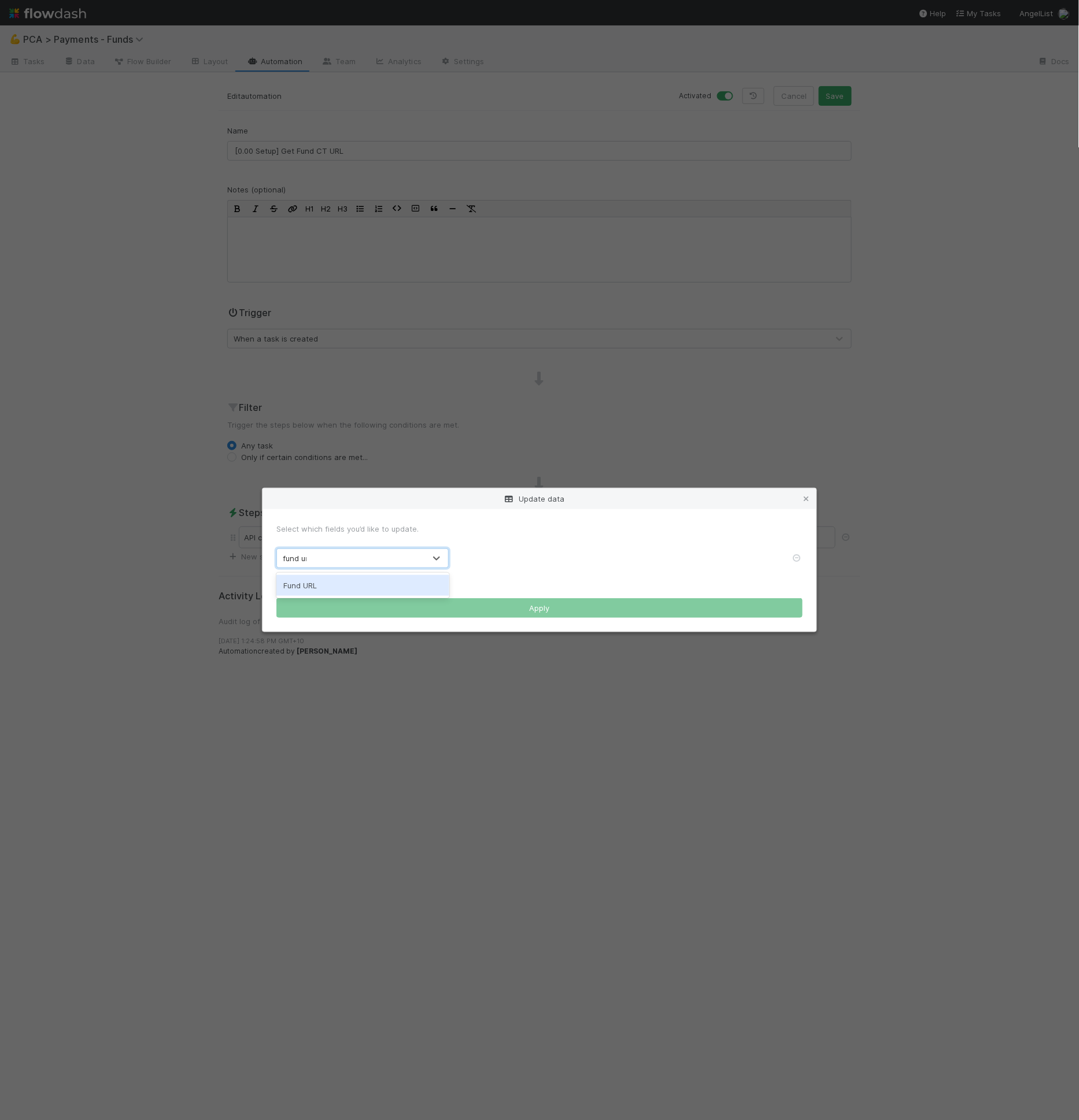
type input "fund url"
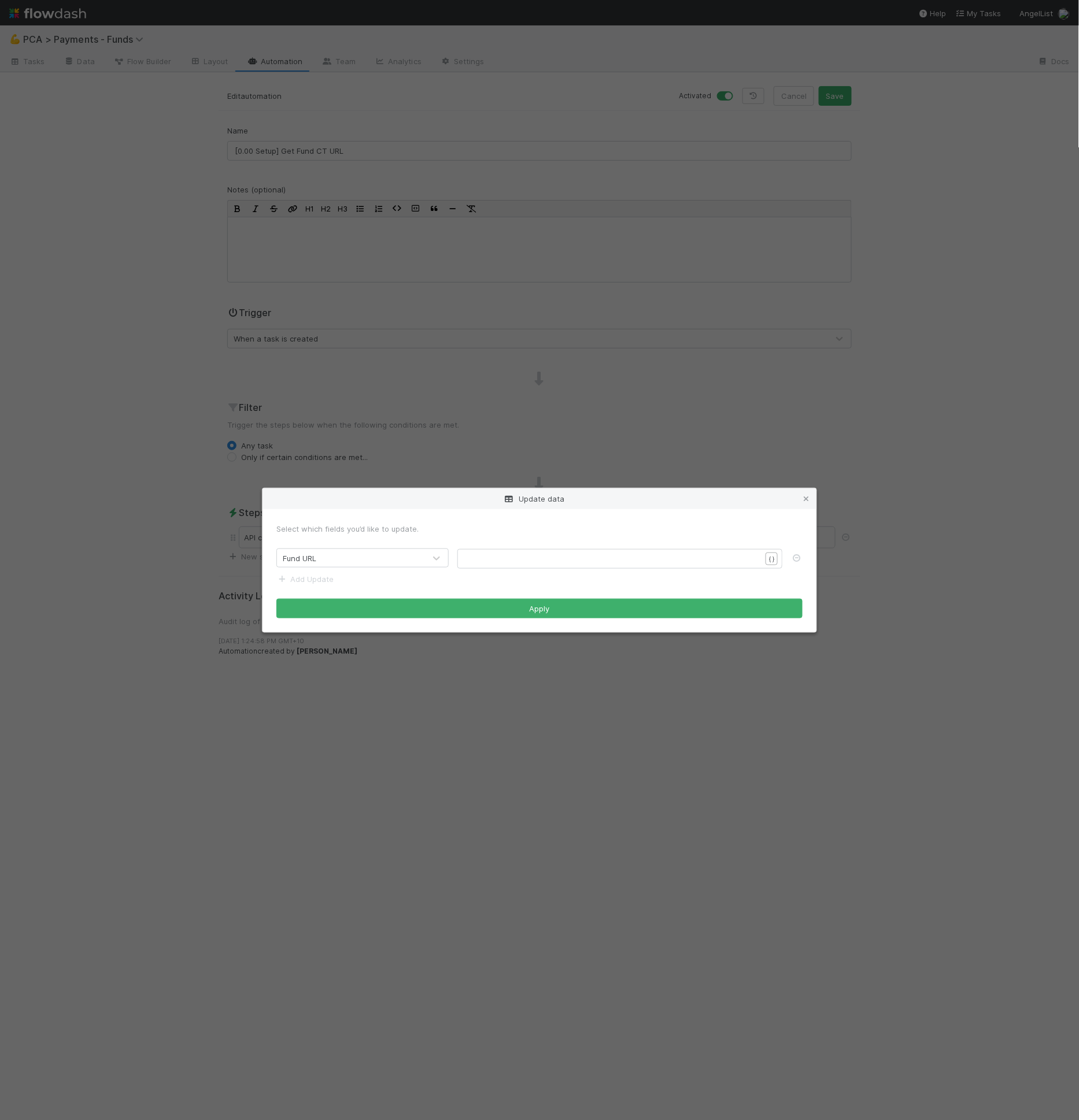
click at [498, 551] on div "​" at bounding box center [619, 559] width 325 height 20
click at [502, 562] on pre "​" at bounding box center [617, 559] width 306 height 12
click at [580, 552] on div "​" at bounding box center [619, 559] width 325 height 20
click at [661, 567] on div "xxxxxxxxxx https://comptroller.internal.angellist.com/v/llcs/" at bounding box center [627, 573] width 325 height 41
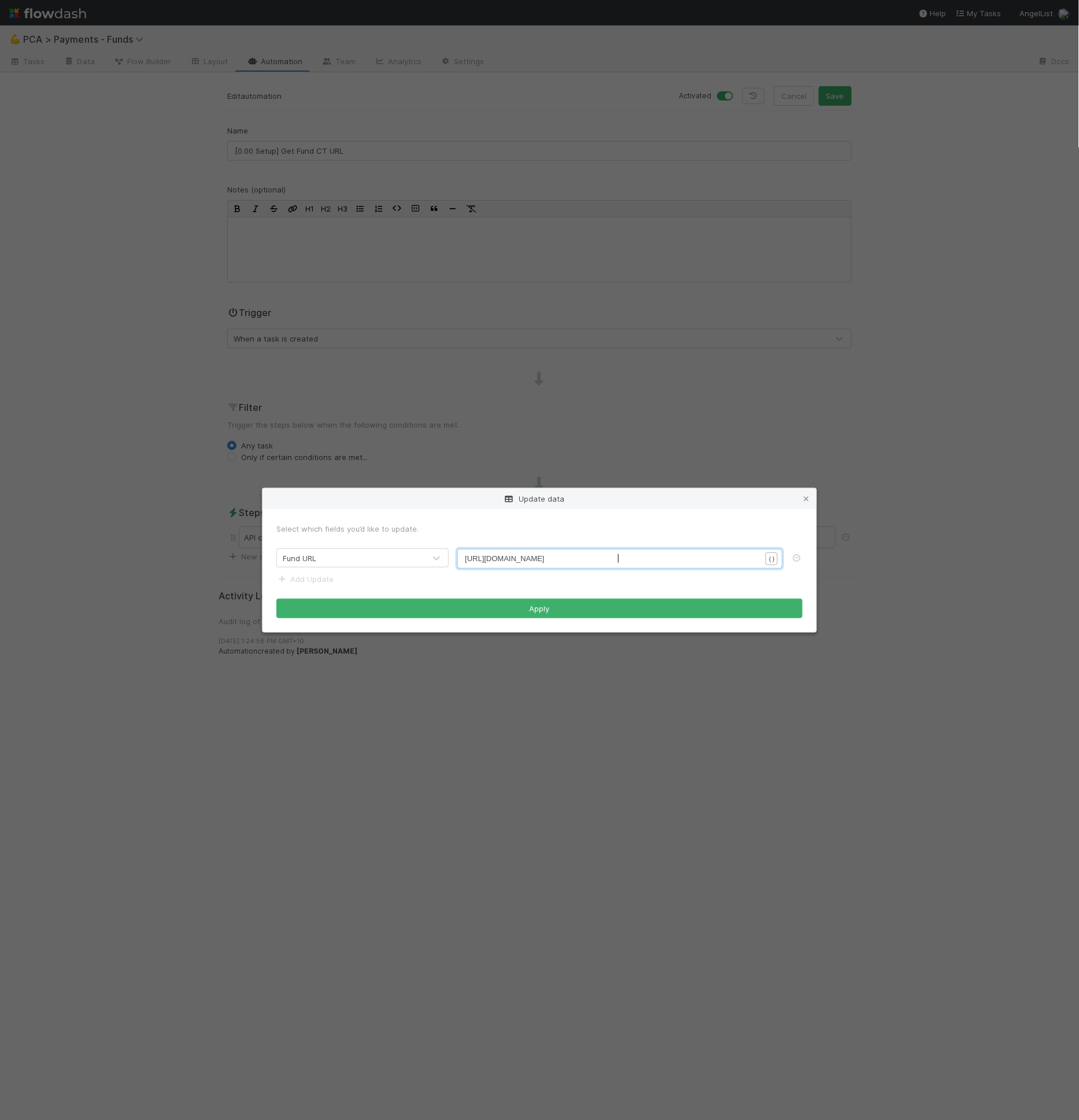
type textarea "/"
drag, startPoint x: 661, startPoint y: 560, endPoint x: 667, endPoint y: 560, distance: 6.0
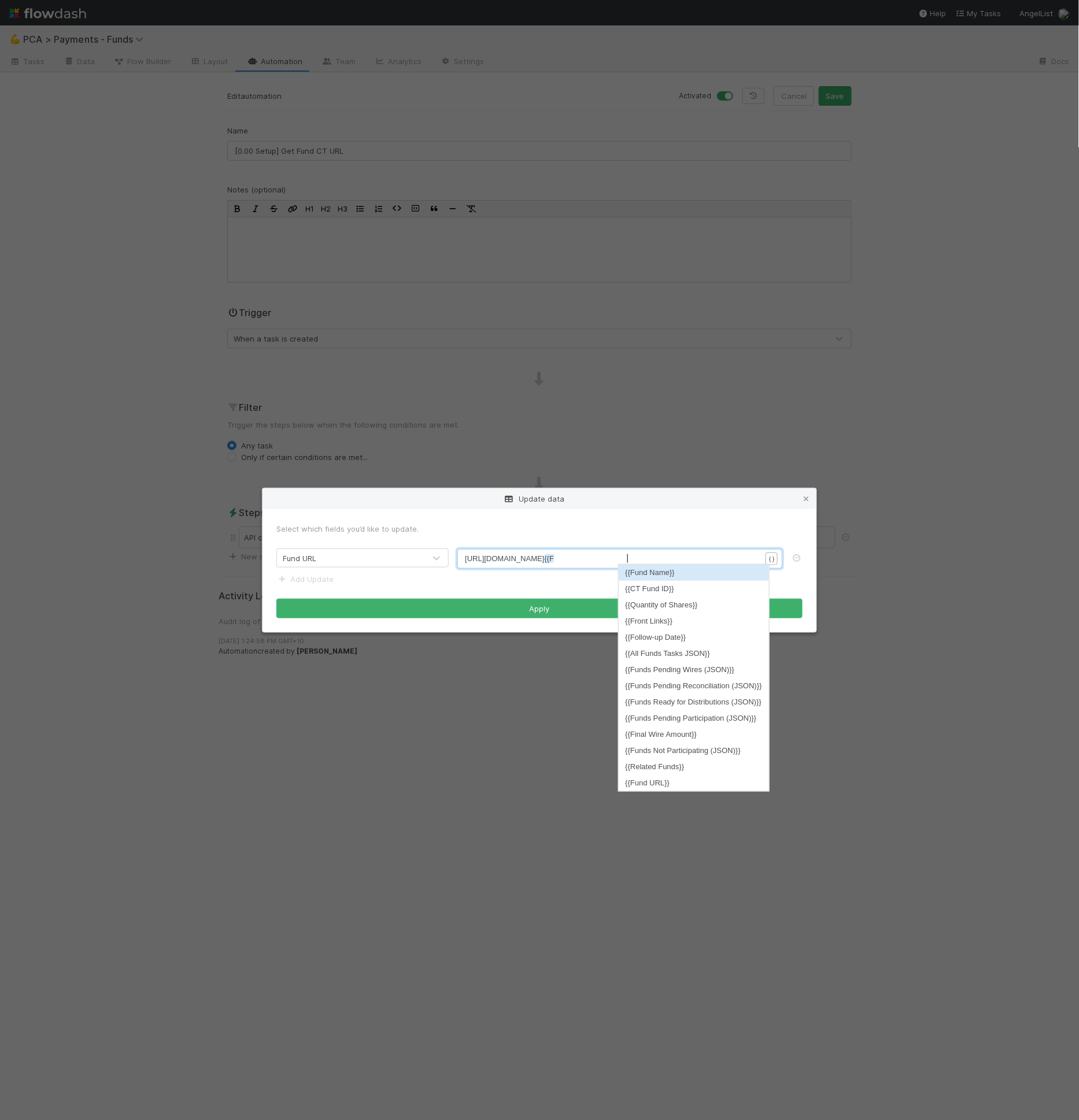
type textarea "{{Fund"
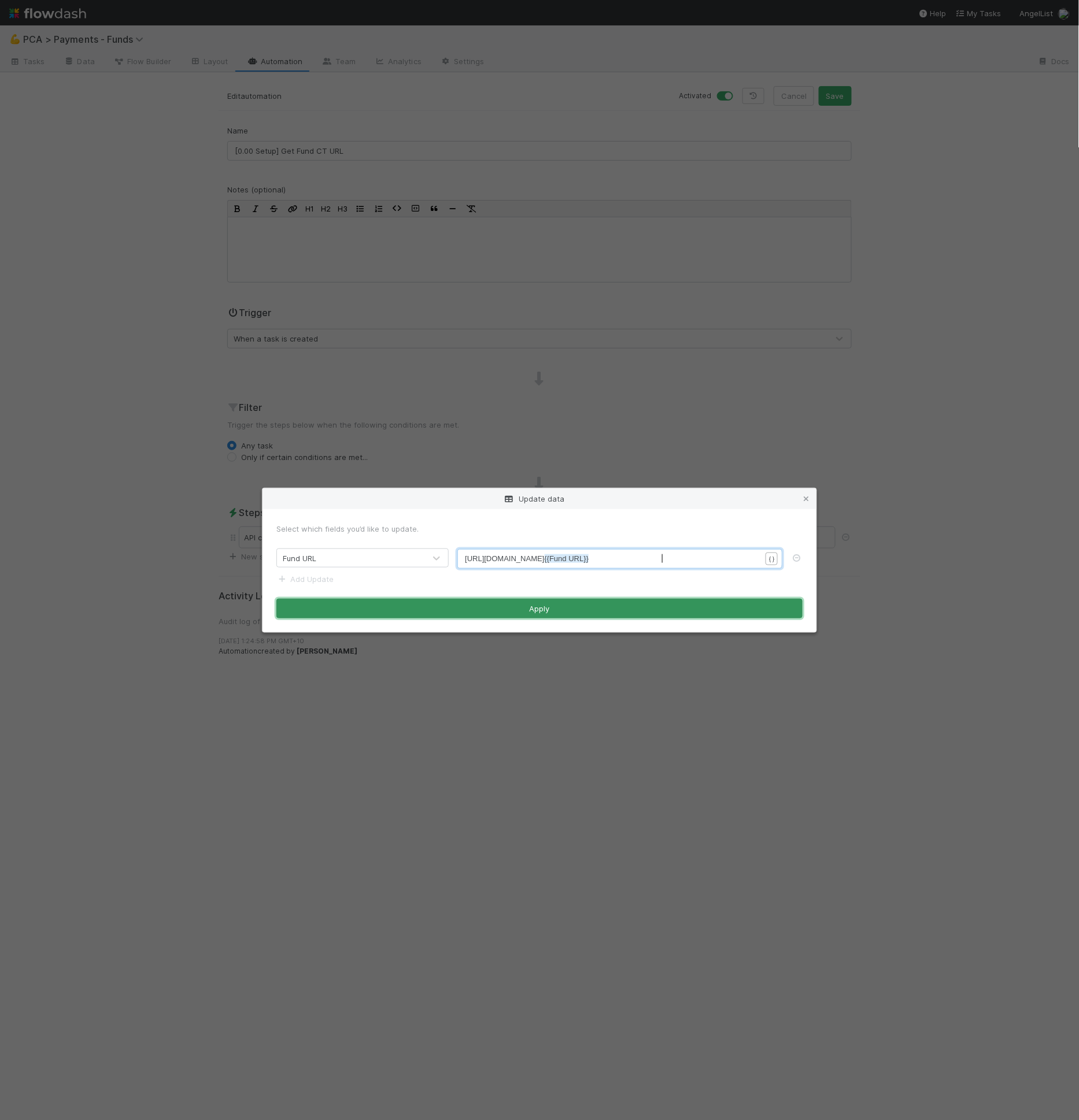
click at [698, 606] on button "Apply" at bounding box center [540, 609] width 526 height 20
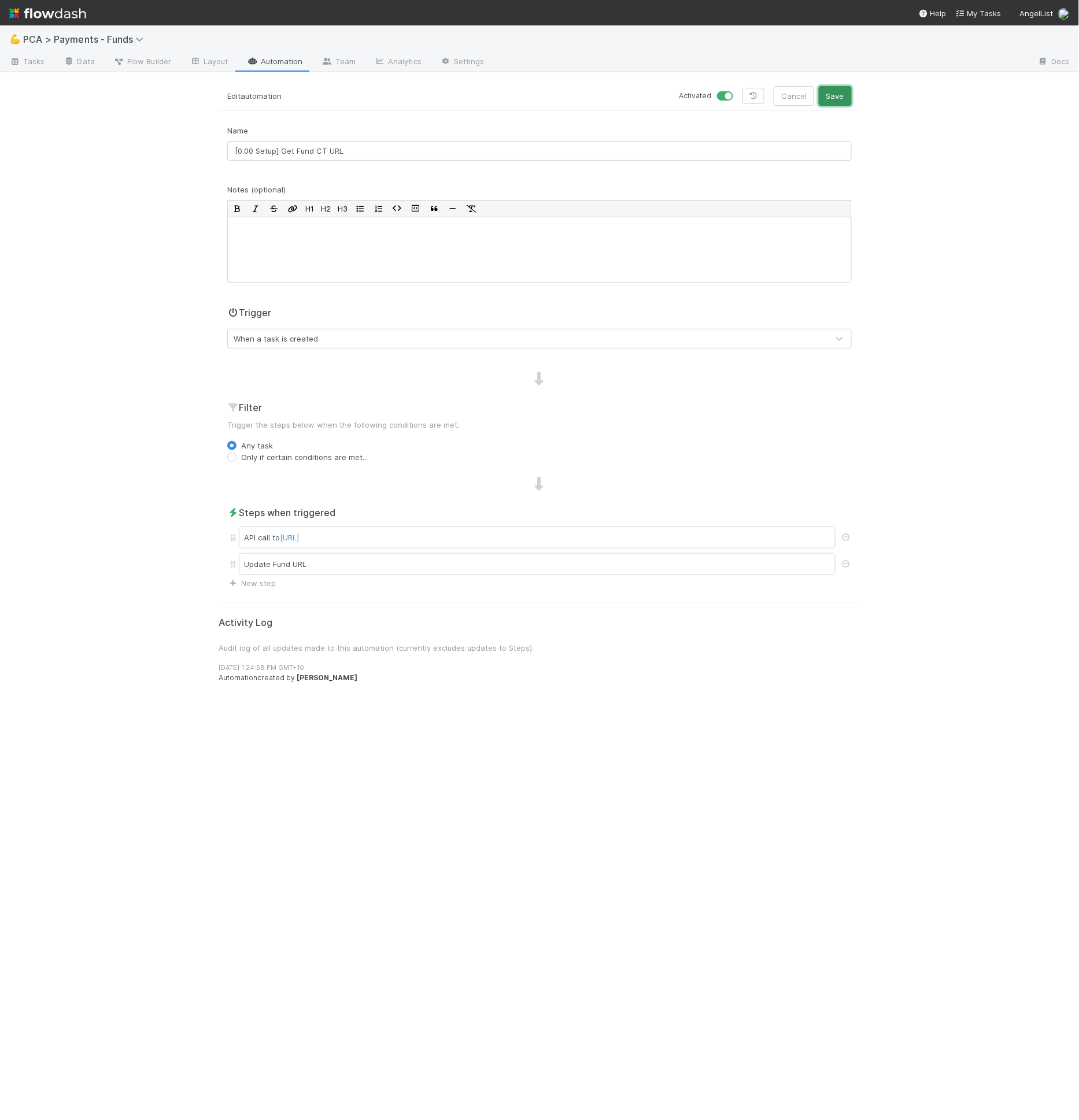
click at [835, 101] on button "Save" at bounding box center [835, 96] width 33 height 20
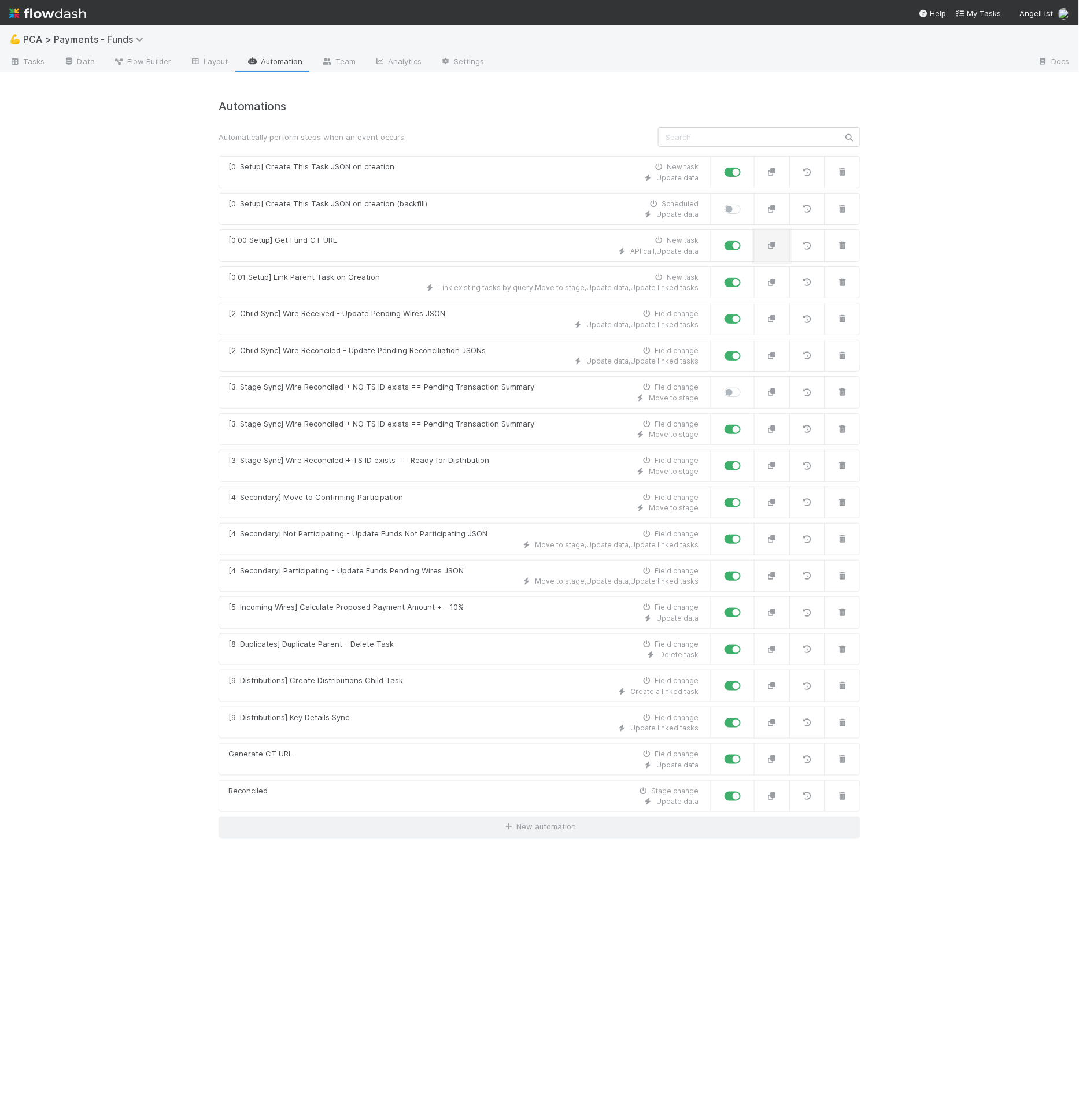
click at [775, 242] on icon "button" at bounding box center [772, 245] width 12 height 7
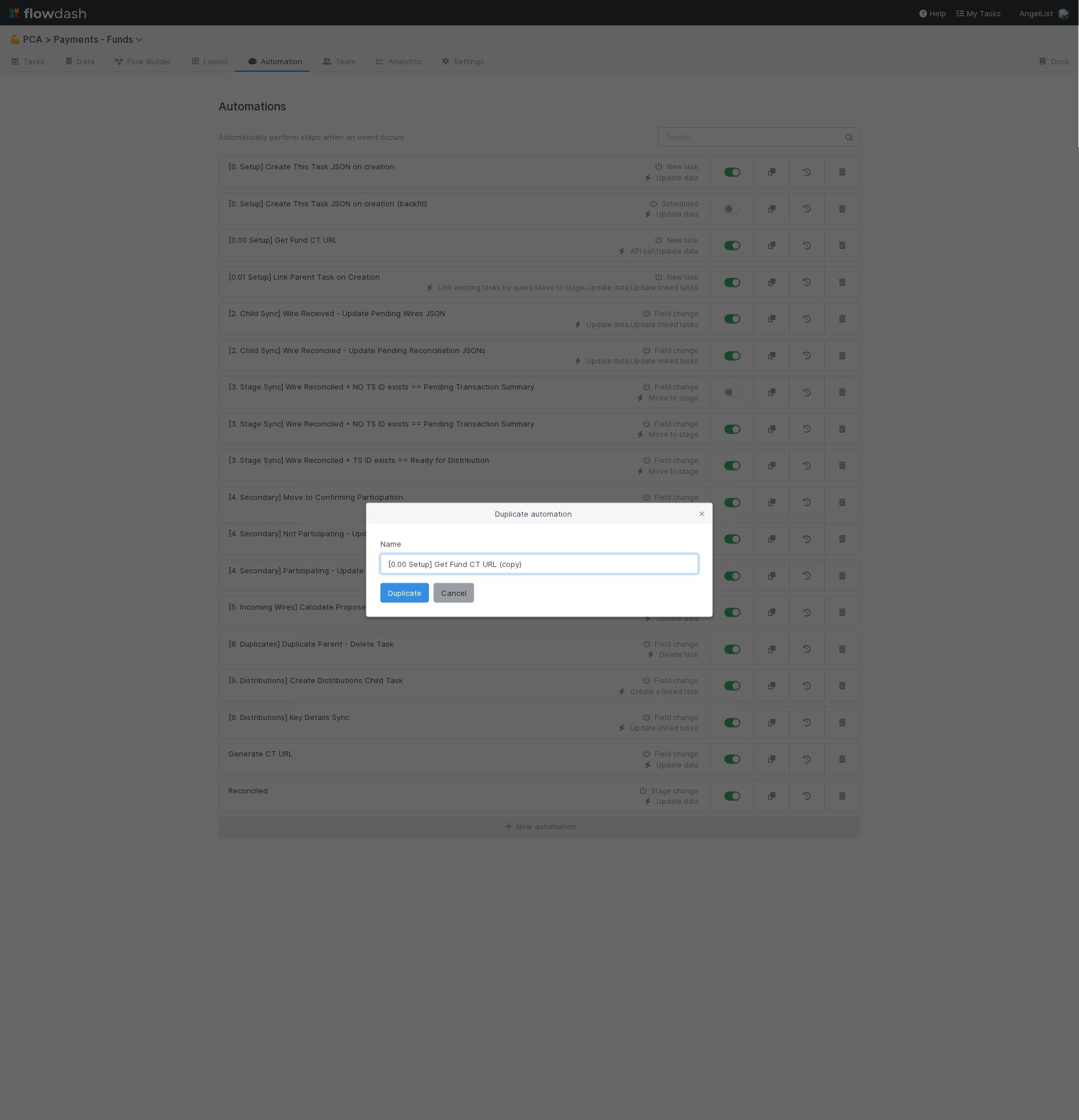
click at [507, 566] on input "[0.00 Setup] Get Fund CT URL (copy)" at bounding box center [539, 564] width 318 height 20
type input "[0.00 Setup] Get Fund CT URL (backfill)"
drag, startPoint x: 430, startPoint y: 606, endPoint x: 421, endPoint y: 597, distance: 12.7
click at [429, 606] on div "Name [0.00 Setup] Get Fund CT URL (backfill) Duplicate Cancel" at bounding box center [540, 570] width 346 height 93
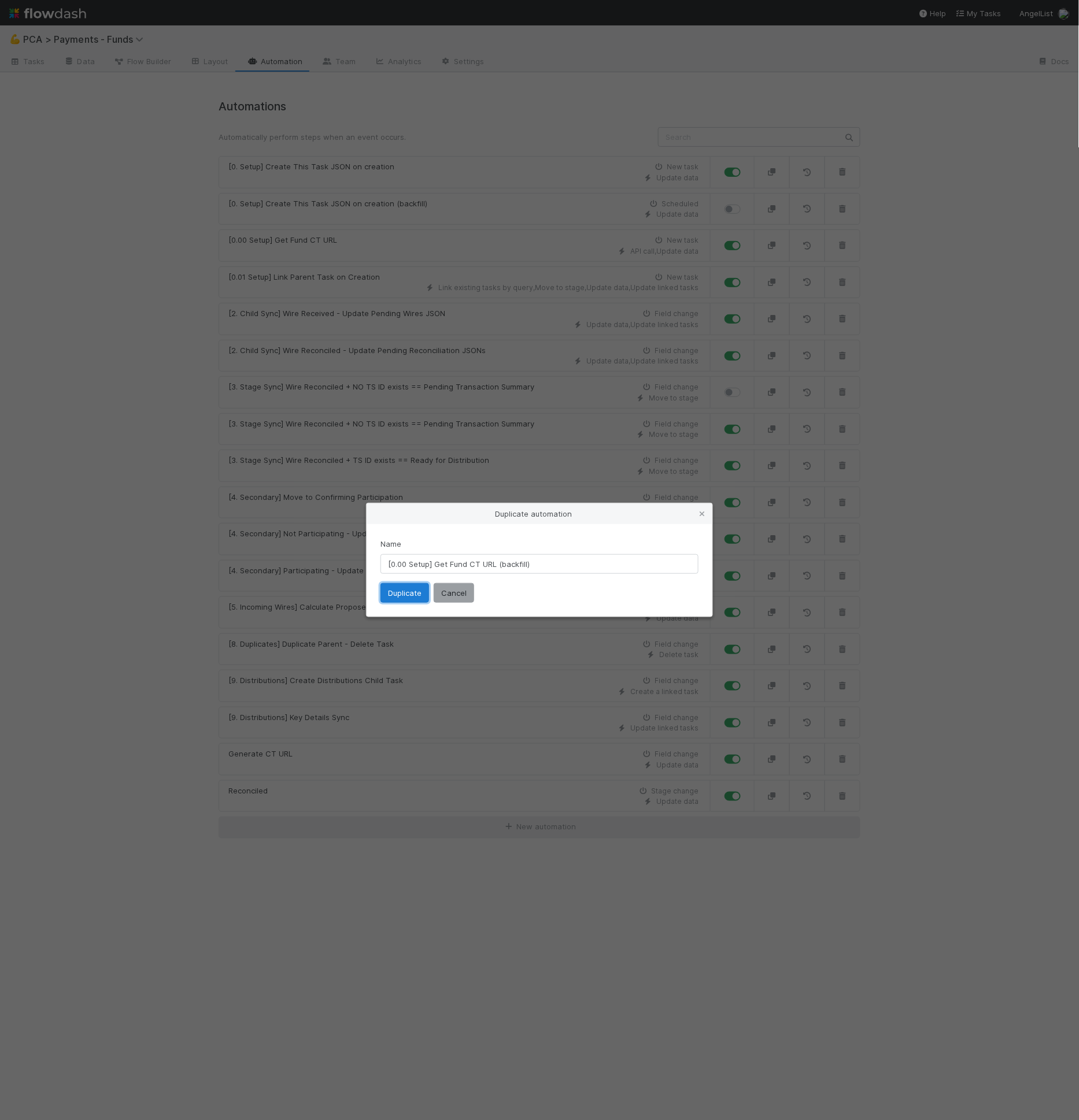
click at [421, 597] on button "Duplicate" at bounding box center [405, 593] width 49 height 20
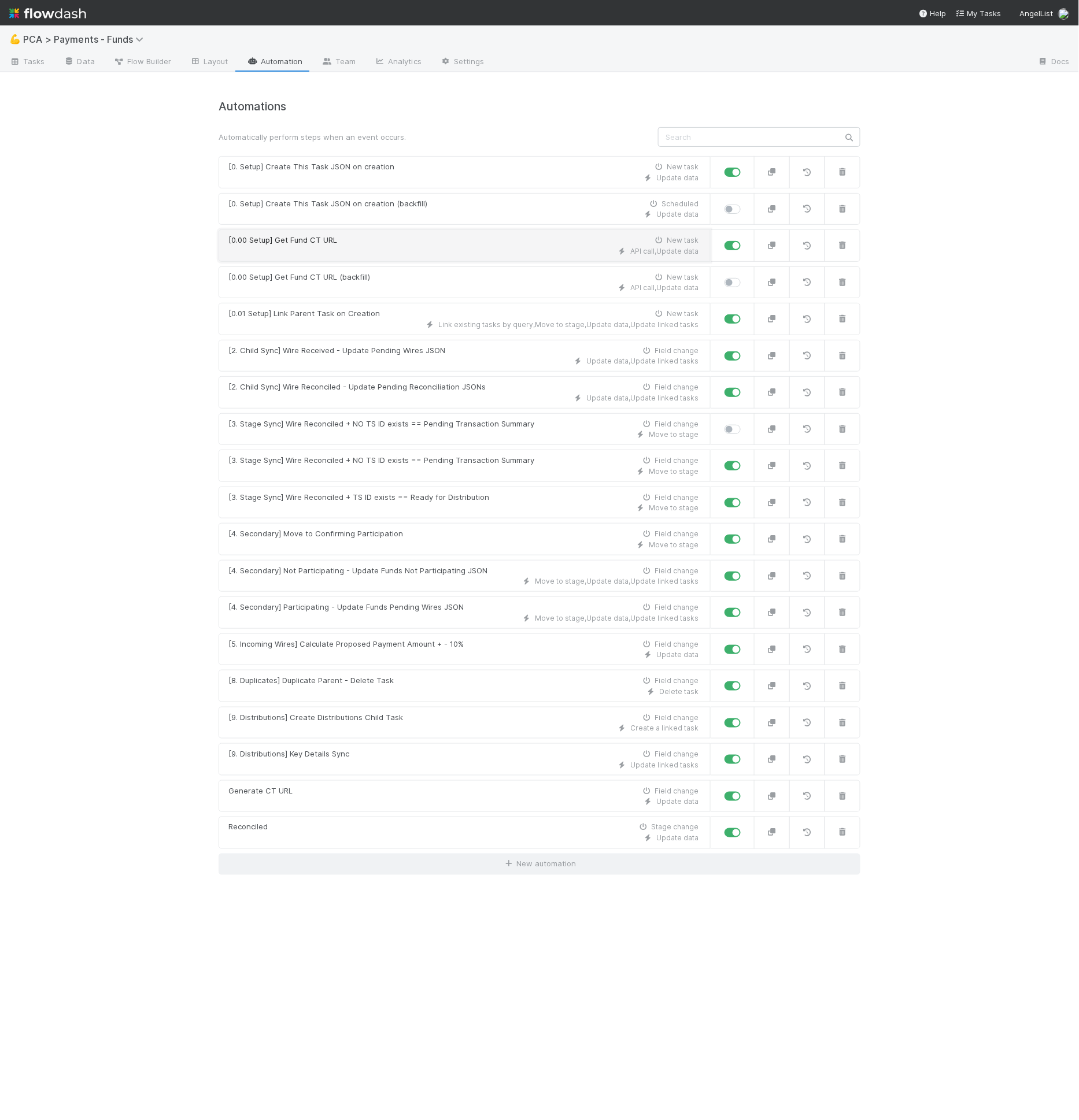
click at [385, 238] on div "[0.00 Setup] Get Fund CT URL New task" at bounding box center [463, 240] width 471 height 12
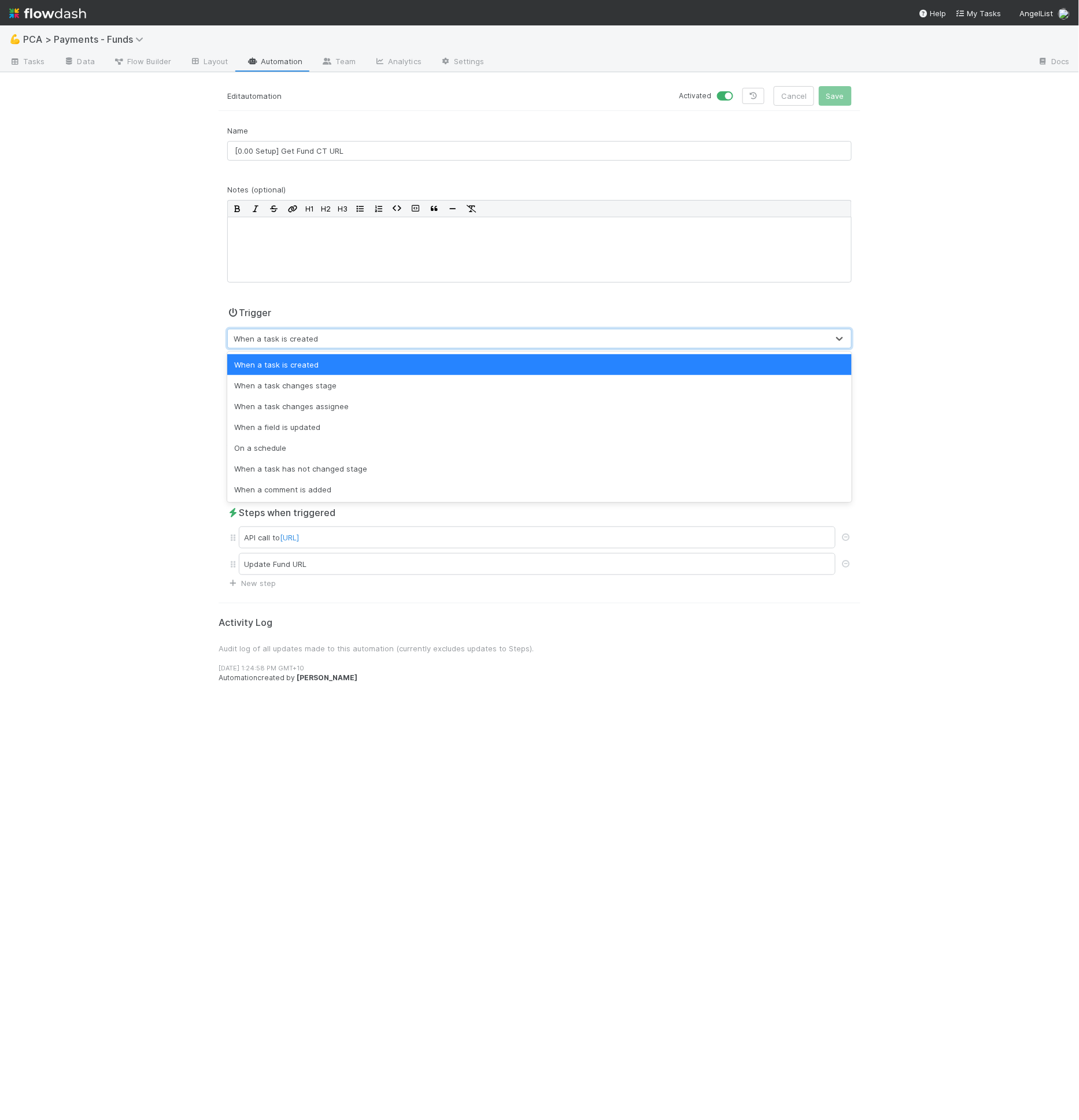
click at [349, 336] on div "When a task is created" at bounding box center [528, 339] width 600 height 19
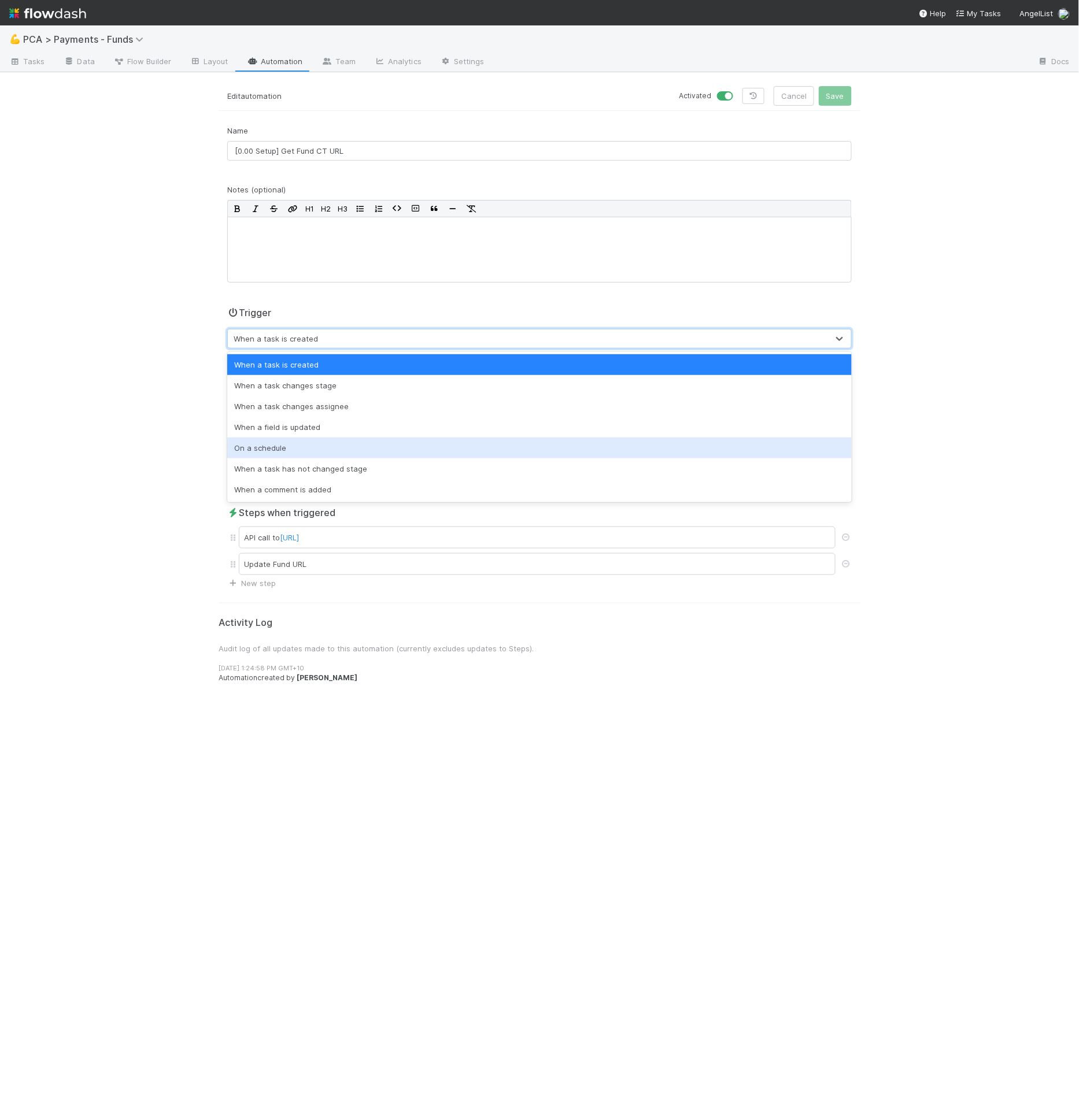
click at [332, 440] on div "On a schedule" at bounding box center [539, 448] width 625 height 21
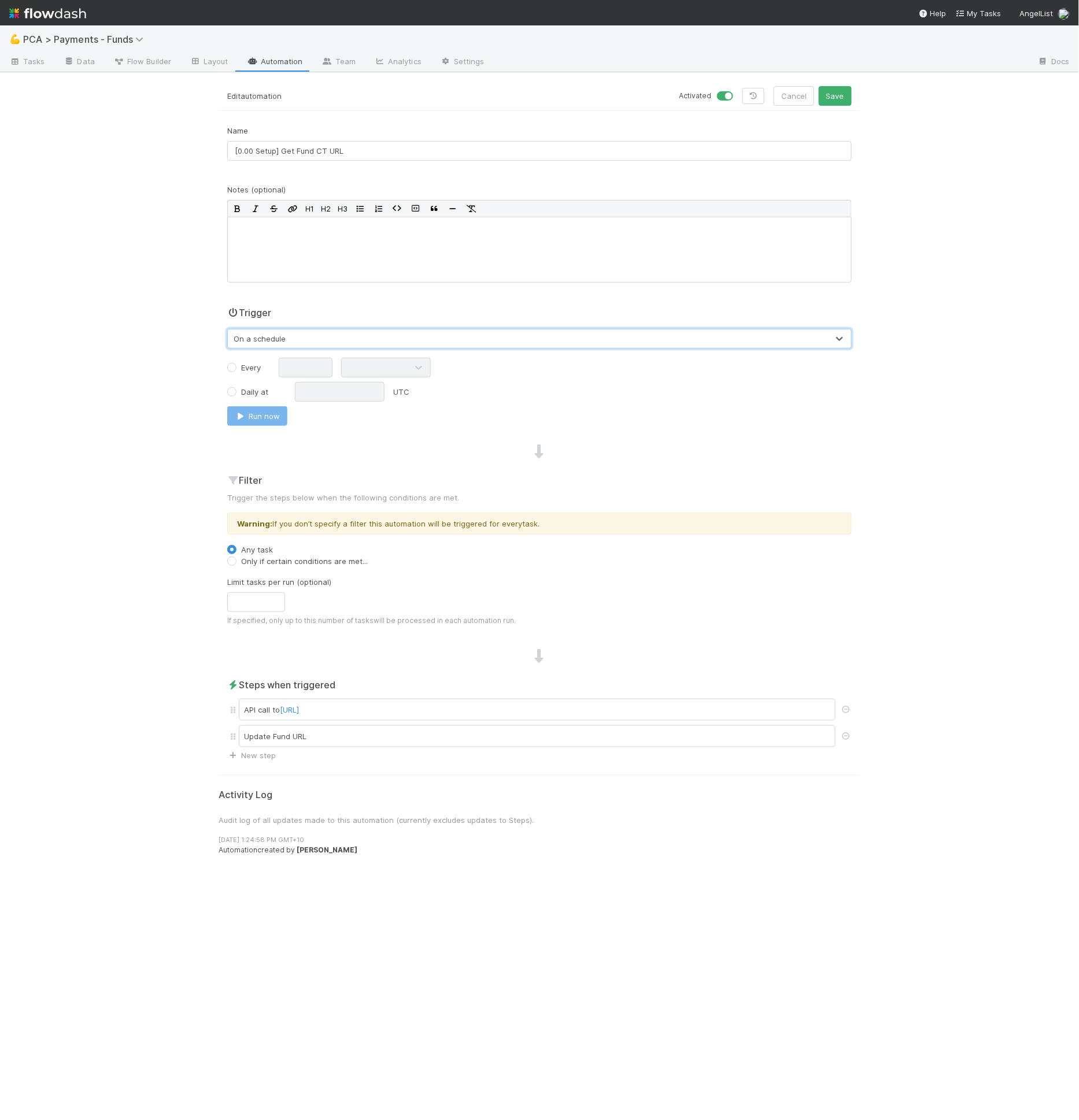
click at [255, 370] on label "Every" at bounding box center [251, 368] width 20 height 12
click at [236, 370] on input "Every" at bounding box center [232, 368] width 9 height 11
radio input "true"
click at [336, 378] on div "Every Daily at UTC Run now" at bounding box center [539, 392] width 625 height 68
click at [309, 373] on input "text" at bounding box center [306, 368] width 54 height 20
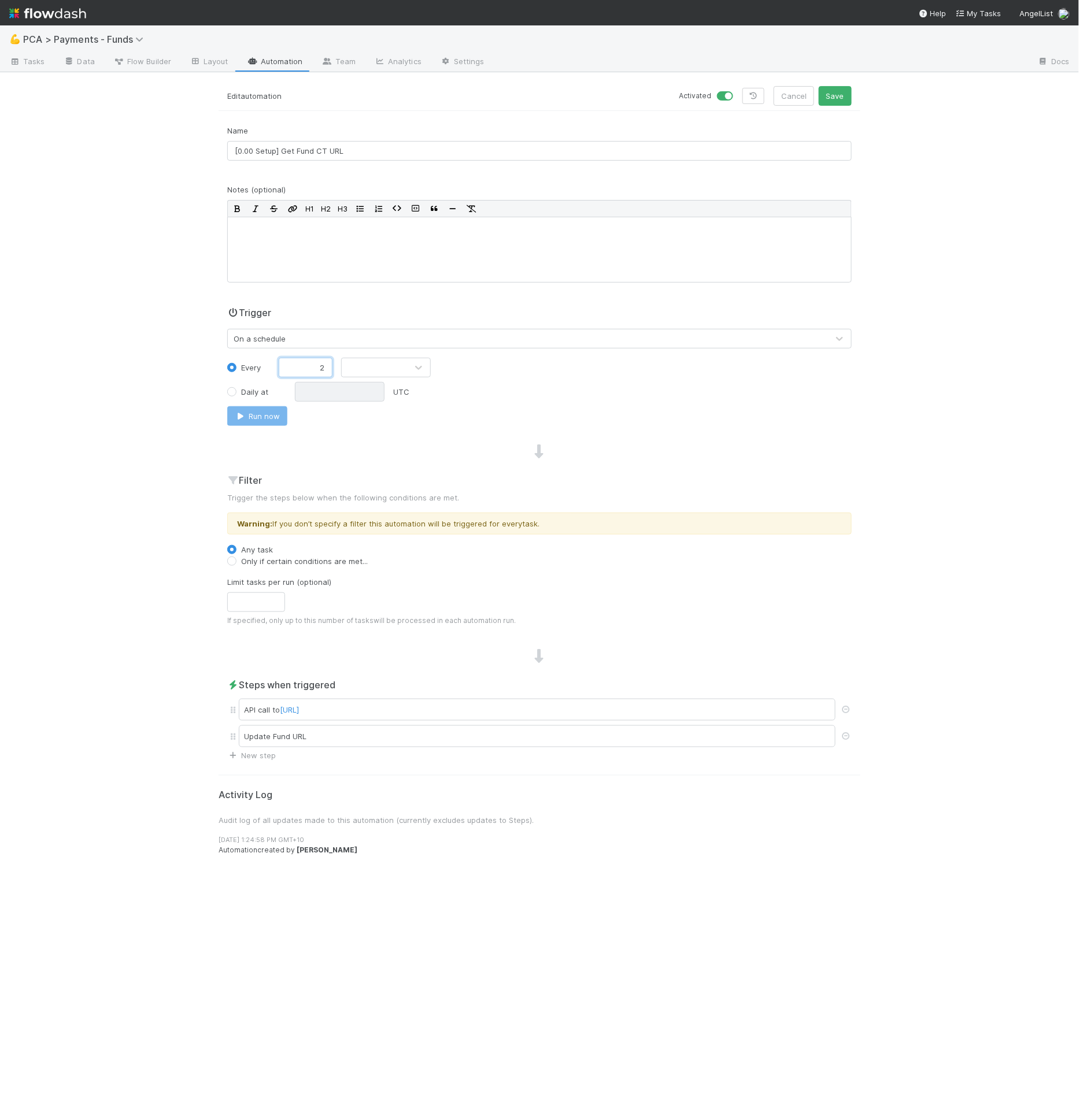
type input "2"
click at [361, 366] on div at bounding box center [374, 368] width 65 height 19
click at [383, 412] on div "Hours" at bounding box center [385, 414] width 89 height 21
click at [279, 560] on label "Only if certain conditions are met..." at bounding box center [304, 560] width 126 height 12
click at [236, 560] on input "Only if certain conditions are met..." at bounding box center [232, 560] width 9 height 11
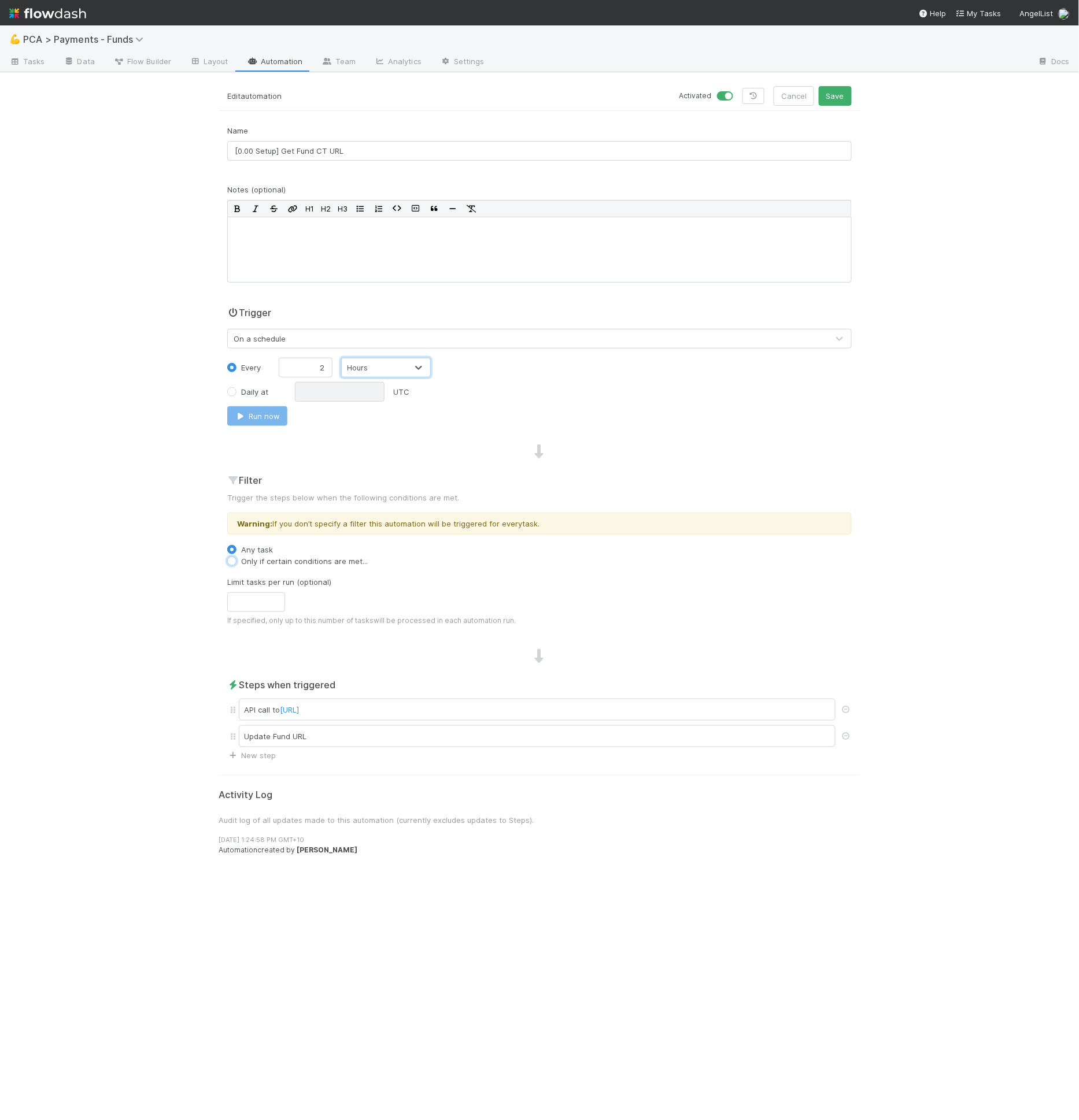
radio input "true"
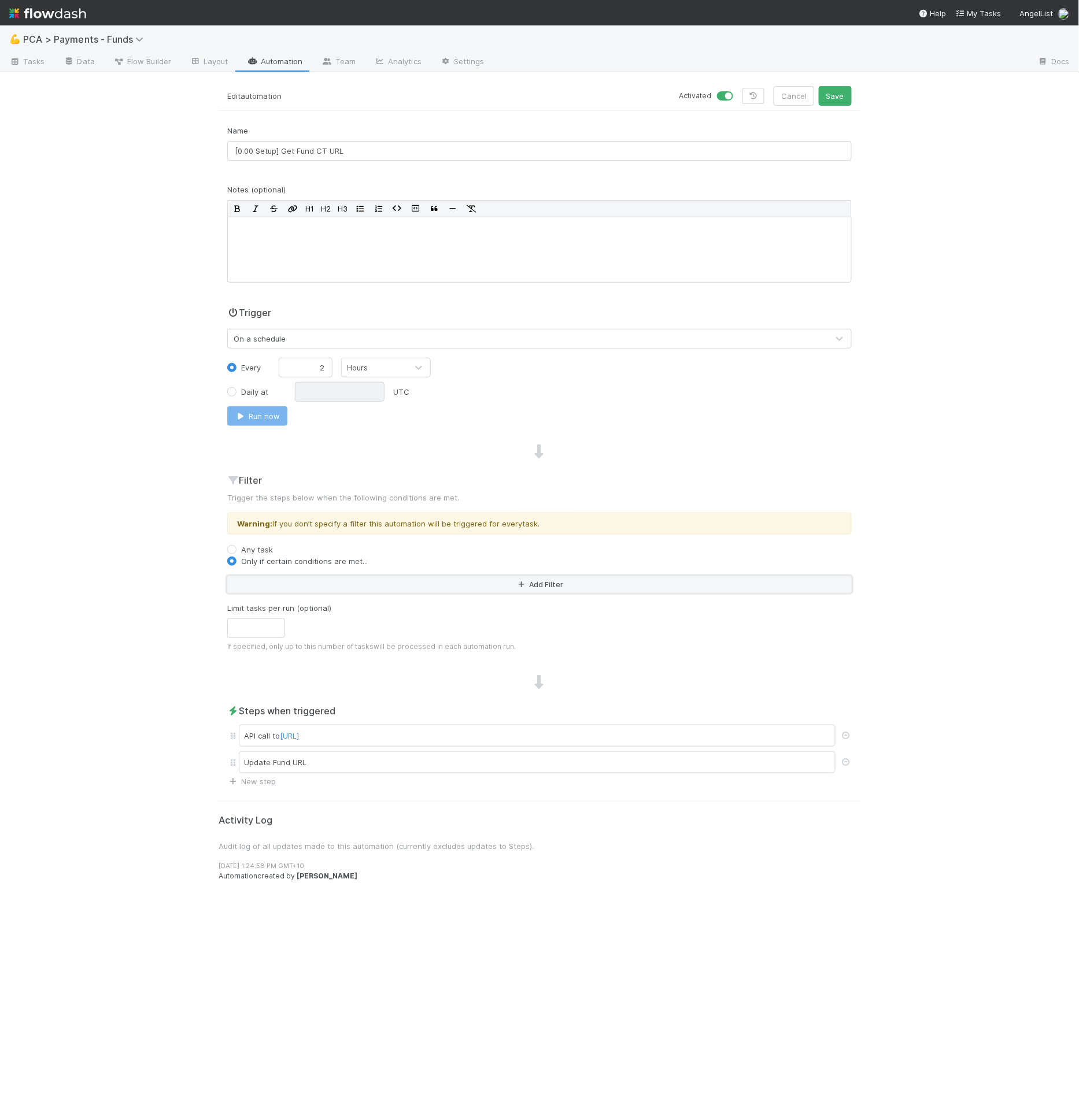
click at [281, 577] on button "Add Filter" at bounding box center [539, 585] width 625 height 17
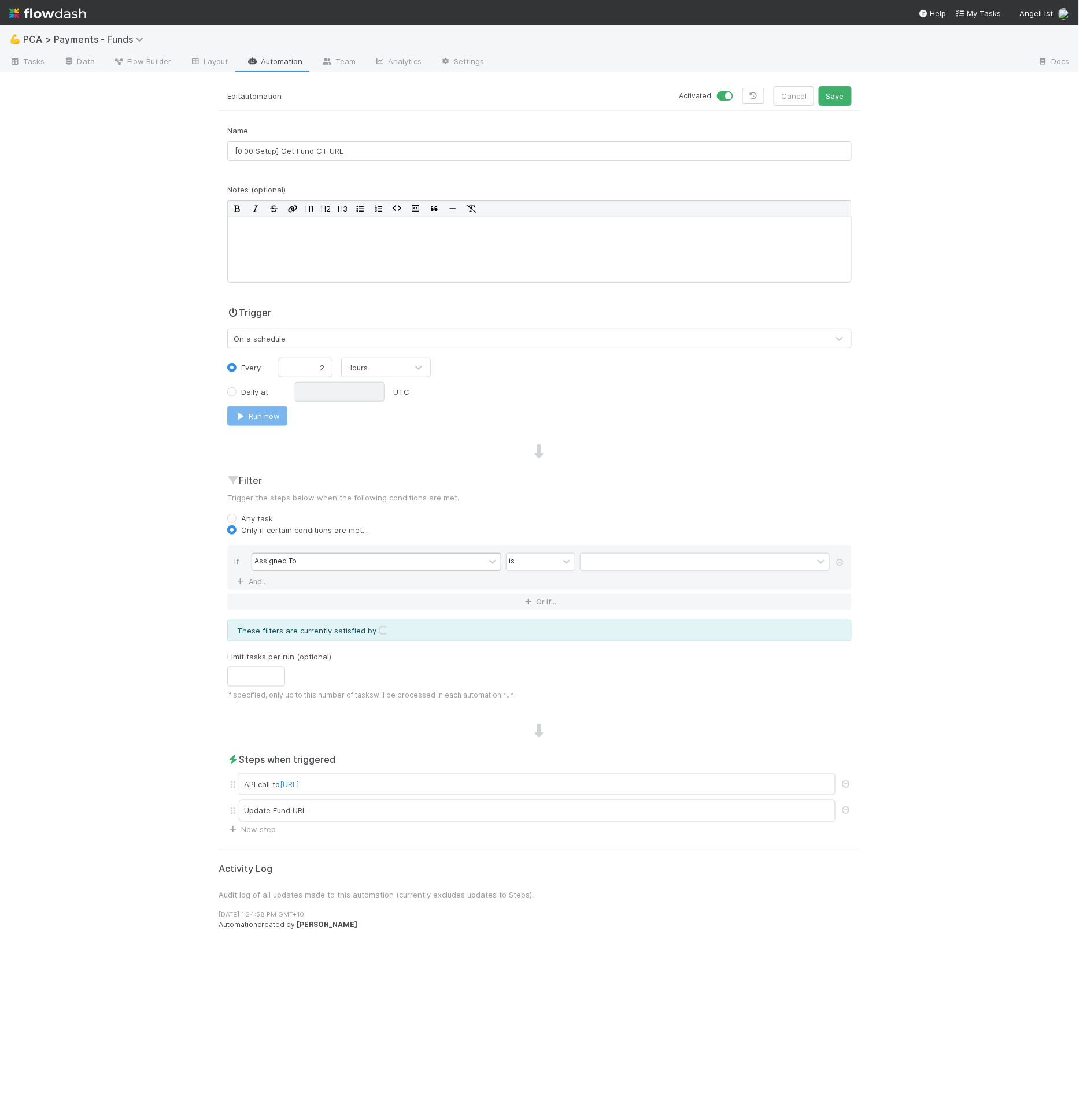
click at [284, 557] on div "Assigned To" at bounding box center [275, 562] width 42 height 11
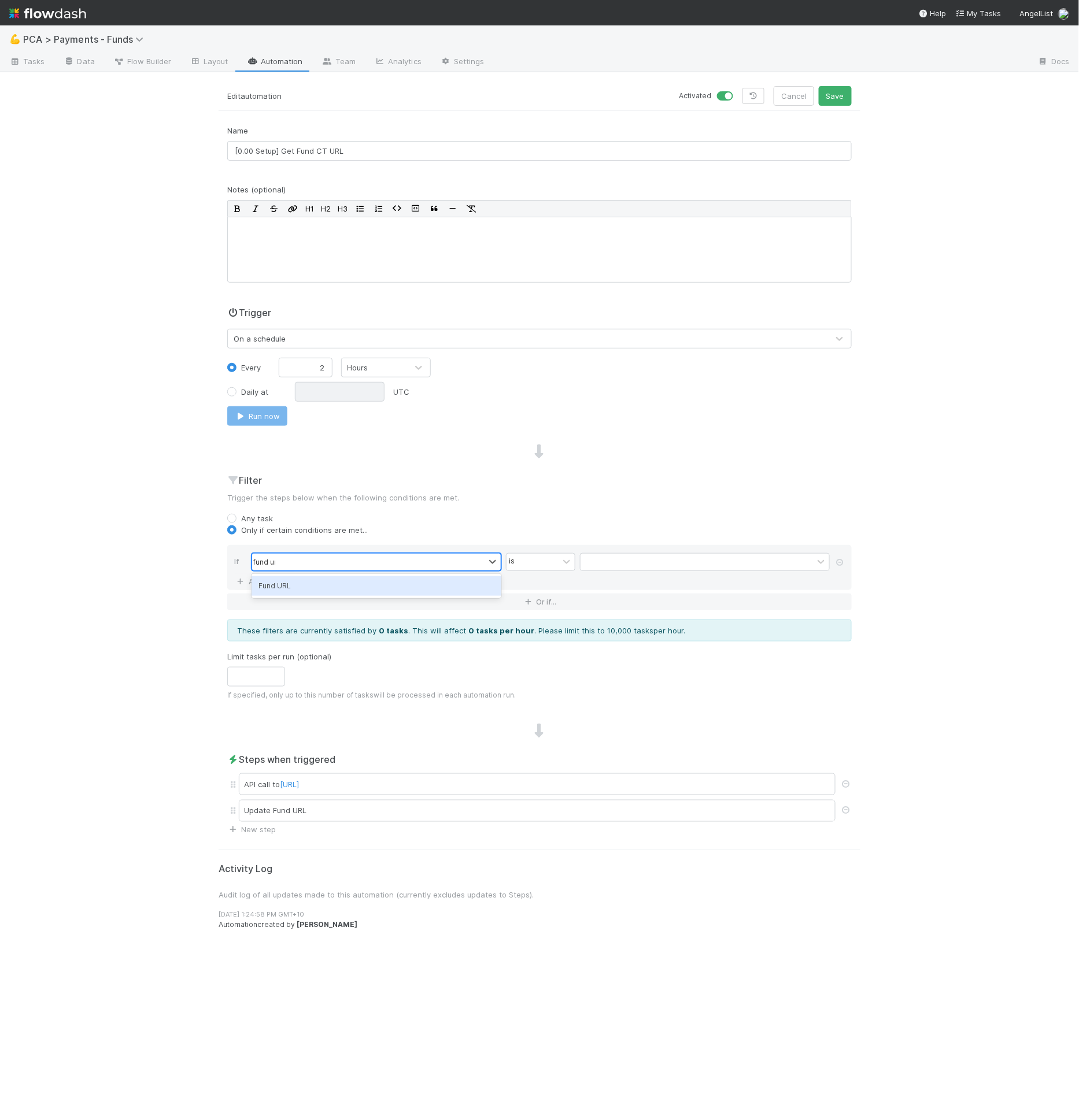
type input "fund url"
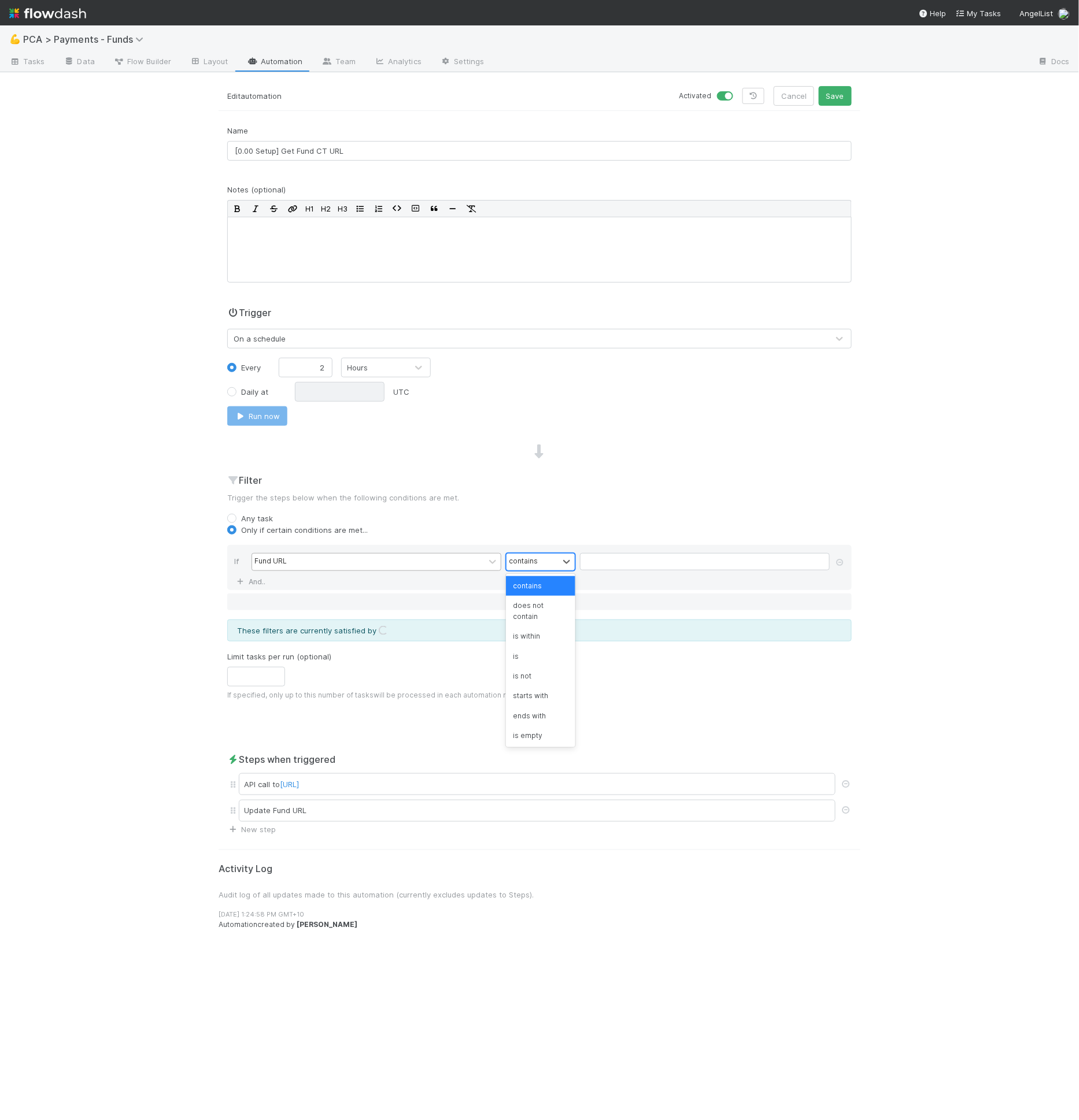
click at [559, 567] on div at bounding box center [567, 562] width 16 height 17
click at [536, 731] on div "is empty" at bounding box center [540, 736] width 69 height 20
click at [719, 410] on div "Run now" at bounding box center [539, 416] width 642 height 20
drag, startPoint x: 388, startPoint y: 80, endPoint x: 390, endPoint y: 87, distance: 7.3
click at [388, 80] on div "💪 PCA > Payments - Funds Tasks Data Flow Builder Layout Automation Team Analyti…" at bounding box center [539, 572] width 1079 height 1095
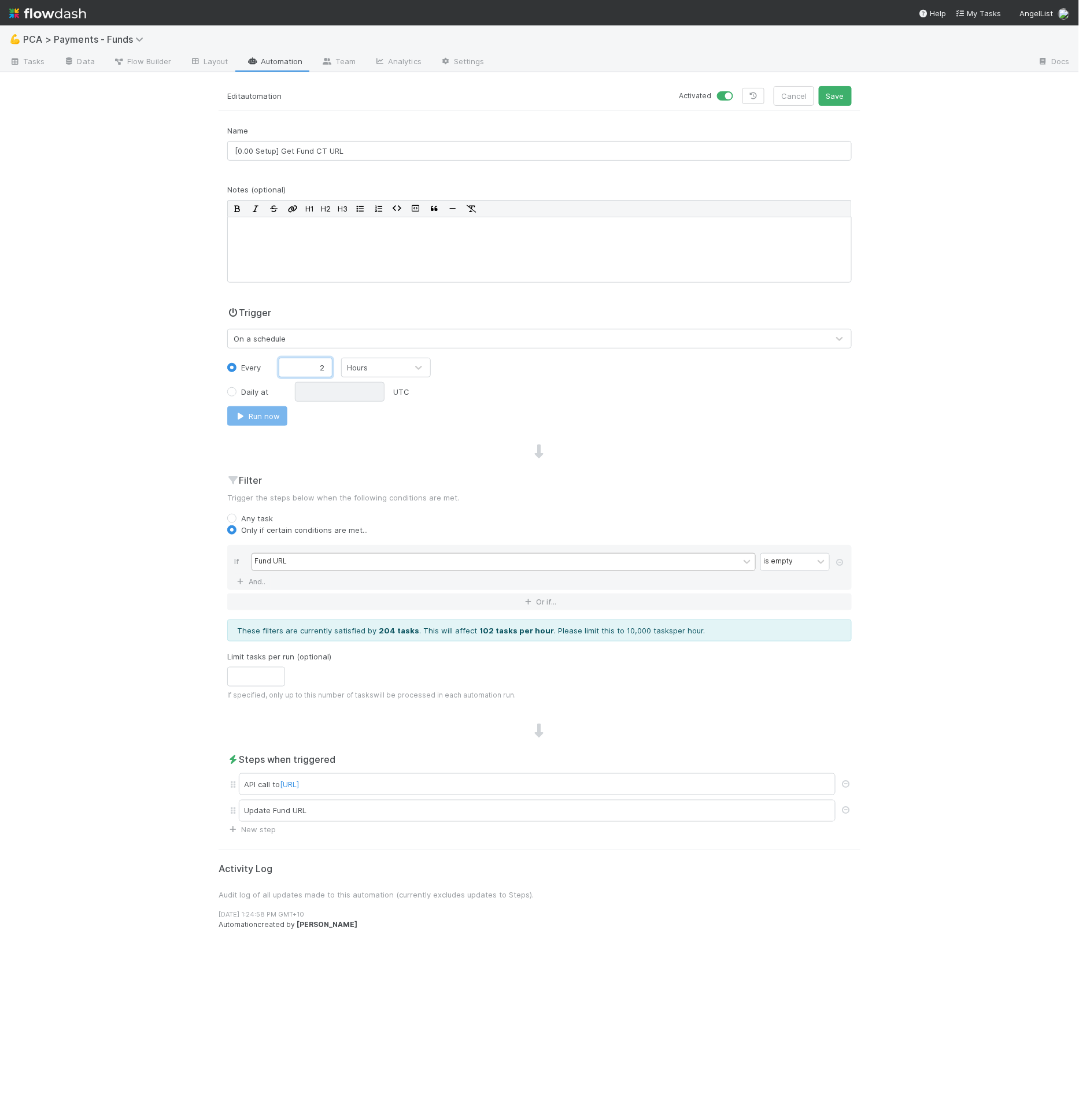
drag, startPoint x: 318, startPoint y: 369, endPoint x: 325, endPoint y: 369, distance: 7.0
click at [325, 369] on input "2" at bounding box center [306, 368] width 54 height 20
click at [500, 417] on div "Run now" at bounding box center [539, 416] width 642 height 20
click at [507, 389] on div "Daily at UTC" at bounding box center [539, 392] width 642 height 20
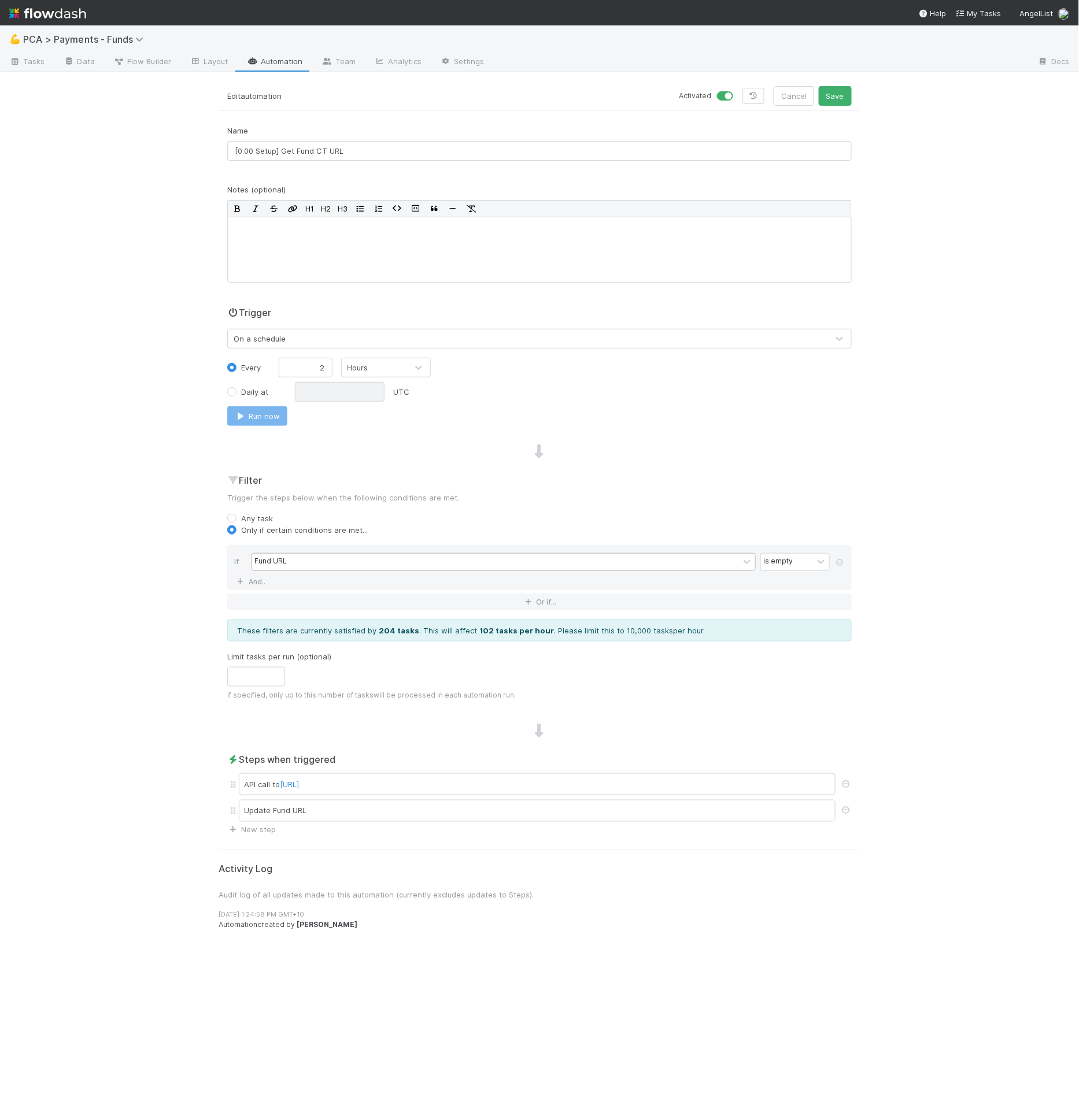
click at [426, 107] on div "Edit automation Activated Cancel Save" at bounding box center [539, 99] width 642 height 25
click at [494, 492] on p "Trigger the steps below when the following conditions are met." at bounding box center [539, 497] width 625 height 12
click at [764, 566] on div "is empty" at bounding box center [787, 562] width 52 height 17
click at [838, 560] on icon at bounding box center [840, 562] width 12 height 7
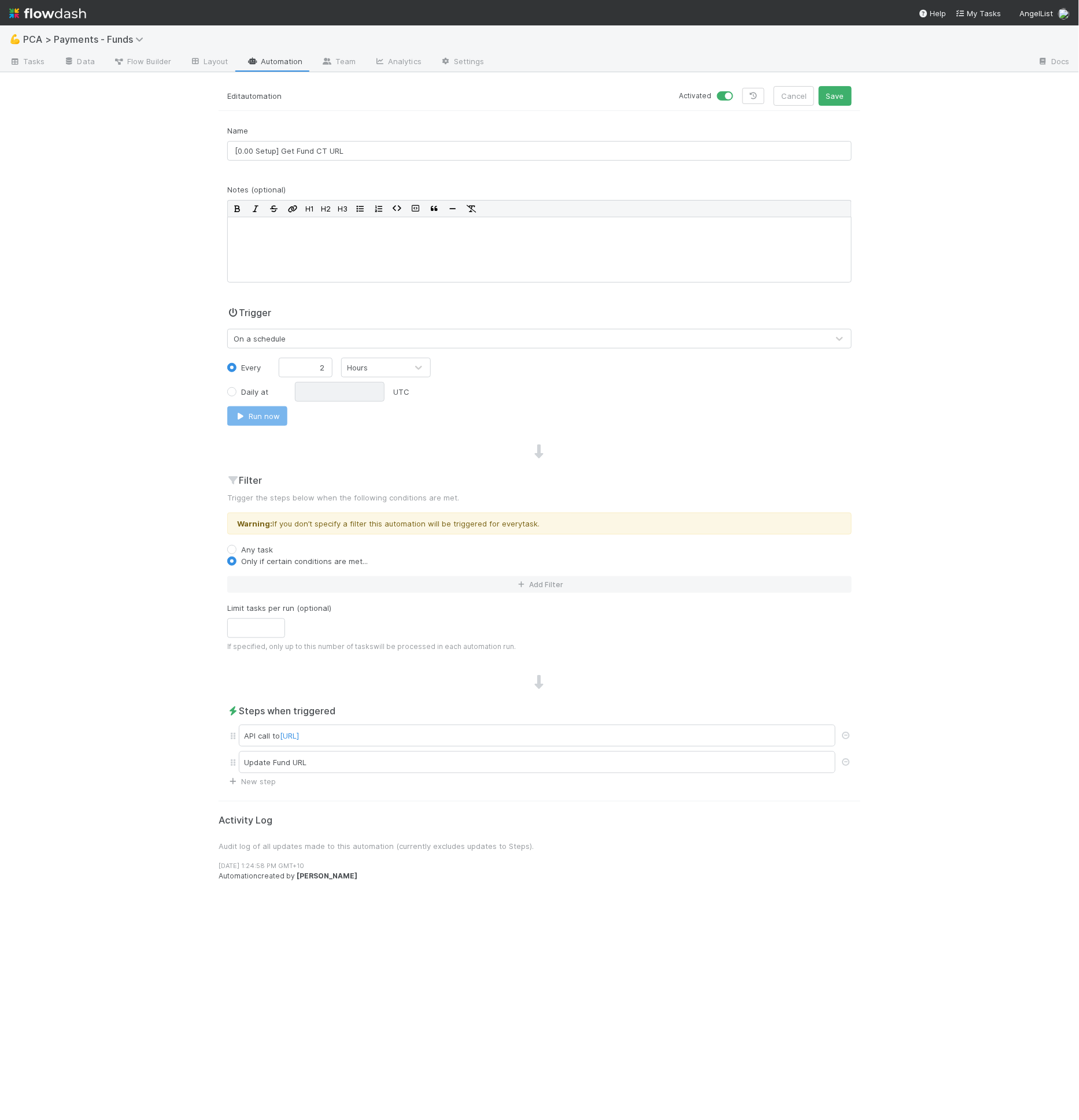
click at [262, 548] on label "Any task" at bounding box center [256, 550] width 32 height 12
click at [236, 548] on input "Any task" at bounding box center [232, 550] width 9 height 11
radio input "true"
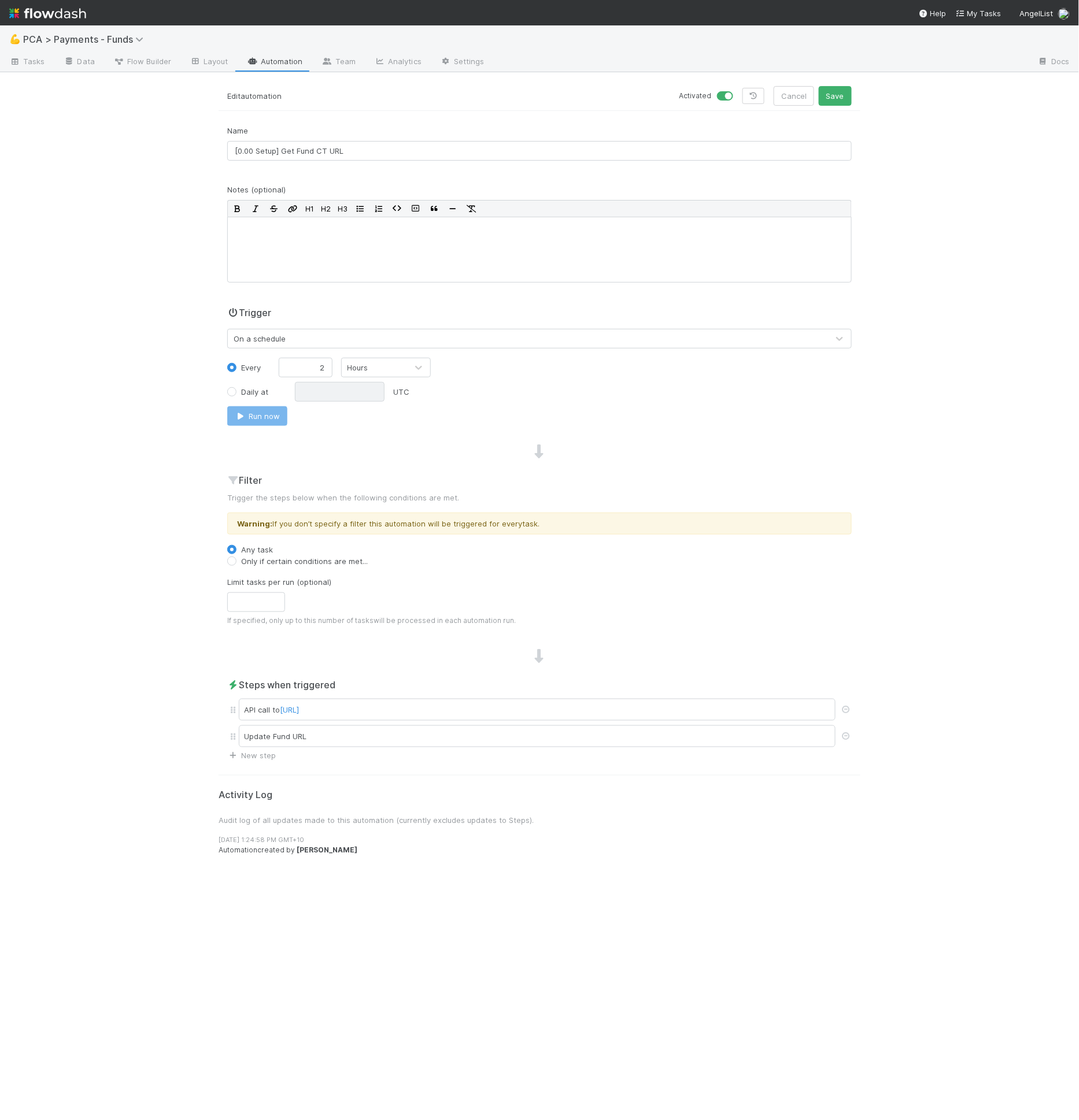
click at [294, 434] on div "Name [0.00 Setup] Get Fund CT URL Notes (optional) H1 H2 H3 Trigger On a schedu…" at bounding box center [539, 443] width 642 height 636
click at [830, 92] on button "Save" at bounding box center [835, 96] width 33 height 20
click at [252, 367] on label "Every" at bounding box center [251, 368] width 20 height 12
click at [236, 367] on input "Every" at bounding box center [232, 368] width 9 height 11
click at [269, 414] on button "Run now" at bounding box center [257, 416] width 60 height 20
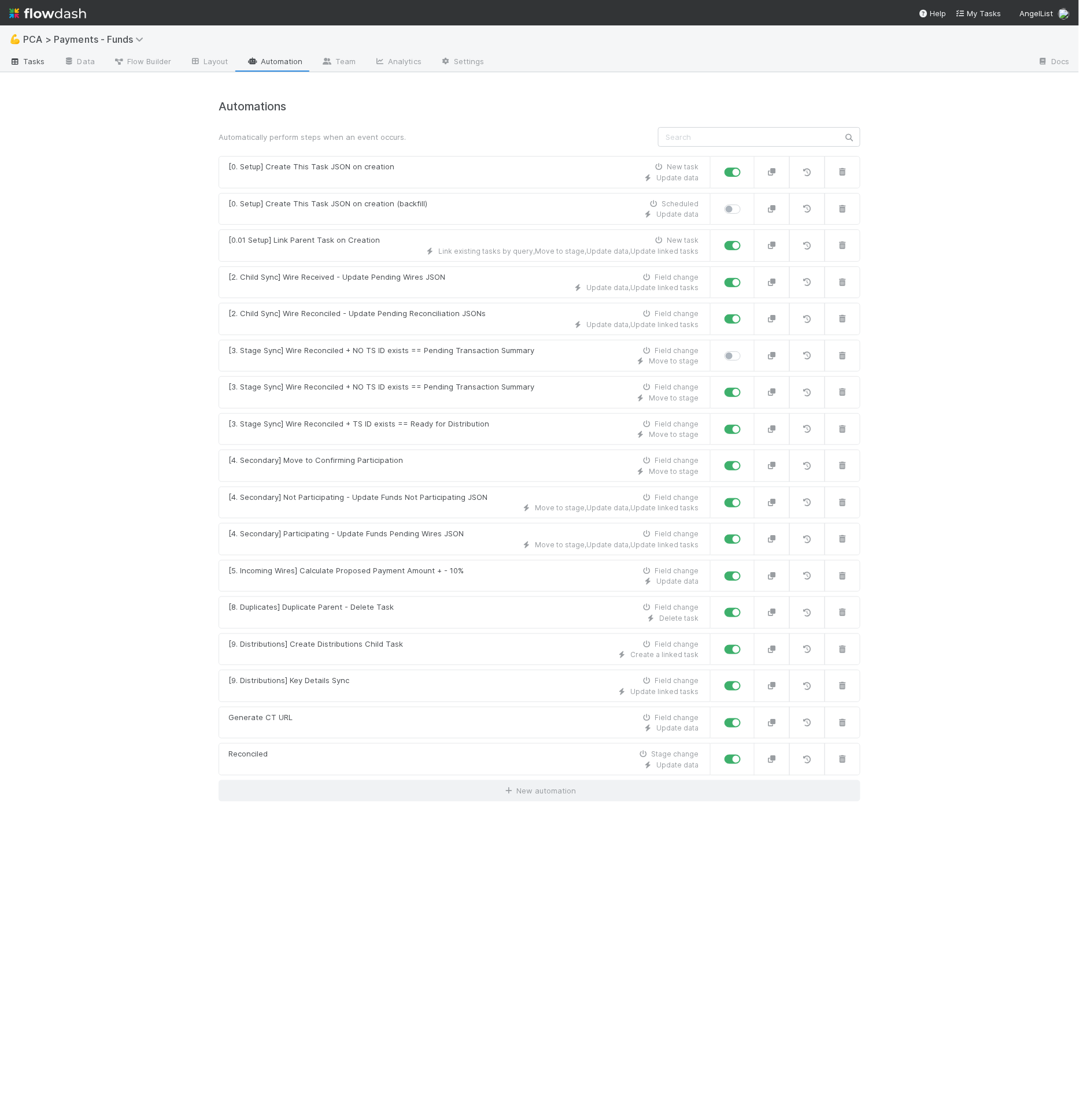
click at [32, 61] on span "Tasks" at bounding box center [27, 61] width 36 height 12
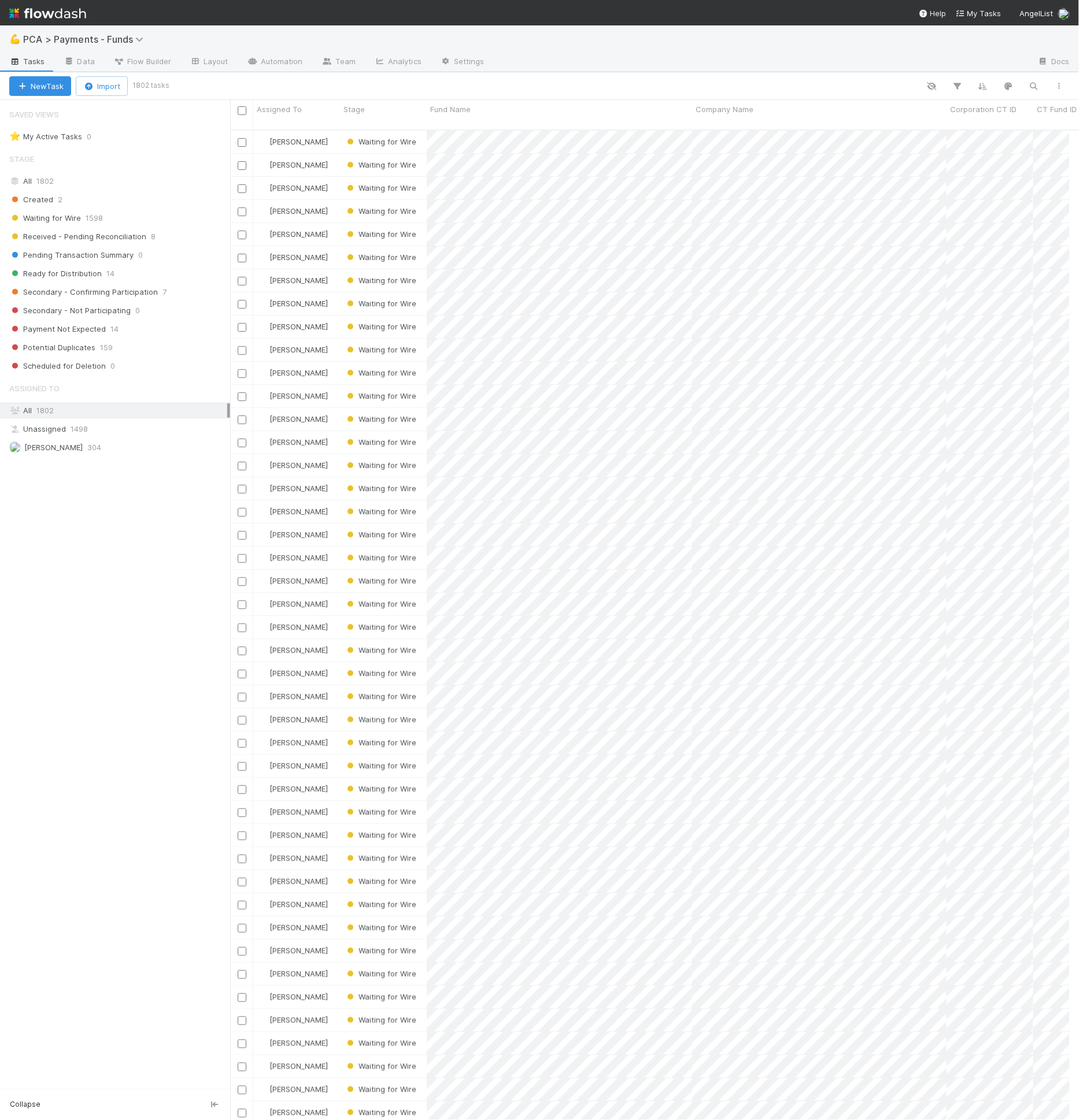
scroll to position [990, 830]
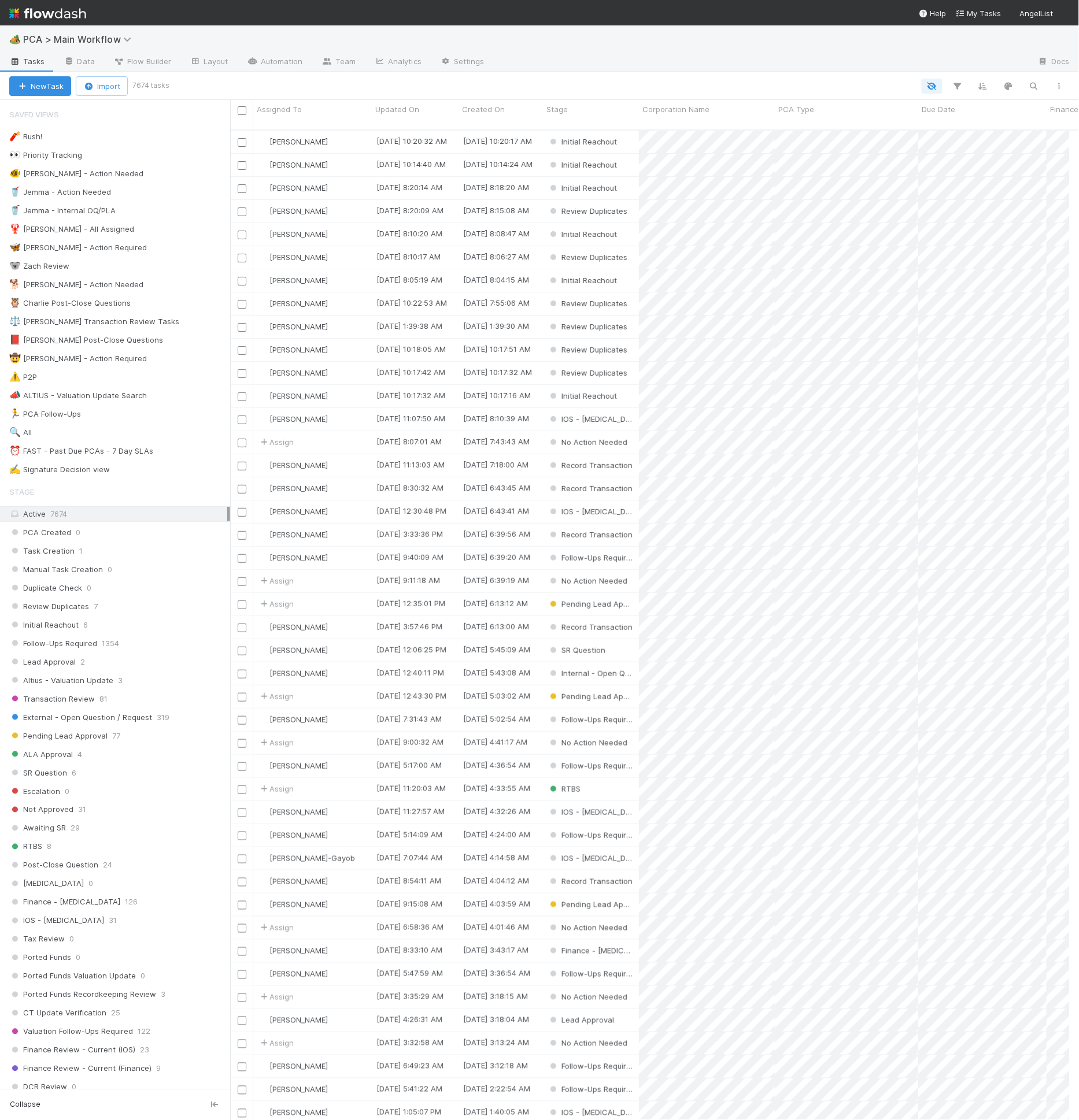
scroll to position [990, 830]
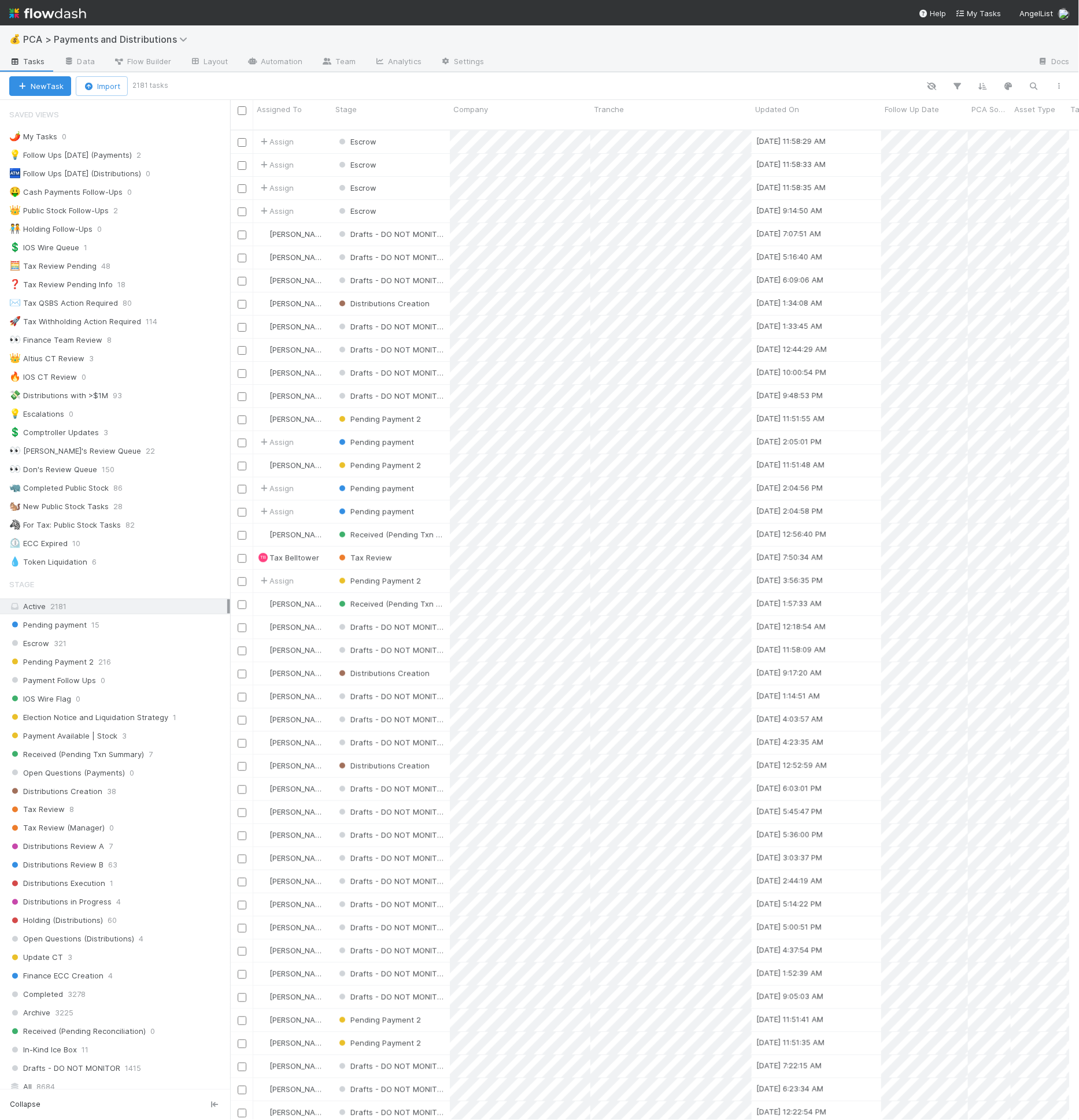
scroll to position [10, 10]
click at [271, 65] on link "Automation" at bounding box center [275, 62] width 75 height 19
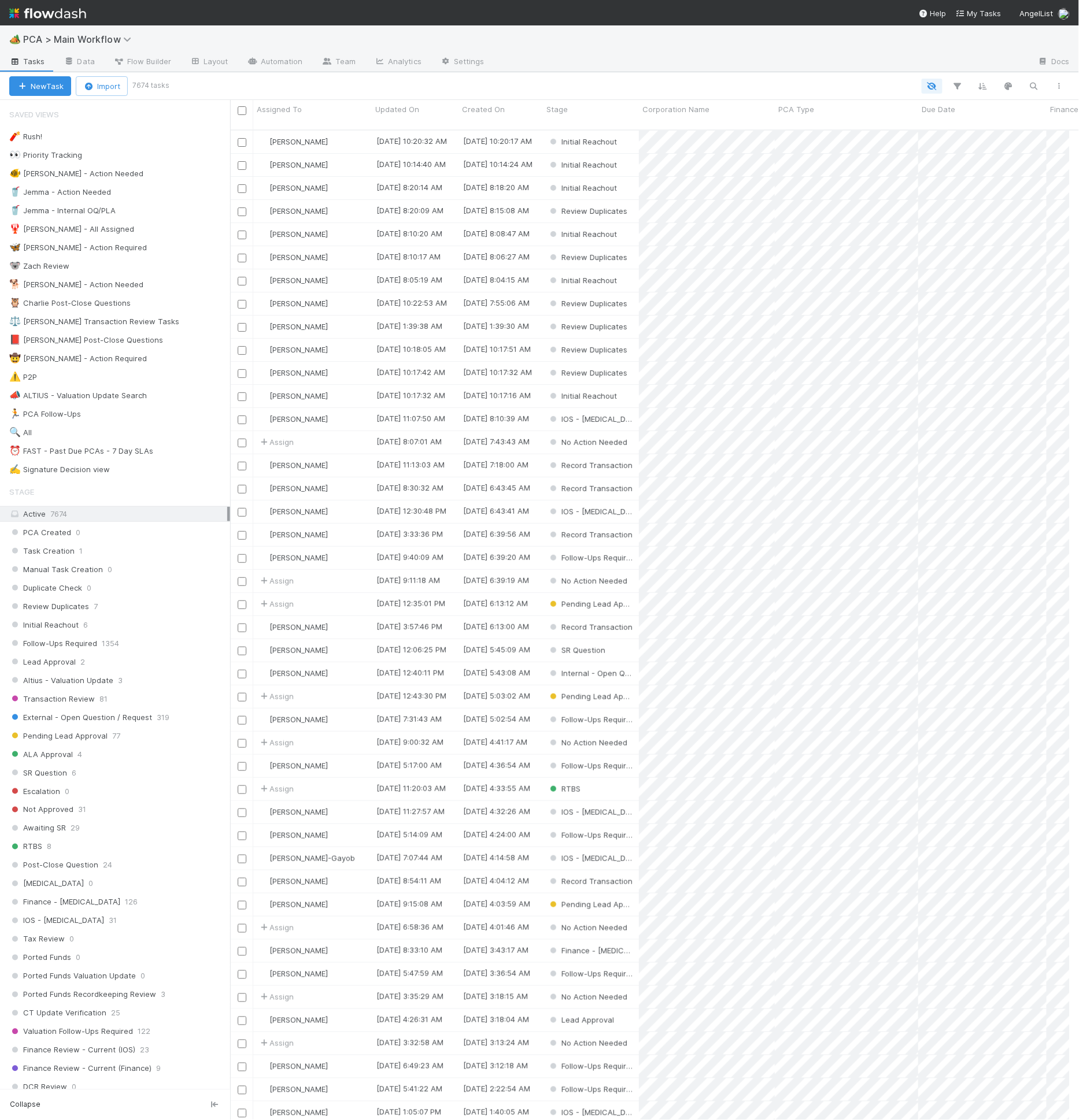
scroll to position [10, 10]
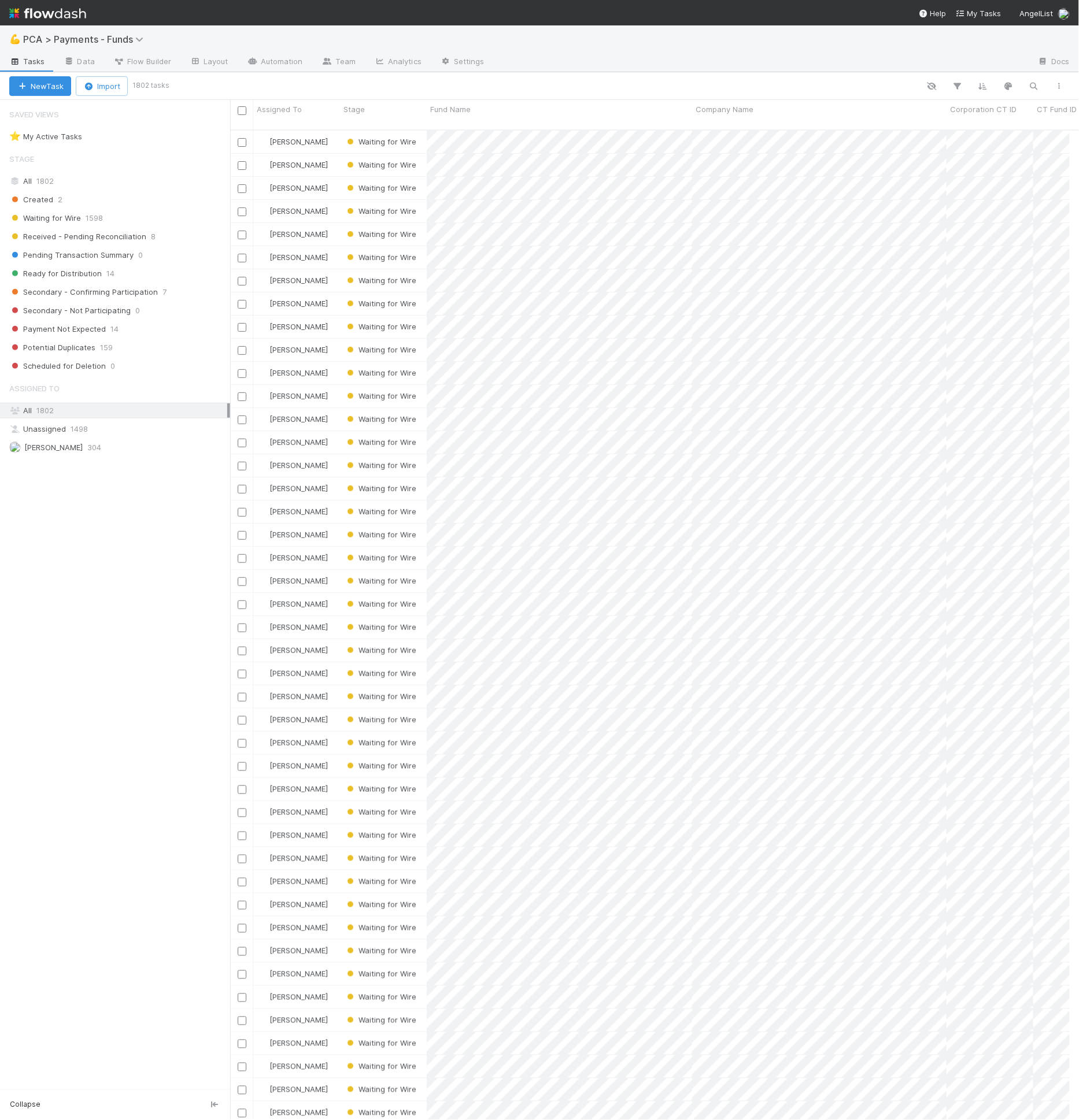
scroll to position [10, 10]
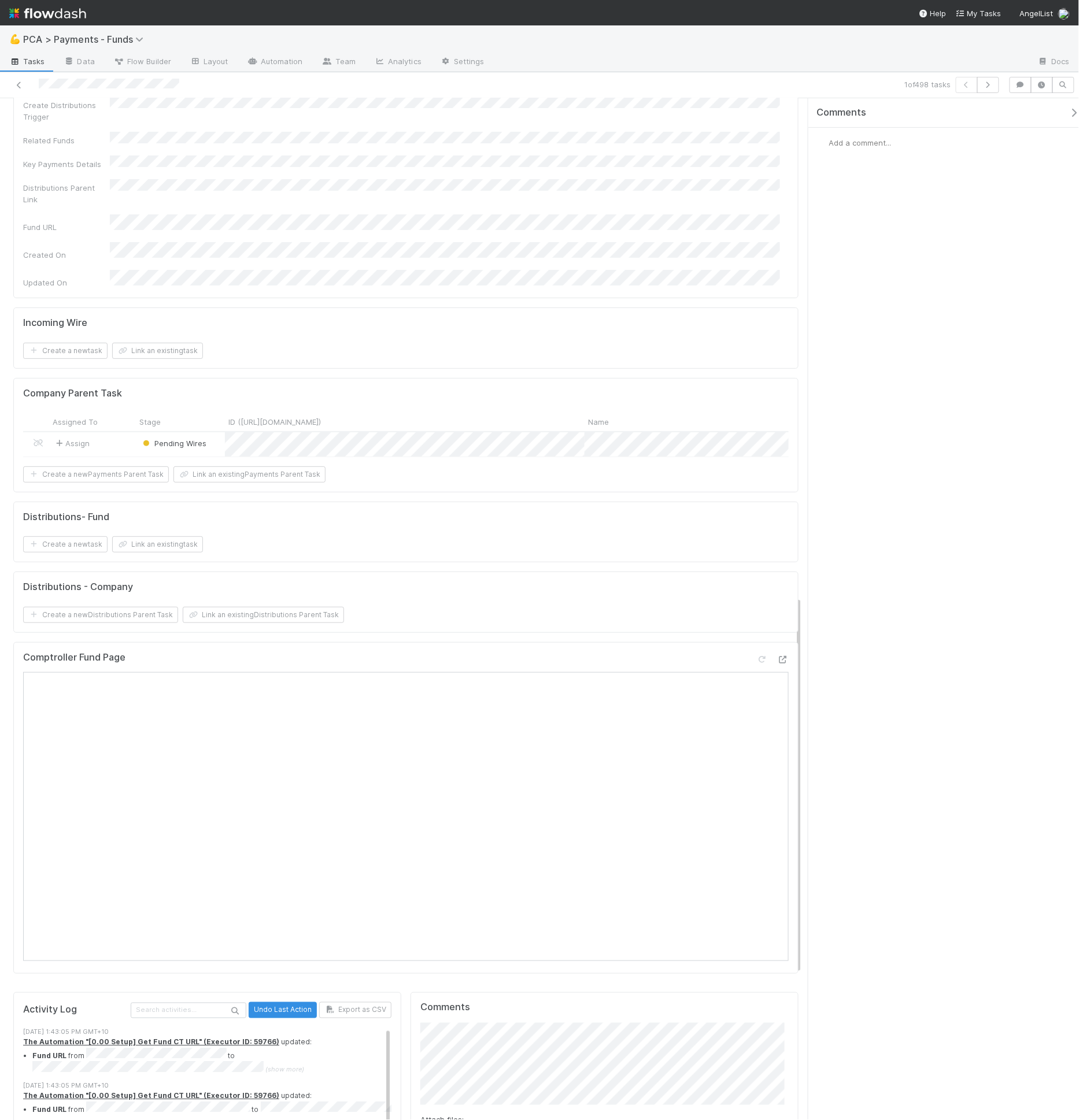
scroll to position [1349, 0]
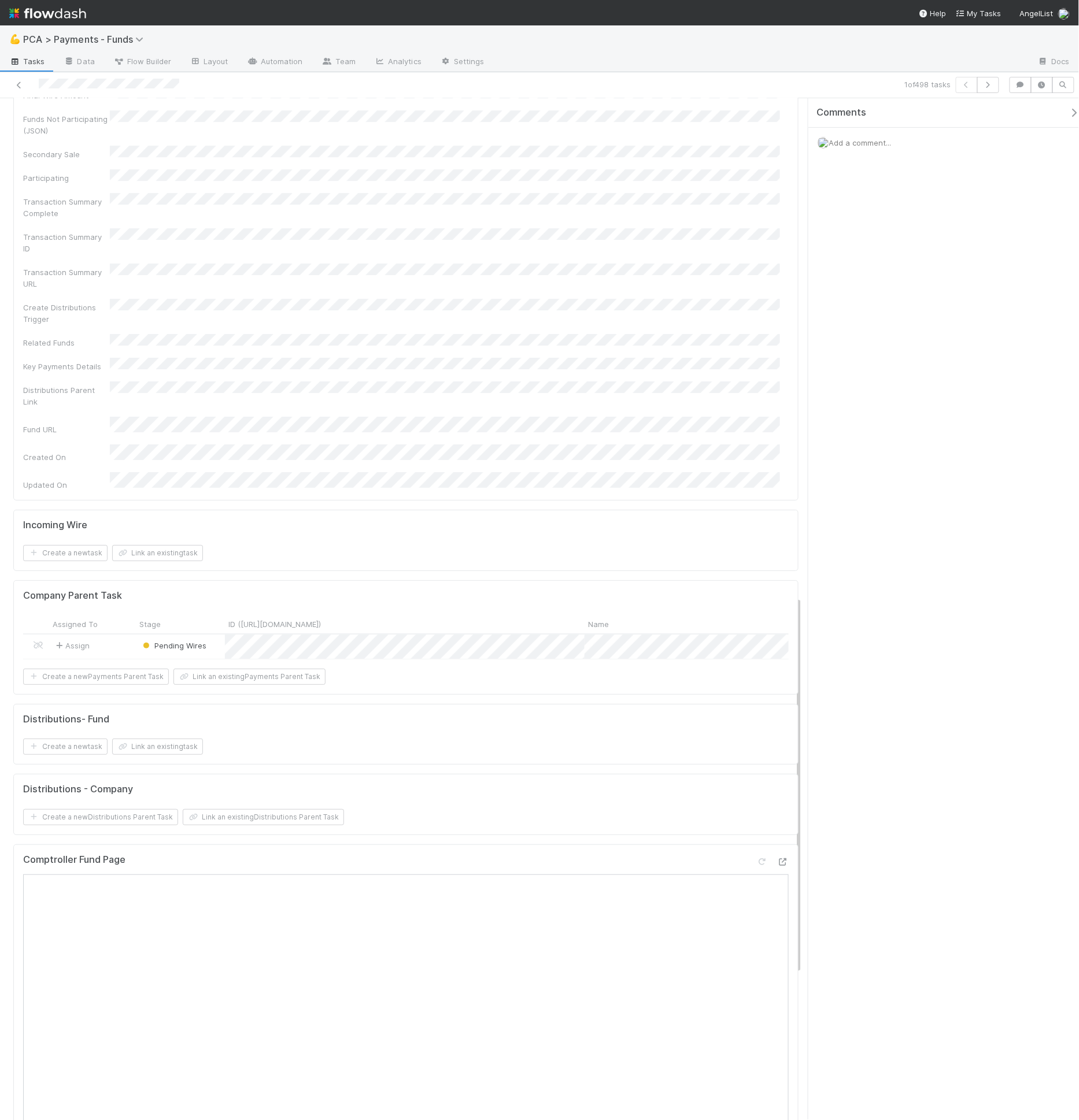
click at [195, 854] on div "Comptroller Fund Page" at bounding box center [406, 864] width 765 height 21
click at [228, 67] on link "Layout" at bounding box center [209, 62] width 58 height 19
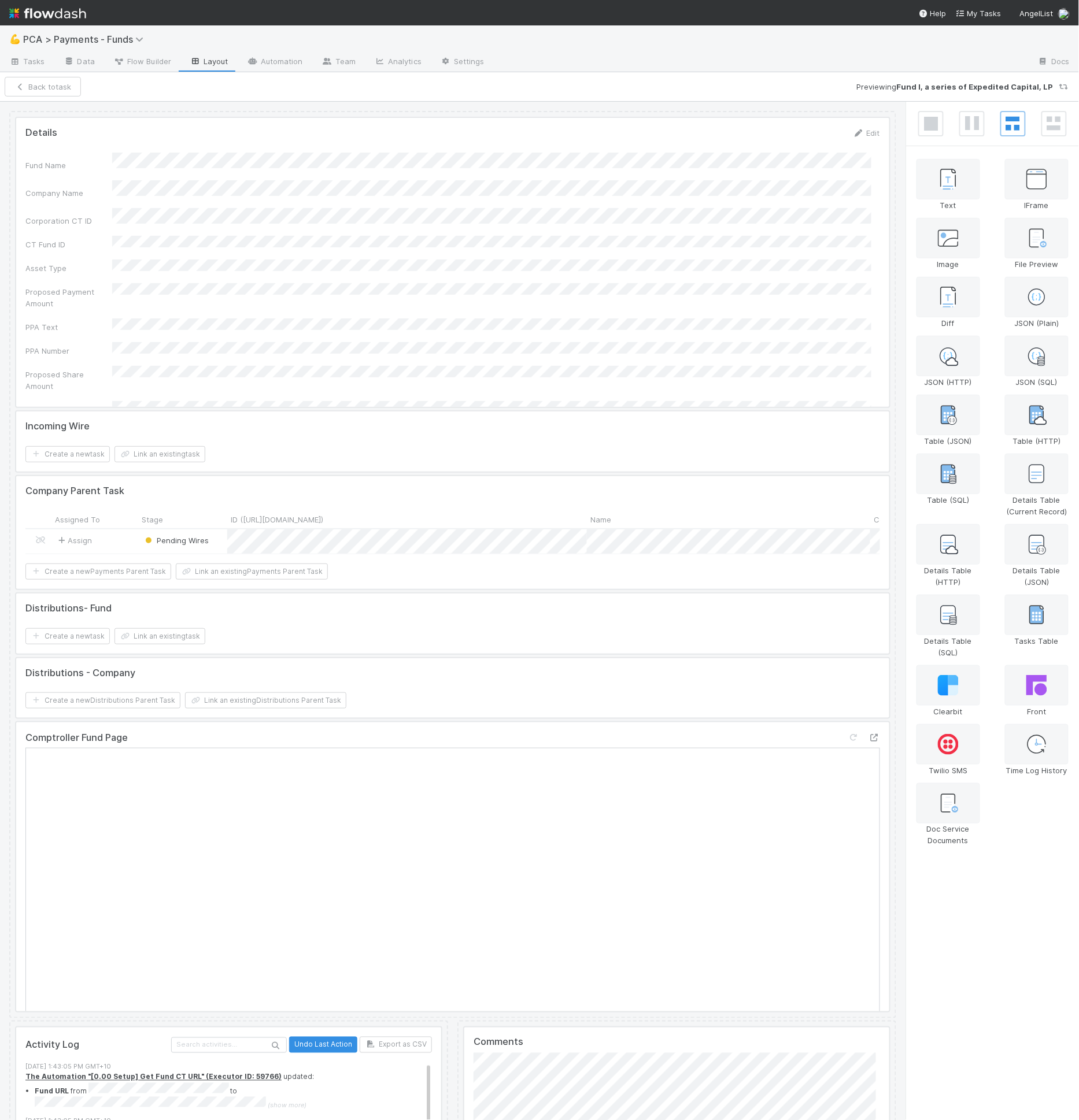
click at [310, 798] on div at bounding box center [453, 867] width 873 height 289
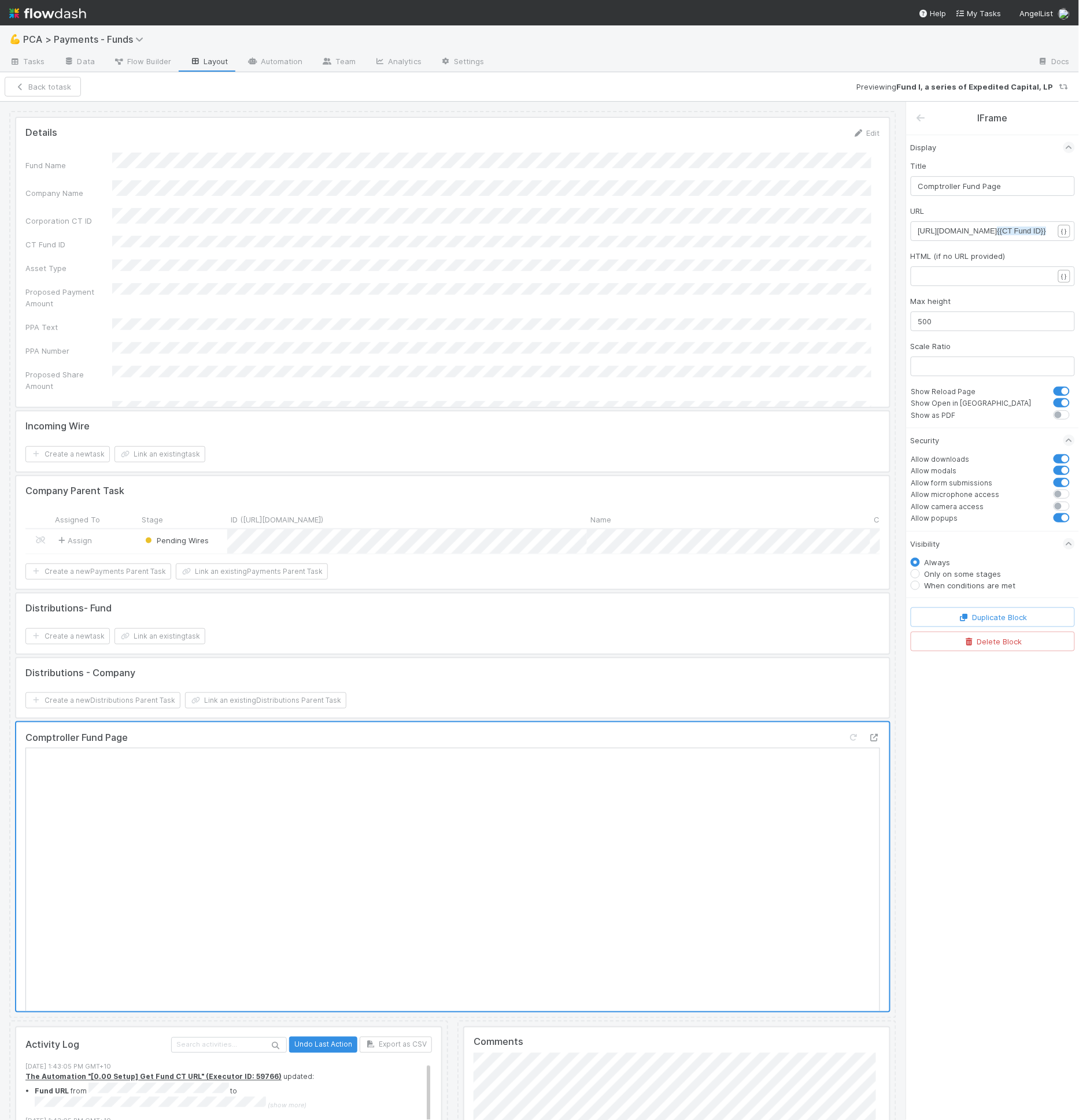
scroll to position [4, 0]
type textarea "omptroller.internal.angellist.com/v/llcs/{{CT Fund ID}}"
drag, startPoint x: 945, startPoint y: 232, endPoint x: 1074, endPoint y: 229, distance: 129.0
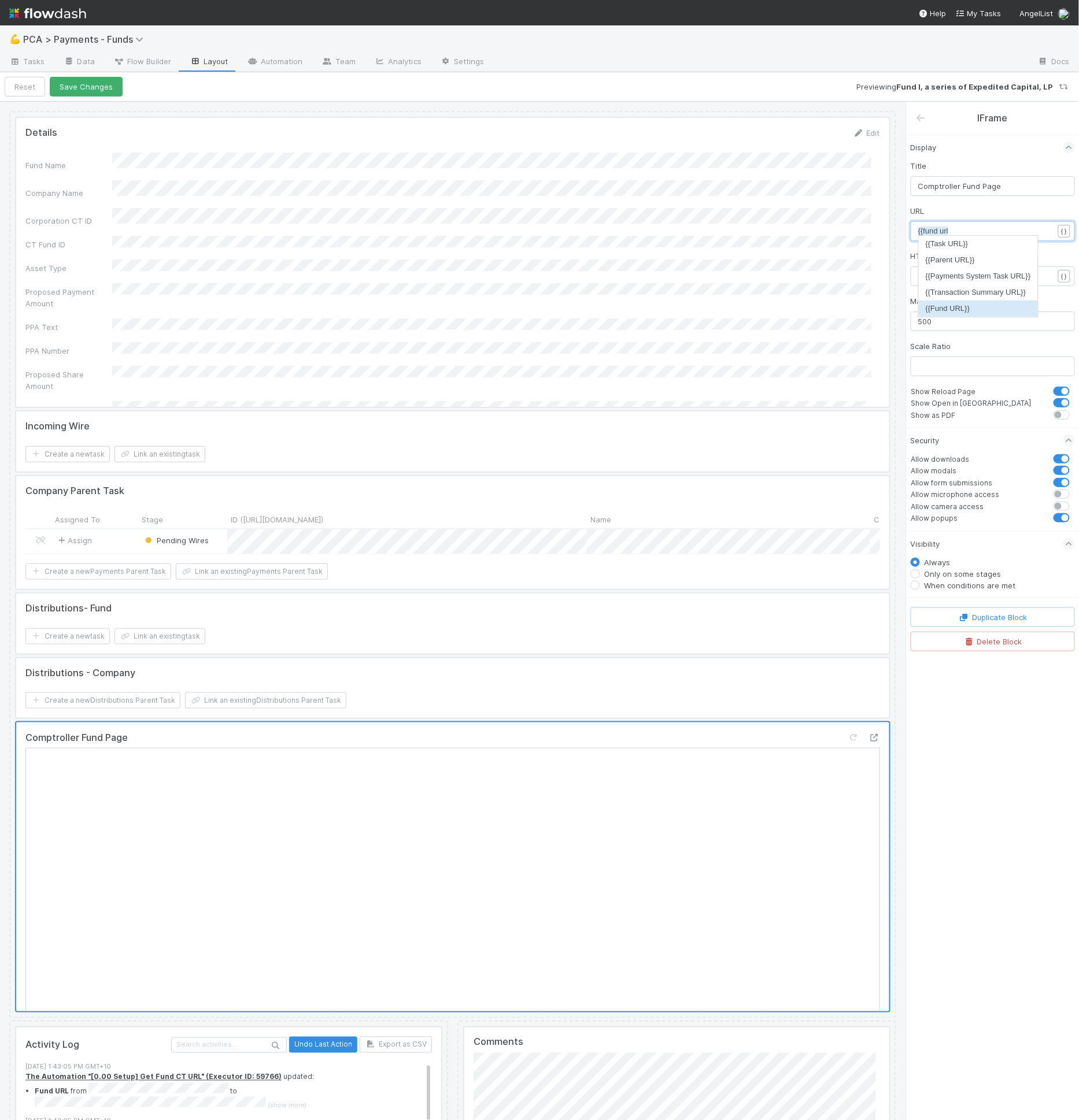
type textarea "{{fund url"
click at [980, 303] on li "{{Fund URL}}" at bounding box center [978, 309] width 119 height 16
click at [87, 88] on button "Save Changes" at bounding box center [86, 87] width 73 height 20
click at [42, 85] on button "Back to task" at bounding box center [42, 87] width 77 height 20
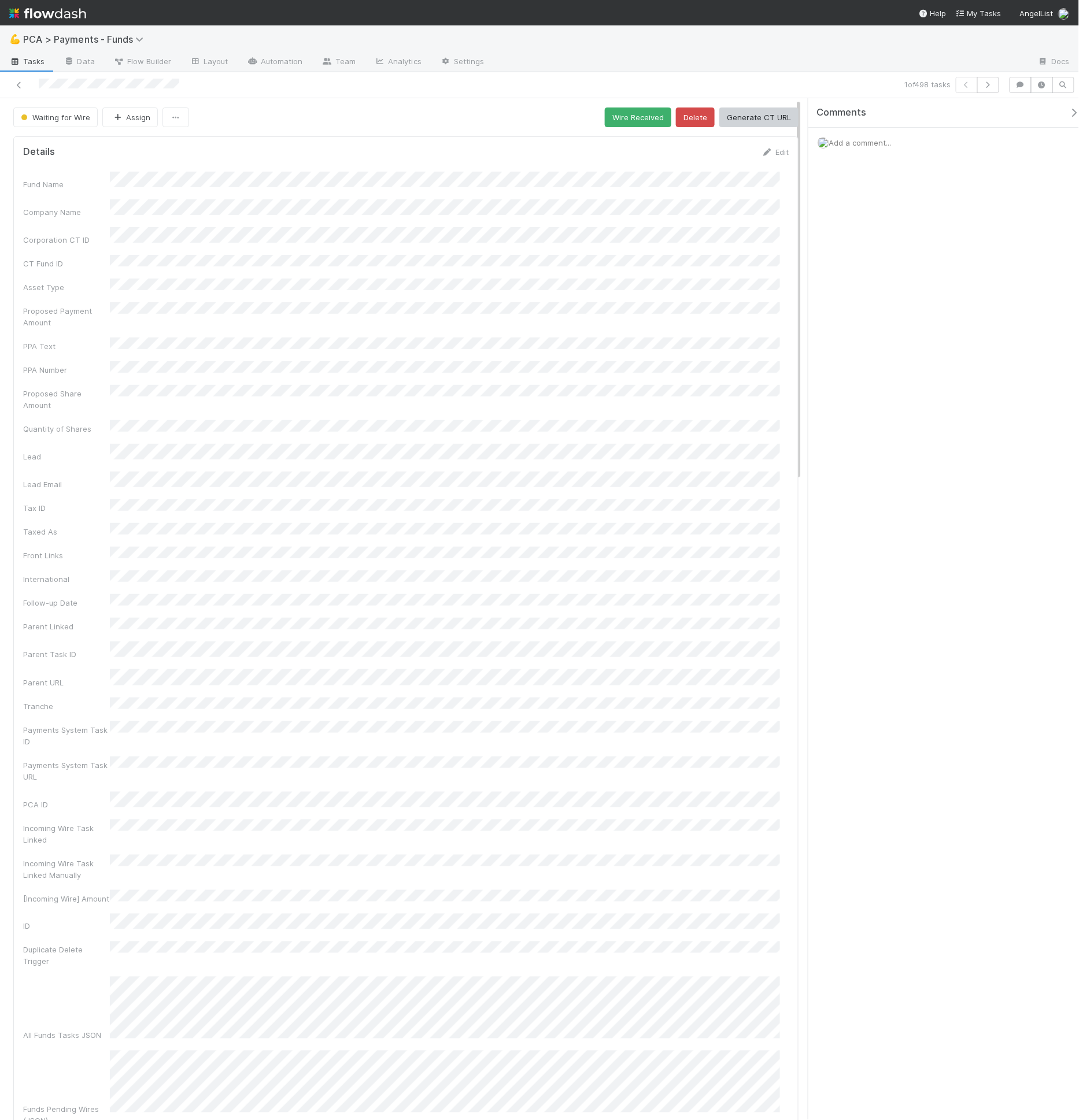
click at [41, 65] on span "Tasks" at bounding box center [27, 61] width 36 height 12
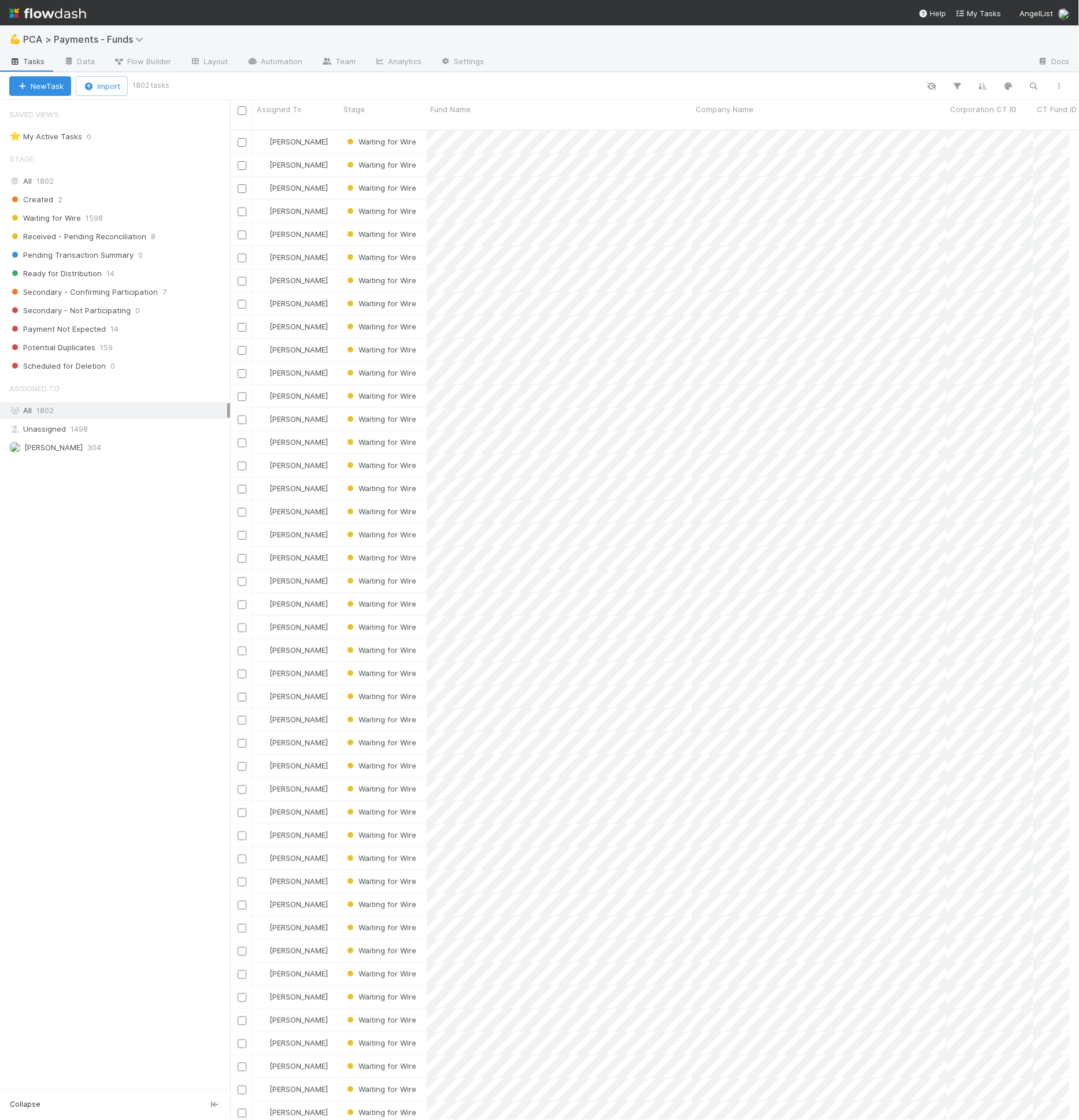
scroll to position [990, 830]
click at [75, 78] on div "New Task Import 1802 tasks" at bounding box center [539, 86] width 1079 height 28
click at [80, 70] on link "Data" at bounding box center [78, 62] width 50 height 19
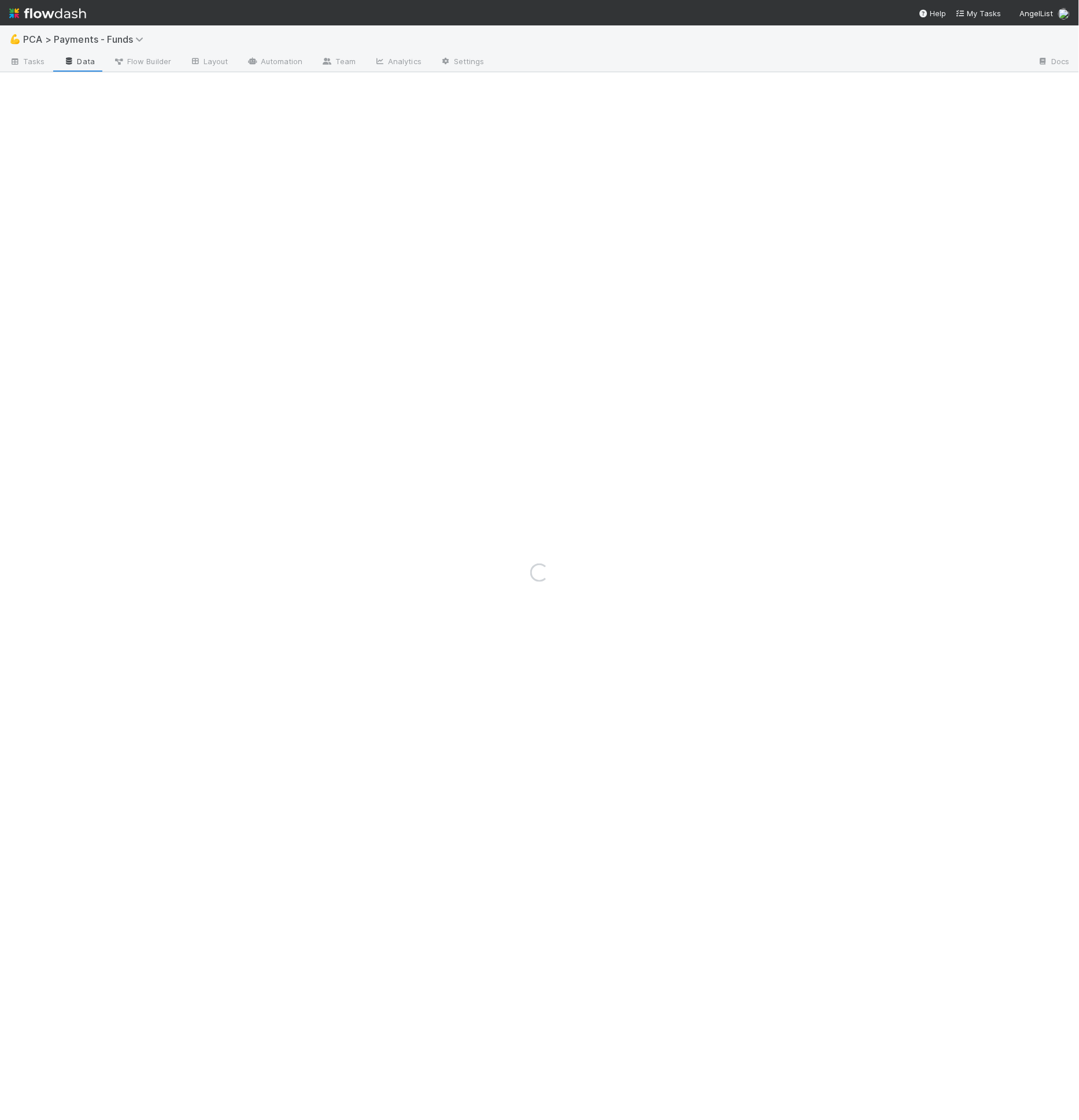
click at [86, 58] on div "Loading..." at bounding box center [539, 572] width 1079 height 1095
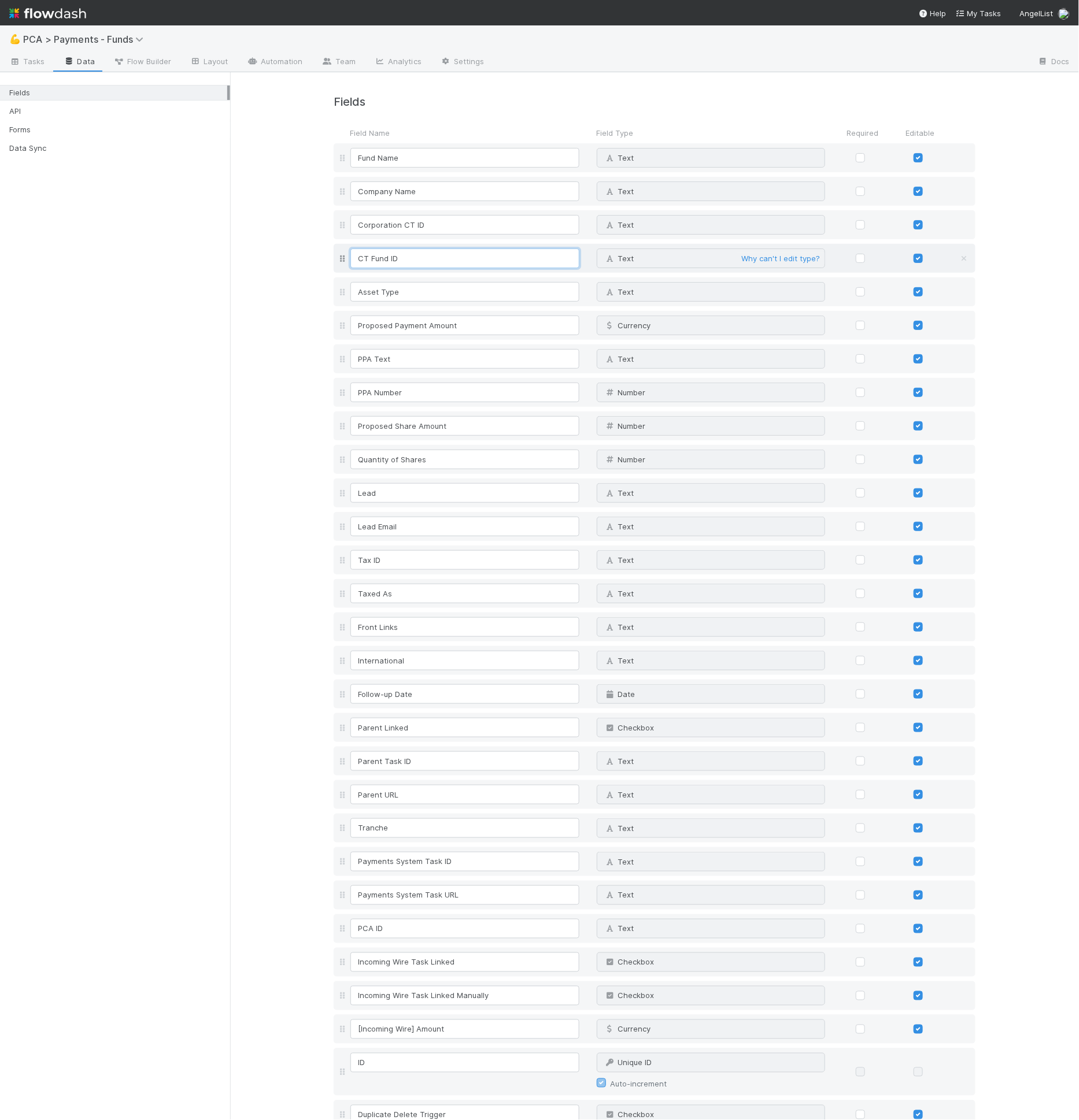
click at [384, 259] on input "CT Fund ID" at bounding box center [465, 259] width 229 height 20
click at [288, 59] on link "Automation" at bounding box center [275, 62] width 75 height 19
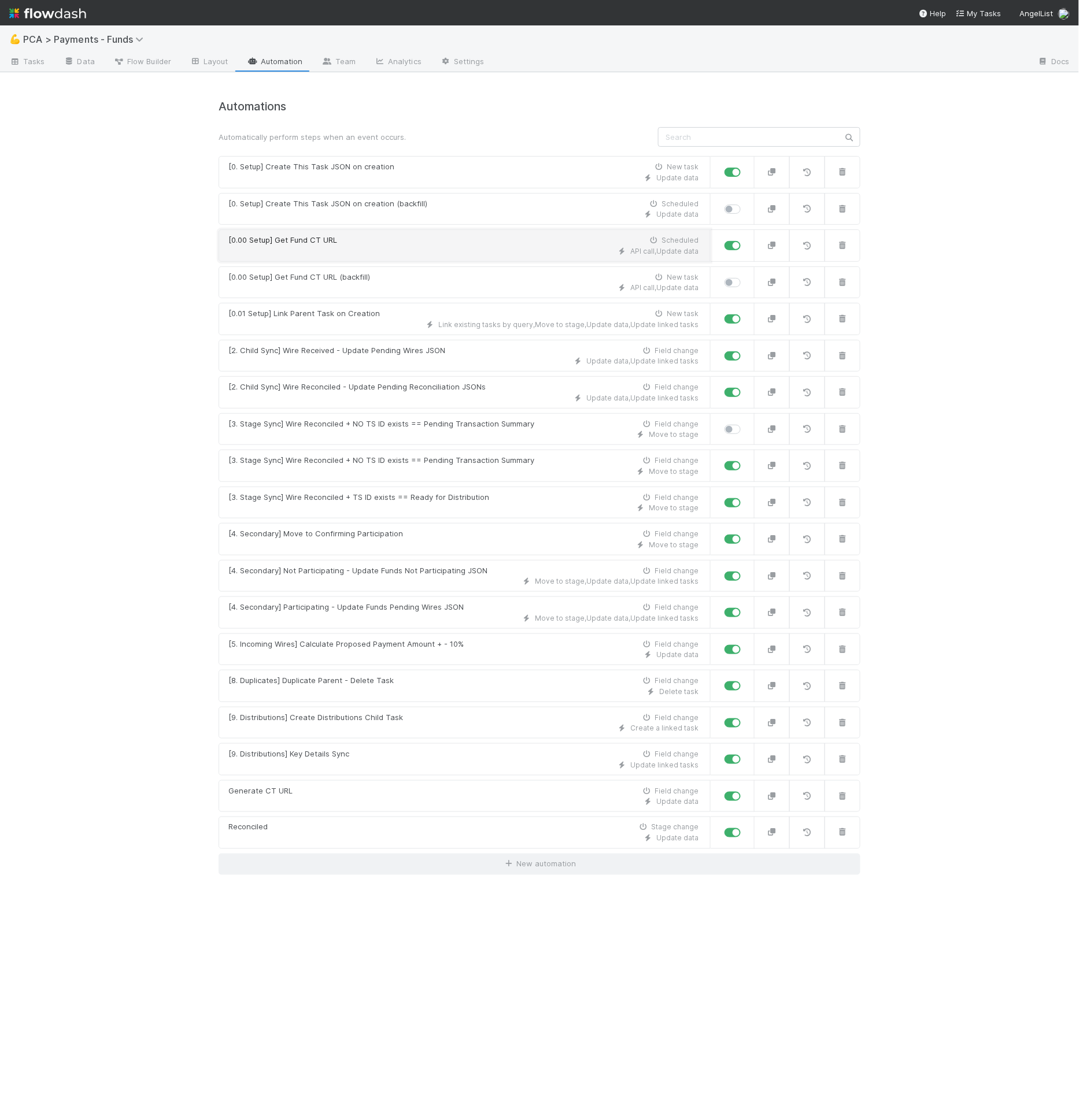
click at [446, 249] on div "API call , Update data" at bounding box center [463, 251] width 471 height 11
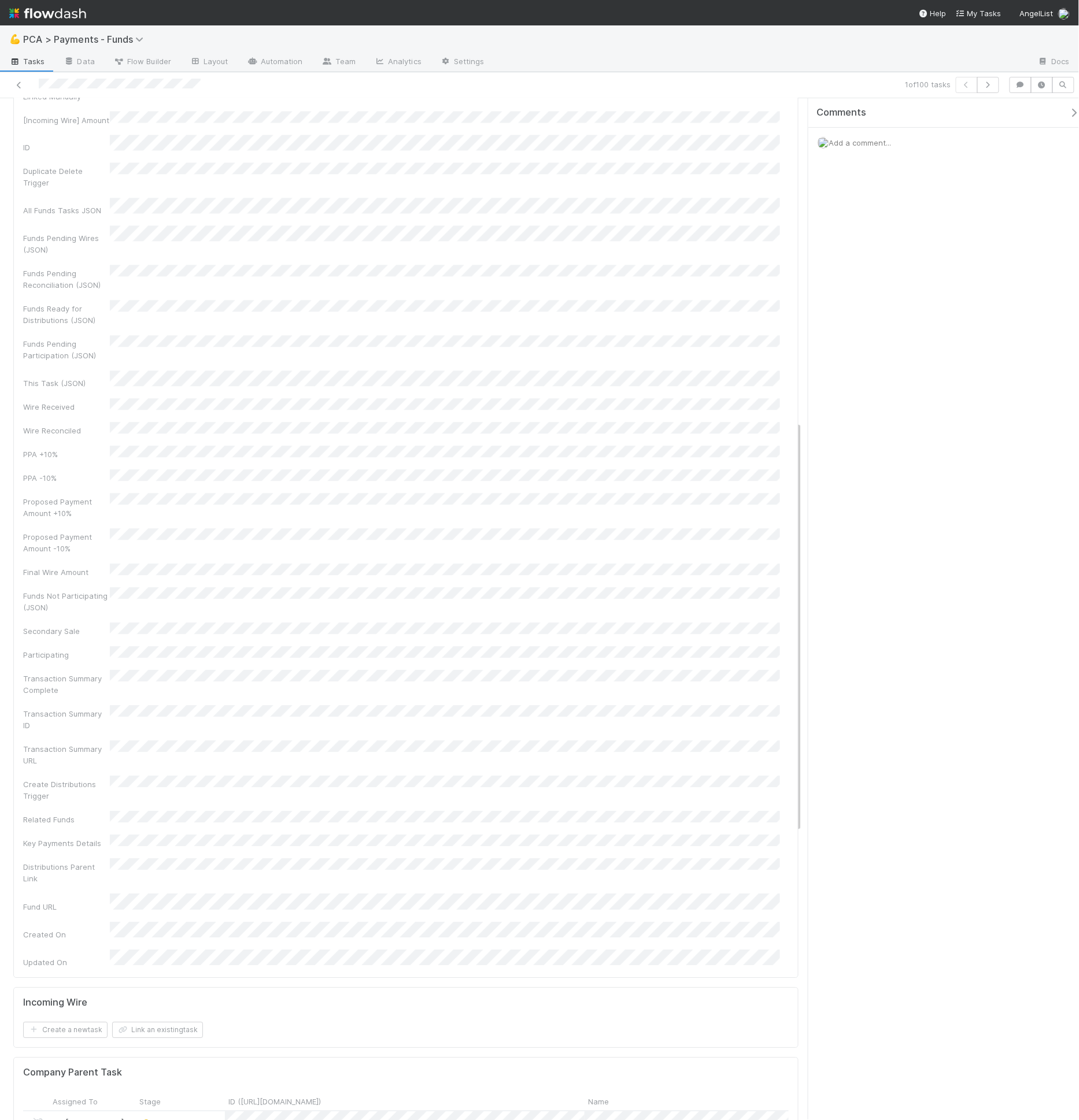
scroll to position [1000, 0]
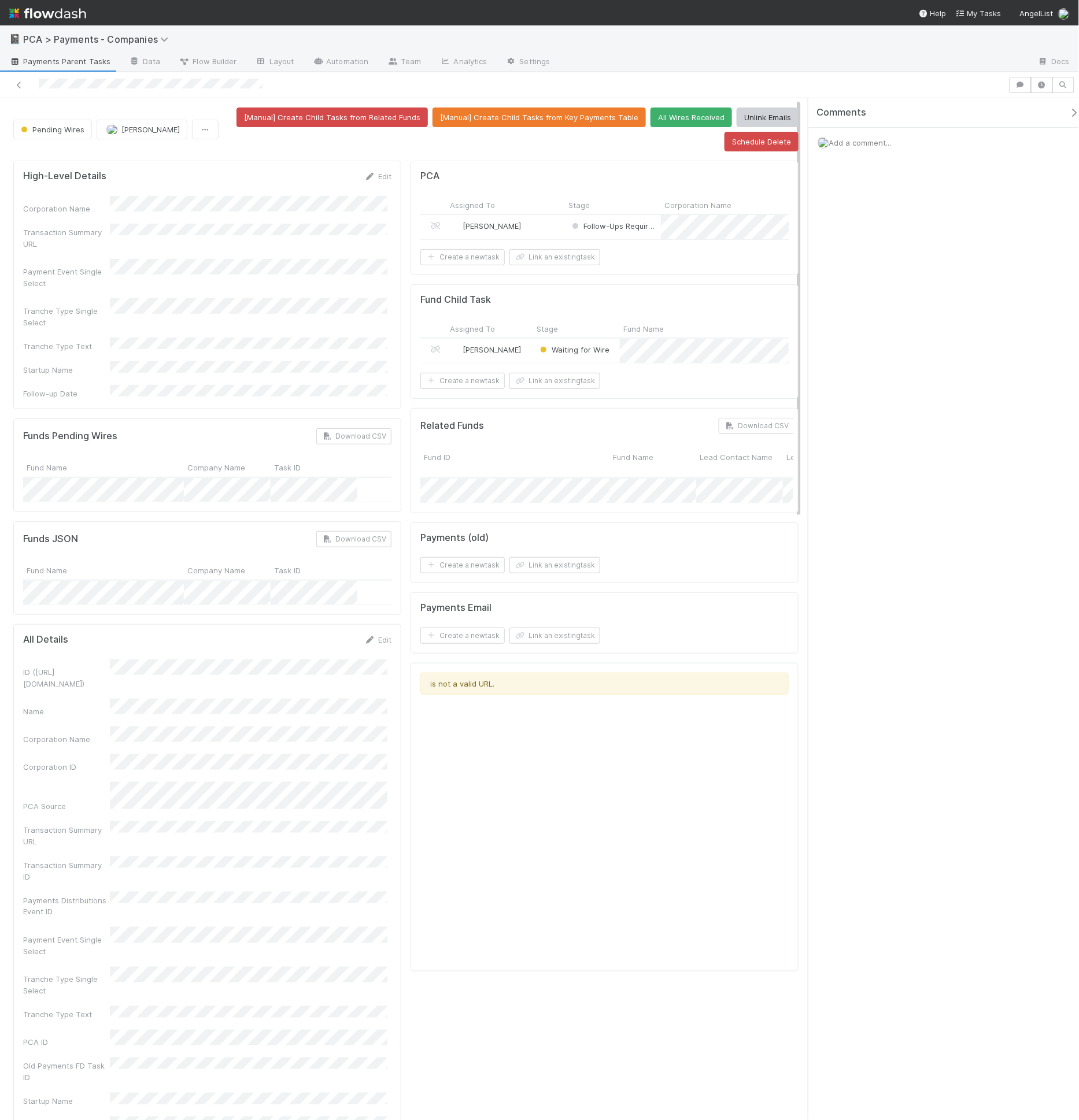
click at [553, 220] on div "[PERSON_NAME]" at bounding box center [506, 227] width 119 height 24
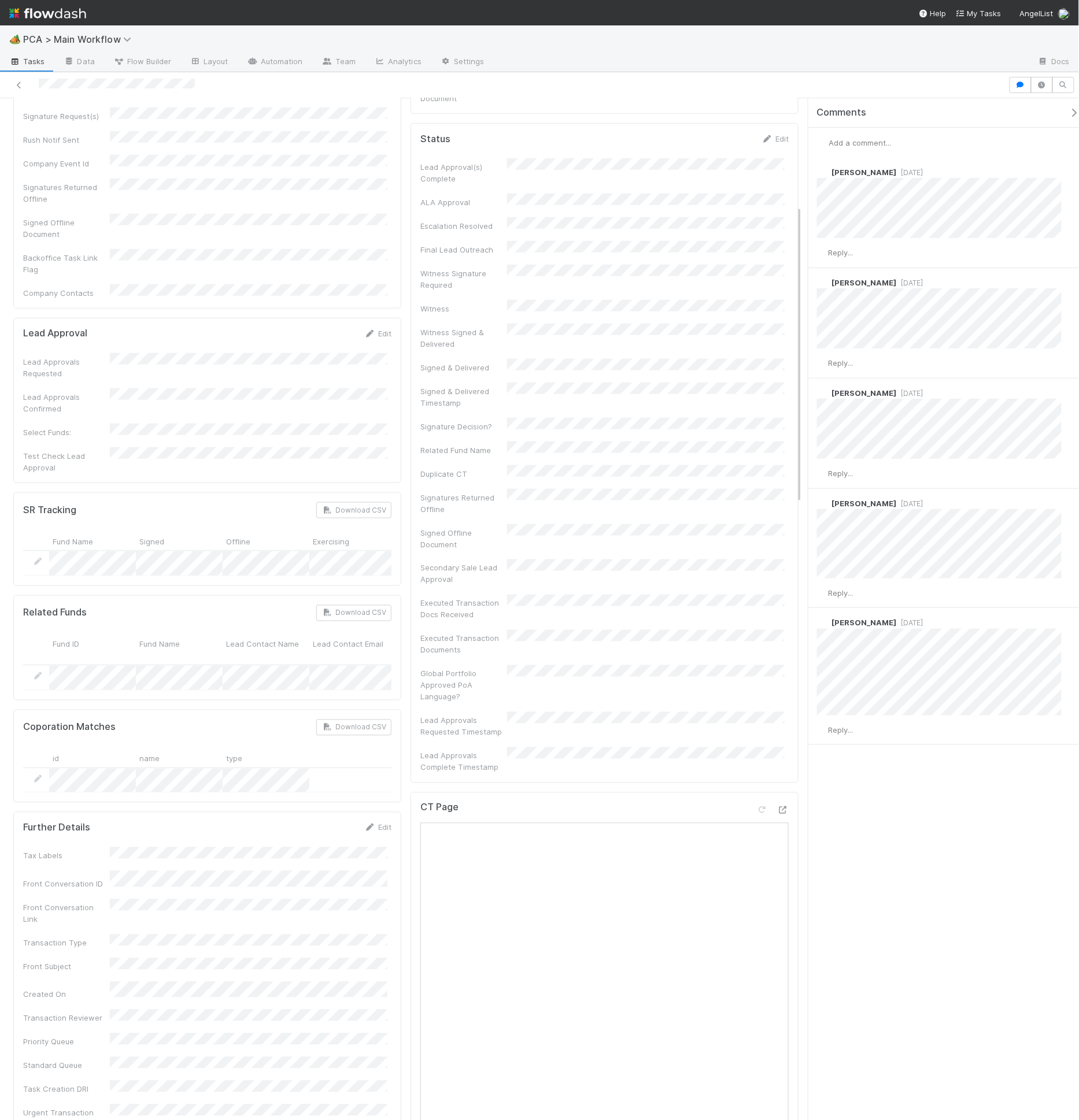
scroll to position [351, 0]
drag, startPoint x: 133, startPoint y: 588, endPoint x: 155, endPoint y: 596, distance: 23.4
click at [166, 642] on div at bounding box center [167, 648] width 3 height 12
click at [40, 85] on div at bounding box center [504, 85] width 999 height 16
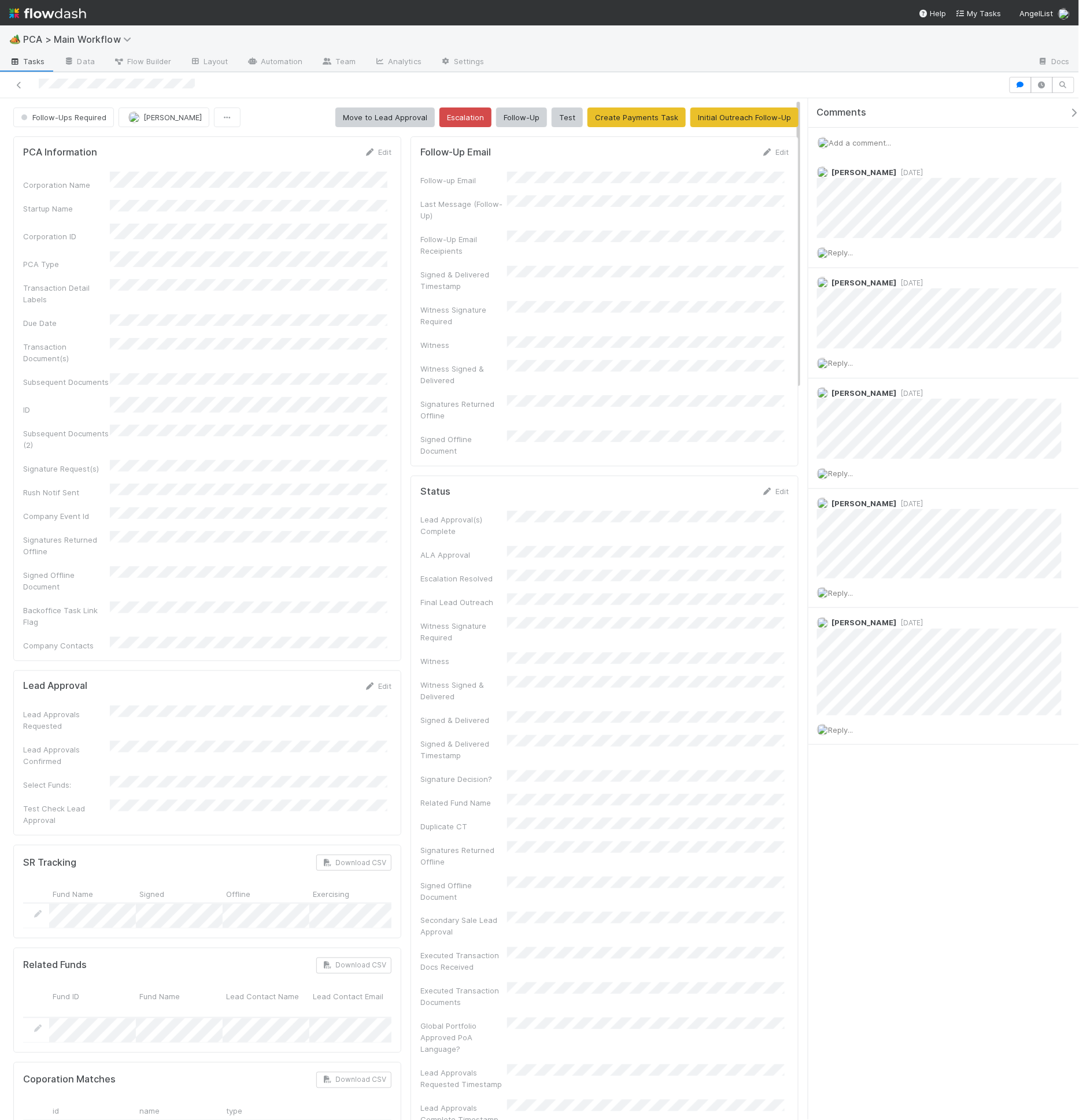
click at [462, 87] on div at bounding box center [504, 85] width 999 height 16
